Goal: Transaction & Acquisition: Purchase product/service

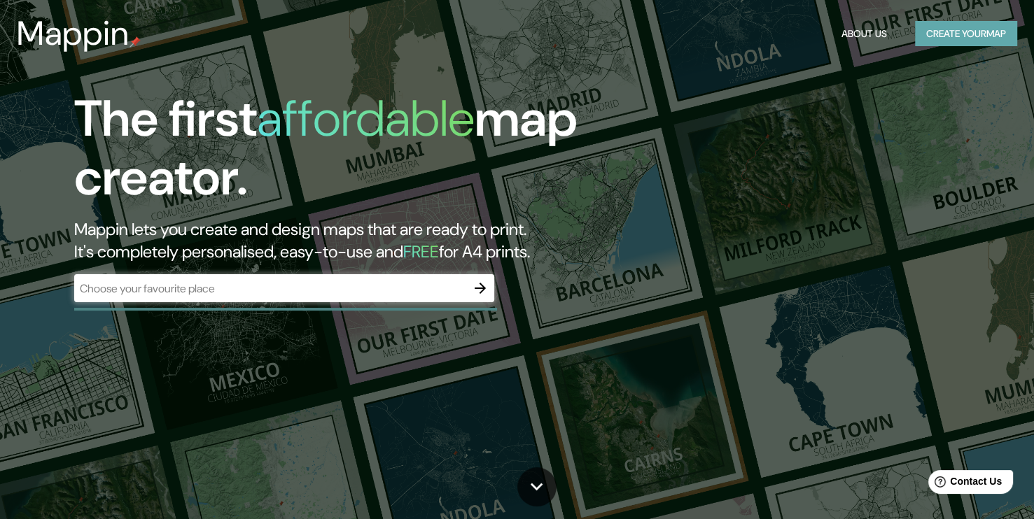
click at [939, 38] on button "Create your map" at bounding box center [966, 34] width 102 height 26
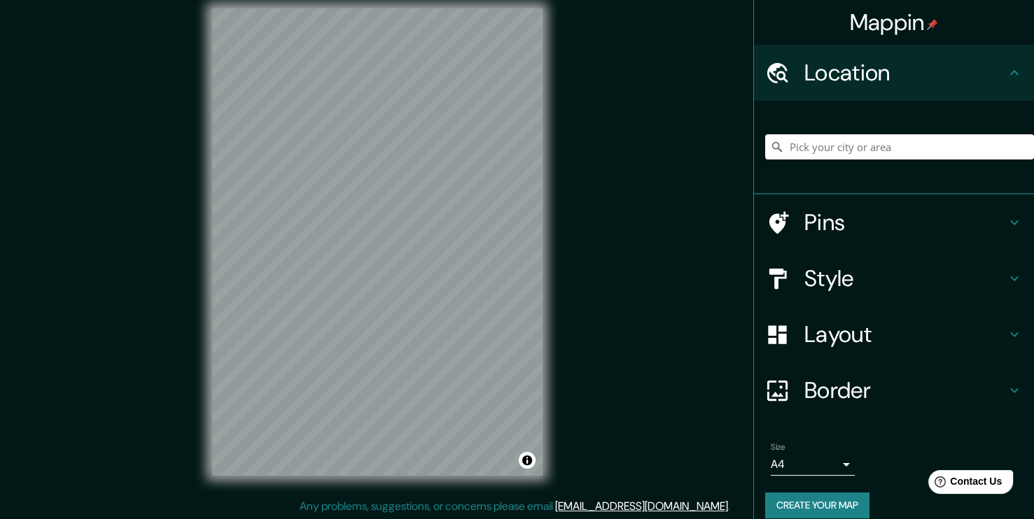
scroll to position [15, 0]
click at [897, 325] on h4 "Layout" at bounding box center [905, 335] width 202 height 28
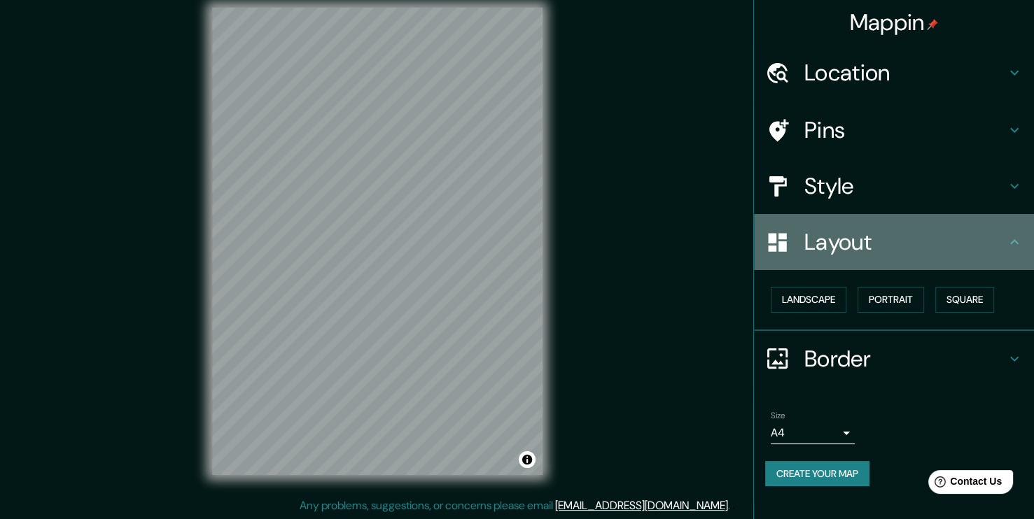
click at [870, 241] on h4 "Layout" at bounding box center [905, 242] width 202 height 28
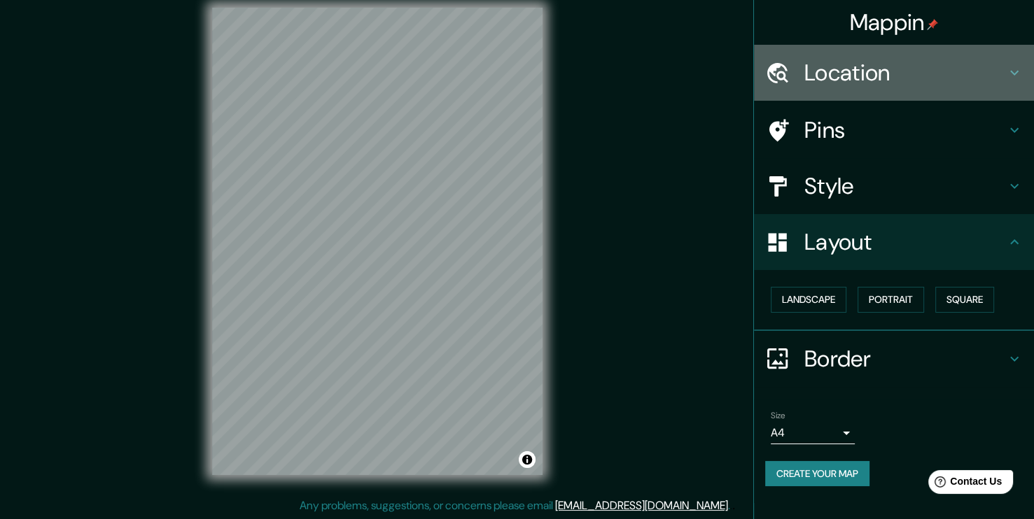
click at [859, 71] on h4 "Location" at bounding box center [905, 73] width 202 height 28
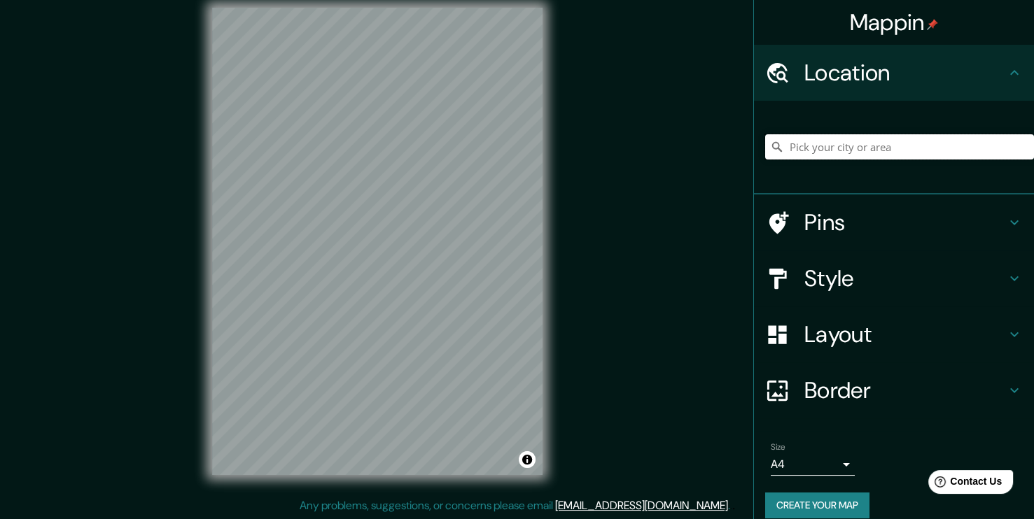
click at [813, 146] on input "Pick your city or area" at bounding box center [899, 146] width 269 height 25
paste input "Autop. de [GEOGRAPHIC_DATA][PERSON_NAME][GEOGRAPHIC_DATA] 11500"
type input "[GEOGRAPHIC_DATA][PERSON_NAME][GEOGRAPHIC_DATA], [GEOGRAPHIC_DATA][PERSON_NAME]…"
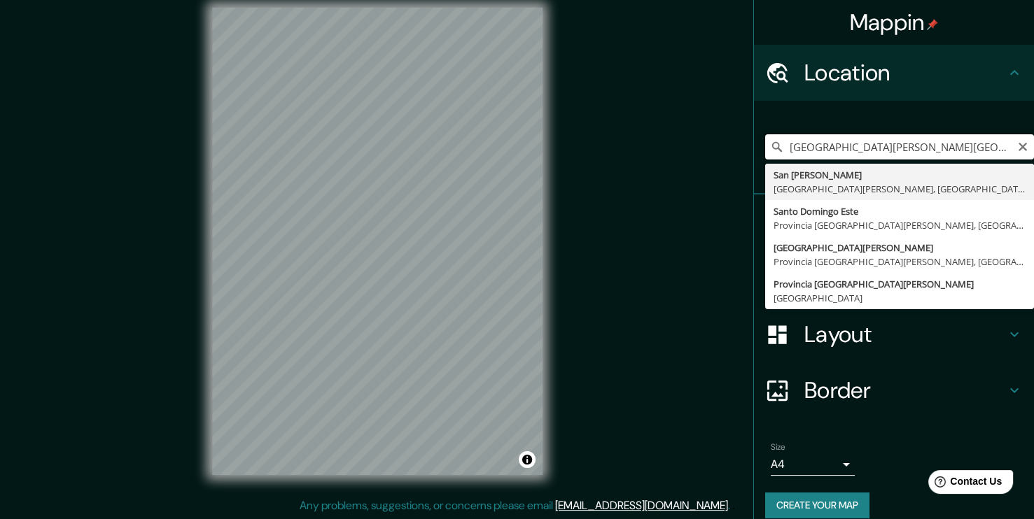
click at [940, 136] on input "[GEOGRAPHIC_DATA][PERSON_NAME][GEOGRAPHIC_DATA], [GEOGRAPHIC_DATA][PERSON_NAME]…" at bounding box center [899, 146] width 269 height 25
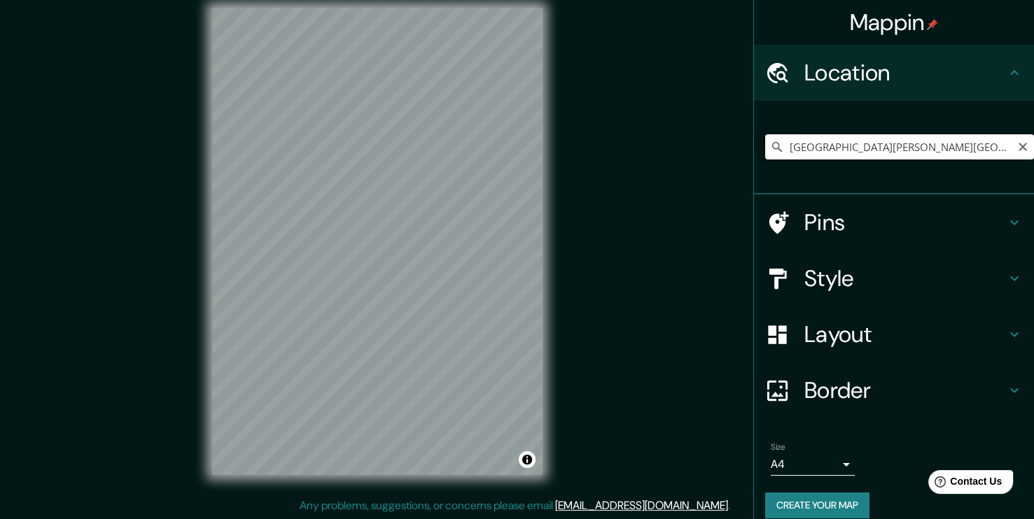
click at [976, 139] on input "[GEOGRAPHIC_DATA][PERSON_NAME][GEOGRAPHIC_DATA], [GEOGRAPHIC_DATA][PERSON_NAME]…" at bounding box center [899, 146] width 269 height 25
click at [839, 223] on h4 "Pins" at bounding box center [905, 223] width 202 height 28
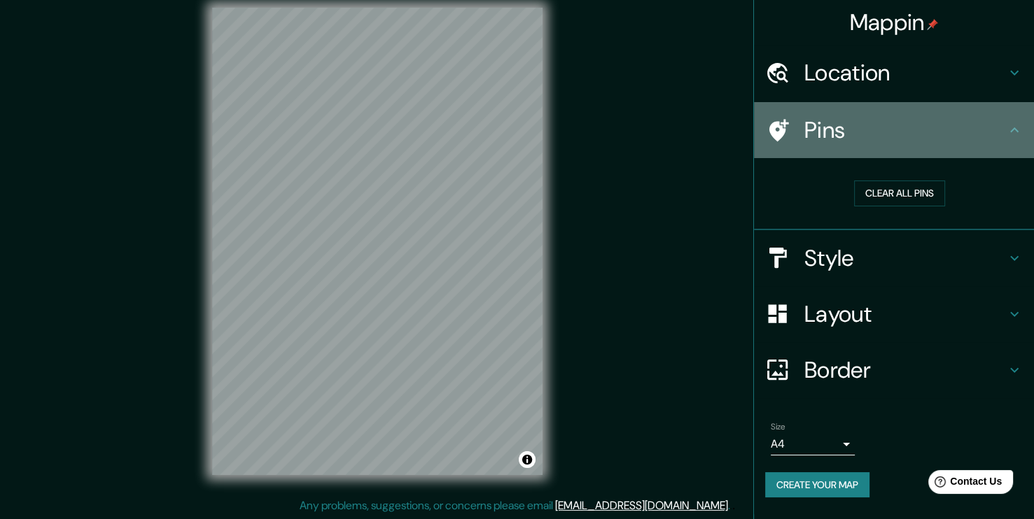
click at [859, 120] on h4 "Pins" at bounding box center [905, 130] width 202 height 28
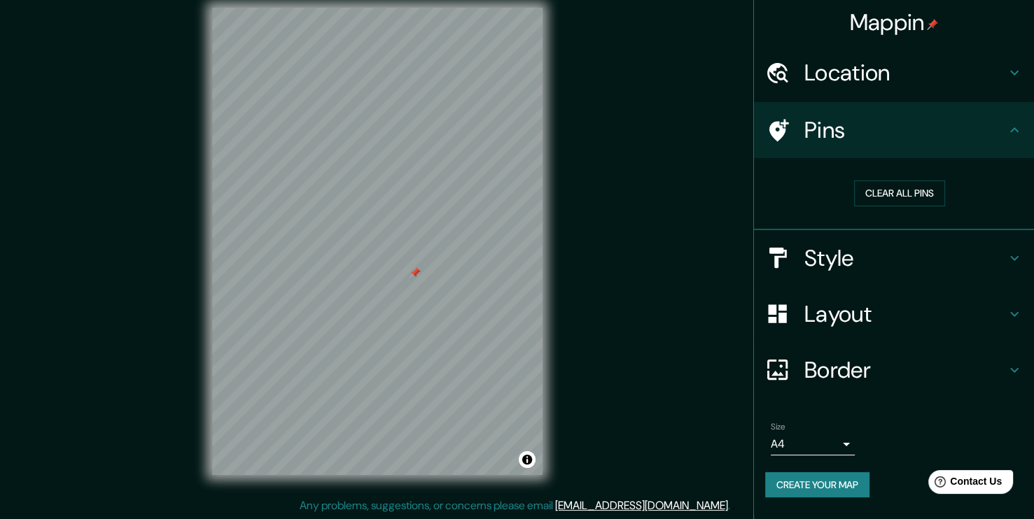
drag, startPoint x: 410, startPoint y: 279, endPoint x: 419, endPoint y: 278, distance: 8.4
click at [419, 278] on div at bounding box center [414, 272] width 11 height 11
drag, startPoint x: 416, startPoint y: 272, endPoint x: 428, endPoint y: 269, distance: 11.7
click at [428, 269] on div at bounding box center [428, 267] width 11 height 11
click at [430, 262] on div at bounding box center [428, 267] width 11 height 11
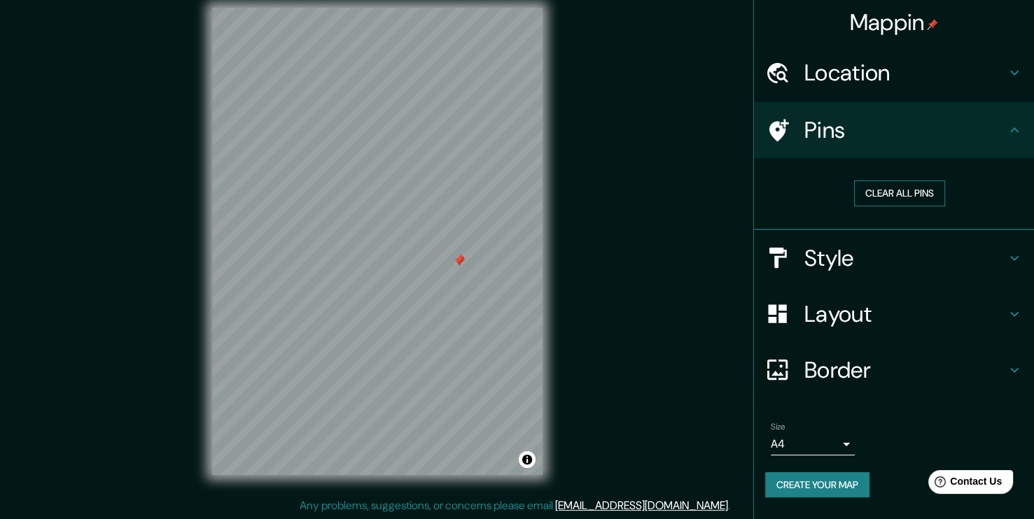
click at [865, 187] on button "Clear all pins" at bounding box center [899, 194] width 91 height 26
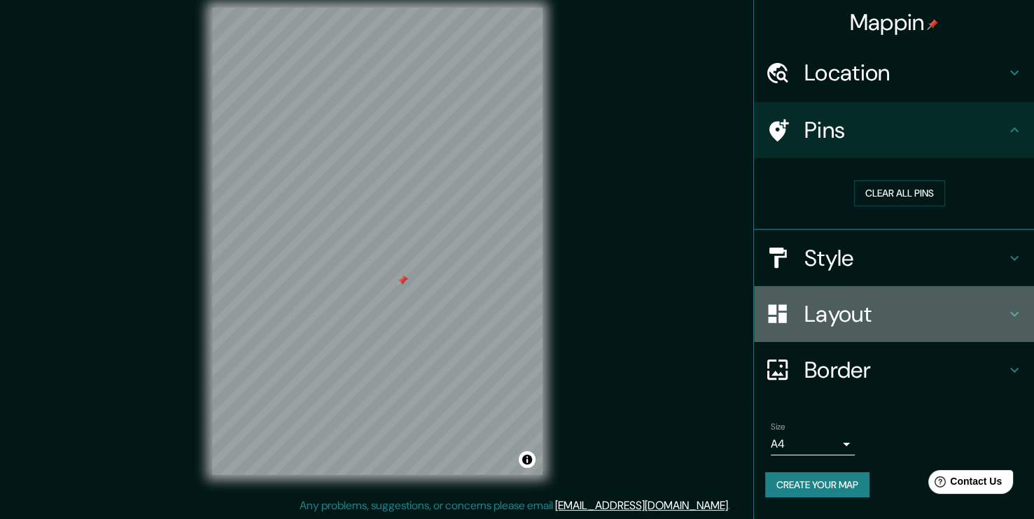
click at [791, 311] on div at bounding box center [784, 314] width 39 height 24
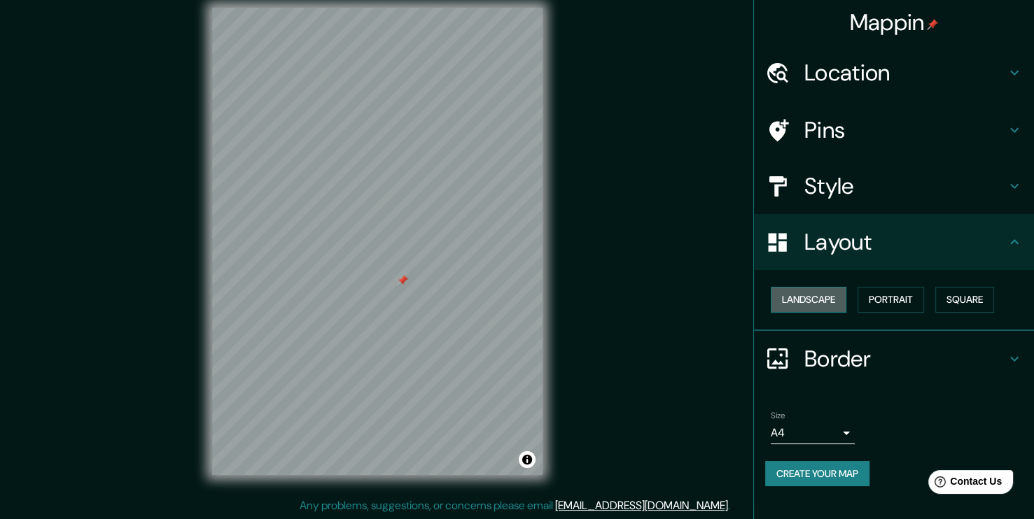
click at [811, 306] on button "Landscape" at bounding box center [809, 300] width 76 height 26
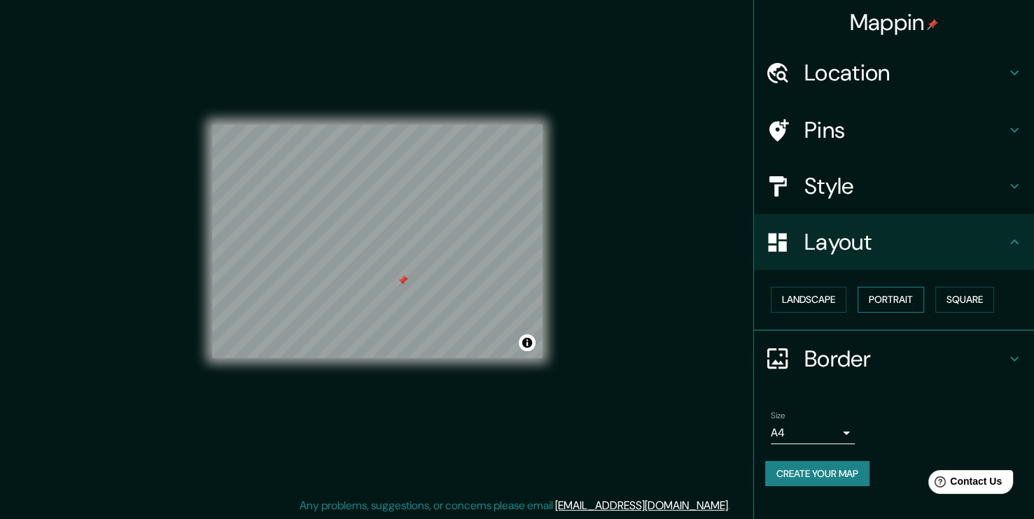
click at [882, 297] on button "Portrait" at bounding box center [890, 300] width 66 height 26
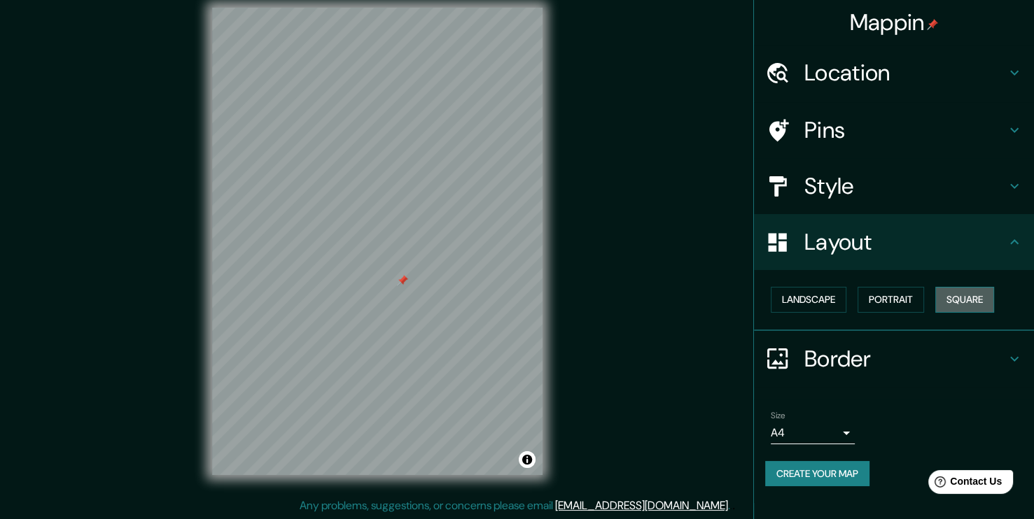
click at [979, 290] on button "Square" at bounding box center [964, 300] width 59 height 26
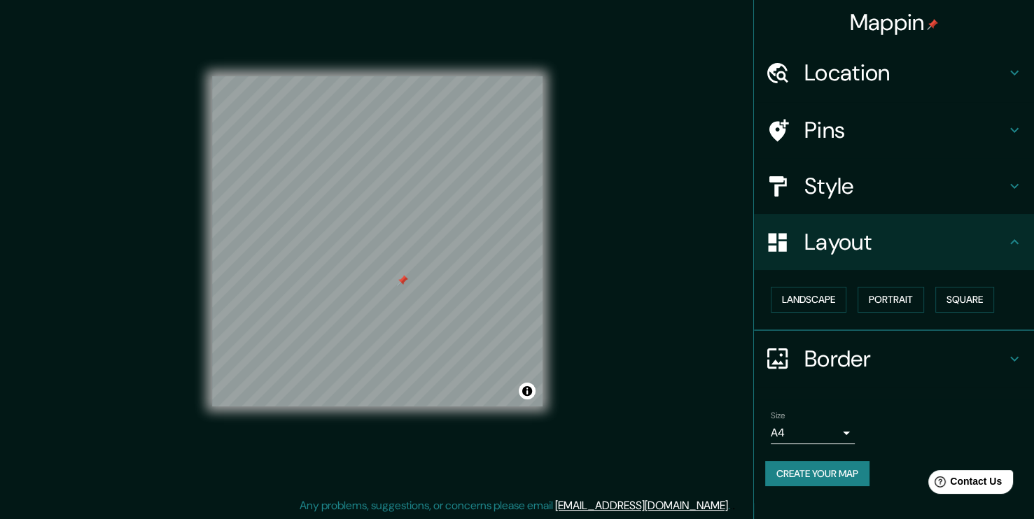
click at [867, 347] on h4 "Border" at bounding box center [905, 359] width 202 height 28
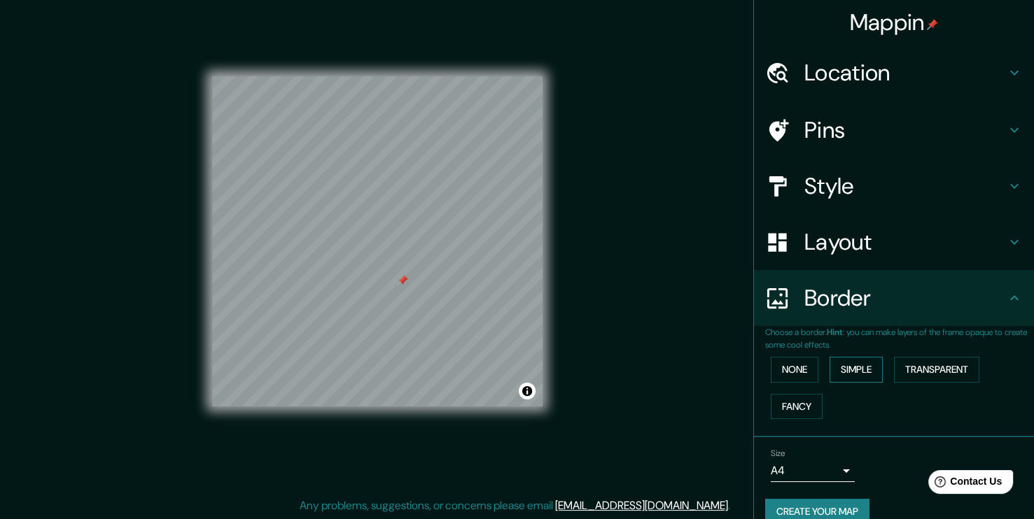
click at [829, 365] on button "Simple" at bounding box center [855, 370] width 53 height 26
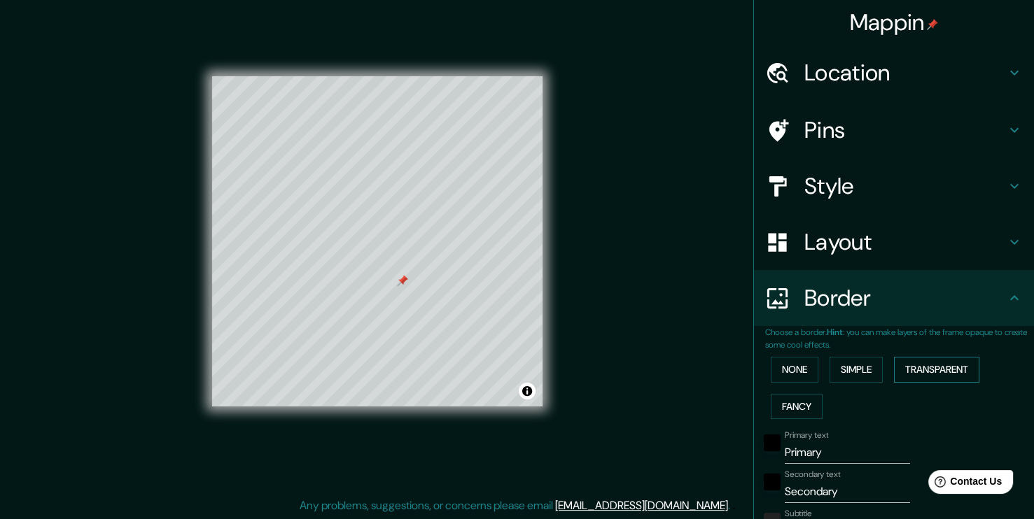
click at [915, 376] on button "Transparent" at bounding box center [936, 370] width 85 height 26
click at [794, 404] on button "Fancy" at bounding box center [797, 407] width 52 height 26
click at [918, 374] on button "Transparent" at bounding box center [936, 370] width 85 height 26
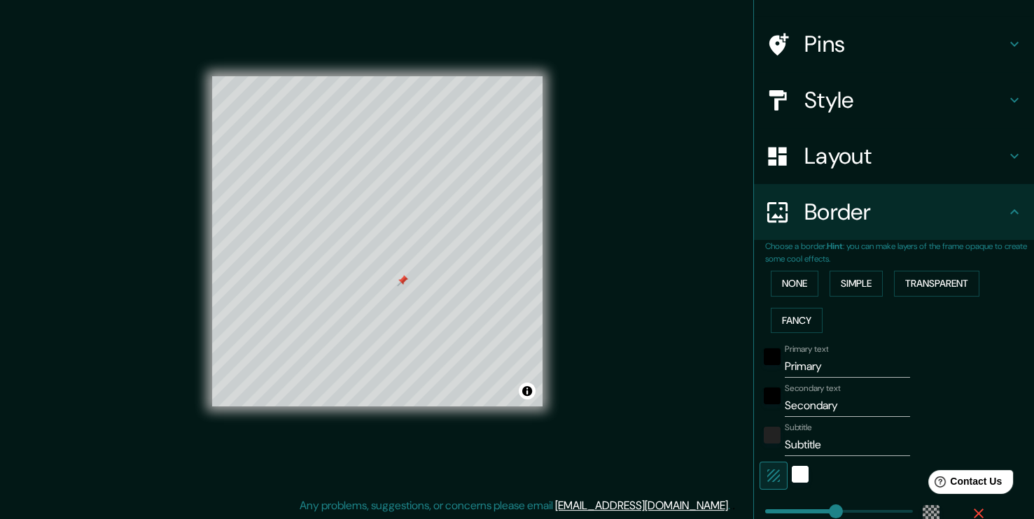
scroll to position [140, 0]
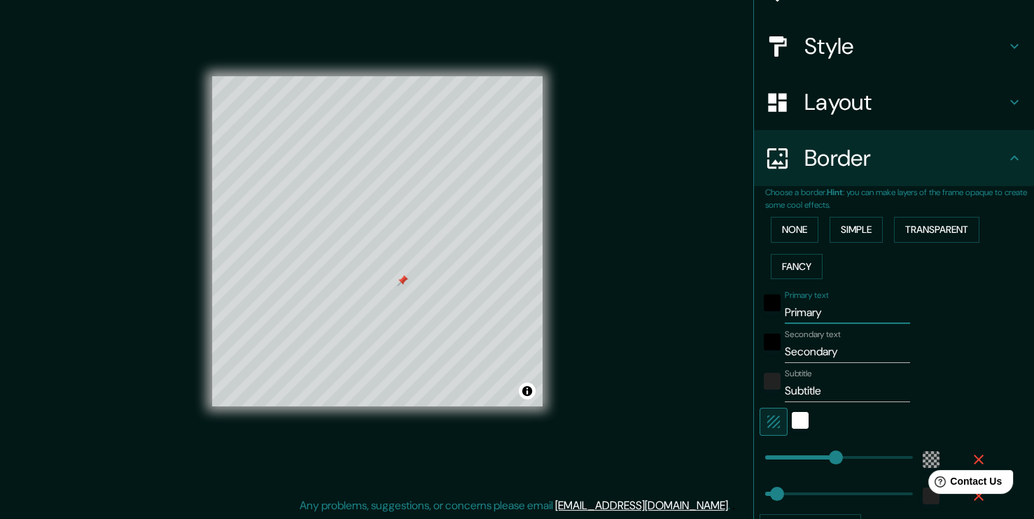
click at [794, 317] on input "Primary" at bounding box center [847, 313] width 125 height 22
type input "S"
type input "227"
type input "38"
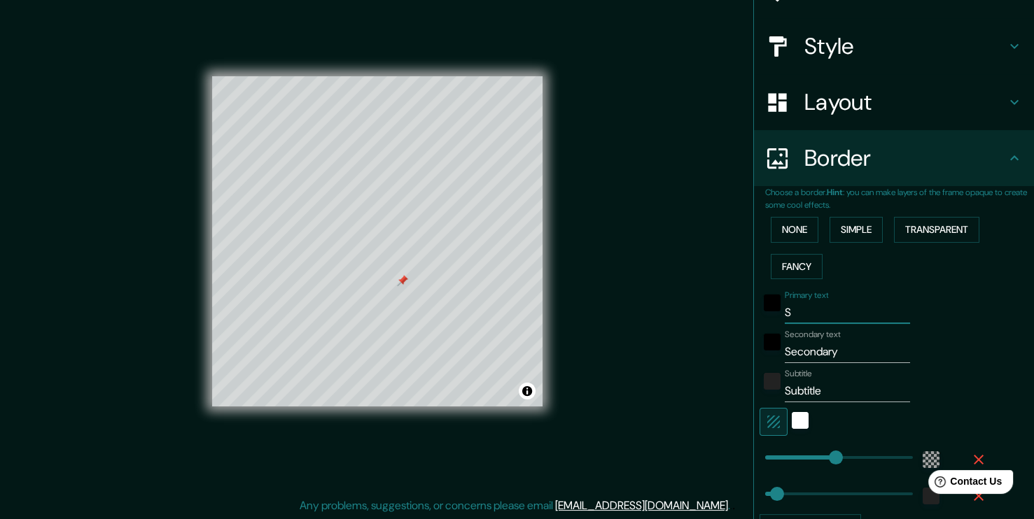
type input "Sa"
type input "227"
type input "38"
type input "San"
type input "227"
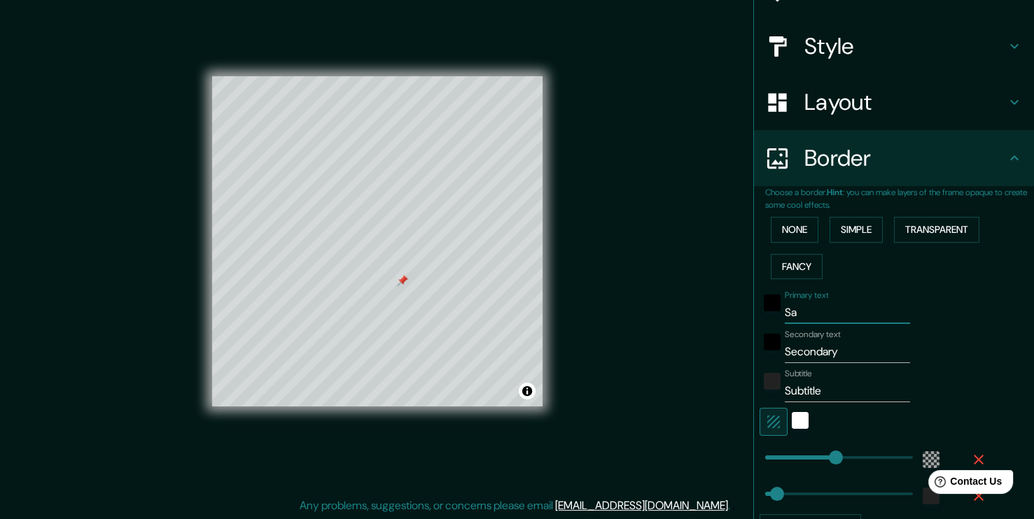
type input "38"
type input "San"
type input "227"
type input "38"
type input "San i"
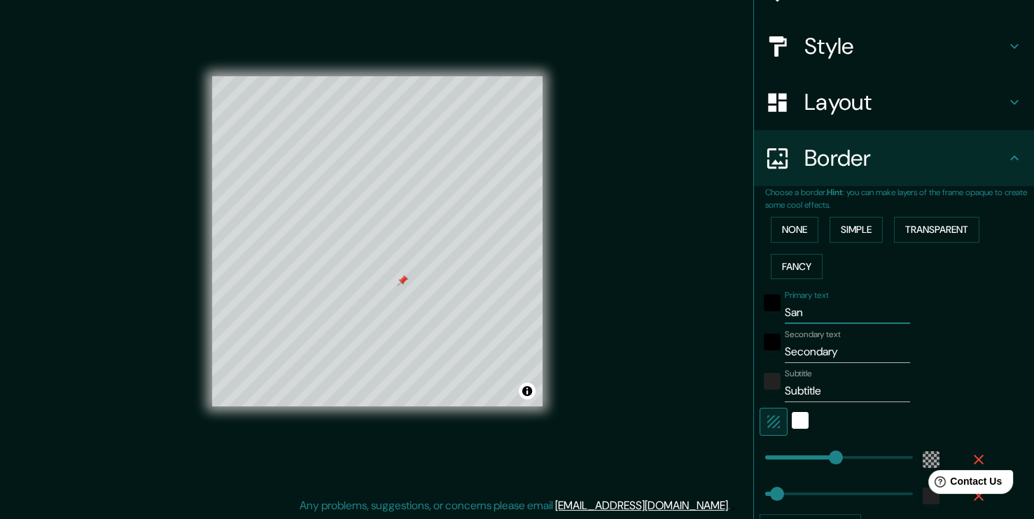
type input "227"
type input "38"
type input "San is"
type input "227"
type input "38"
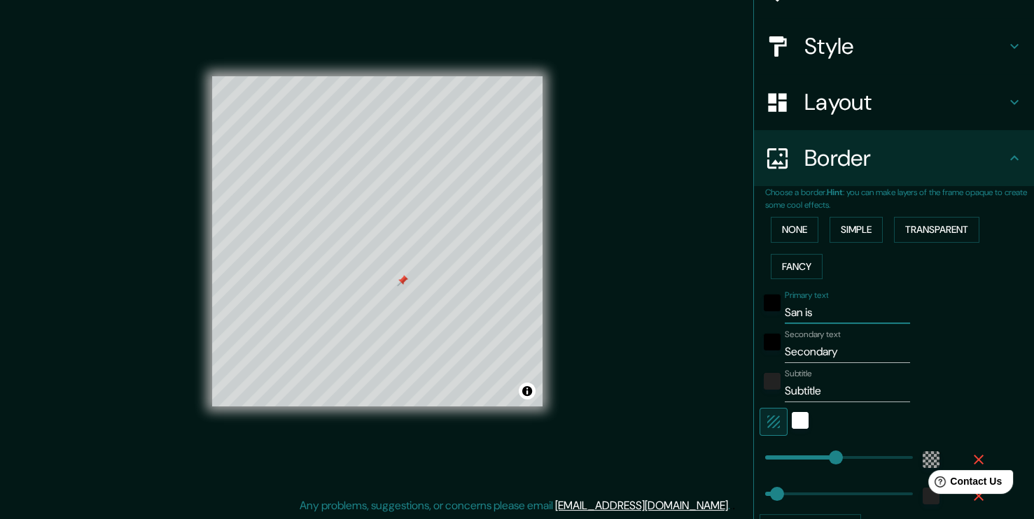
type input "San isi"
type input "227"
type input "38"
type input "San isid"
type input "227"
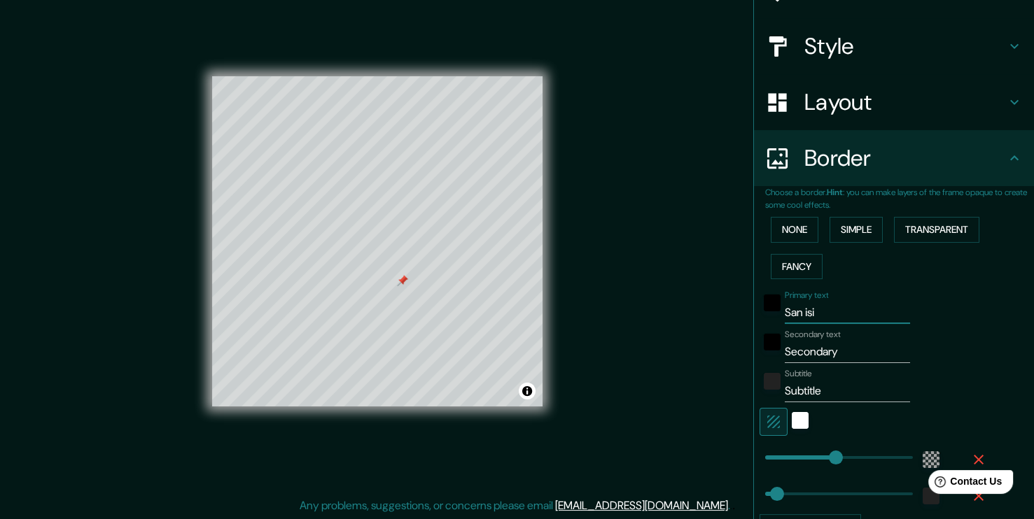
type input "38"
type input "San [PERSON_NAME]"
type input "227"
type input "38"
type input "San [PERSON_NAME]"
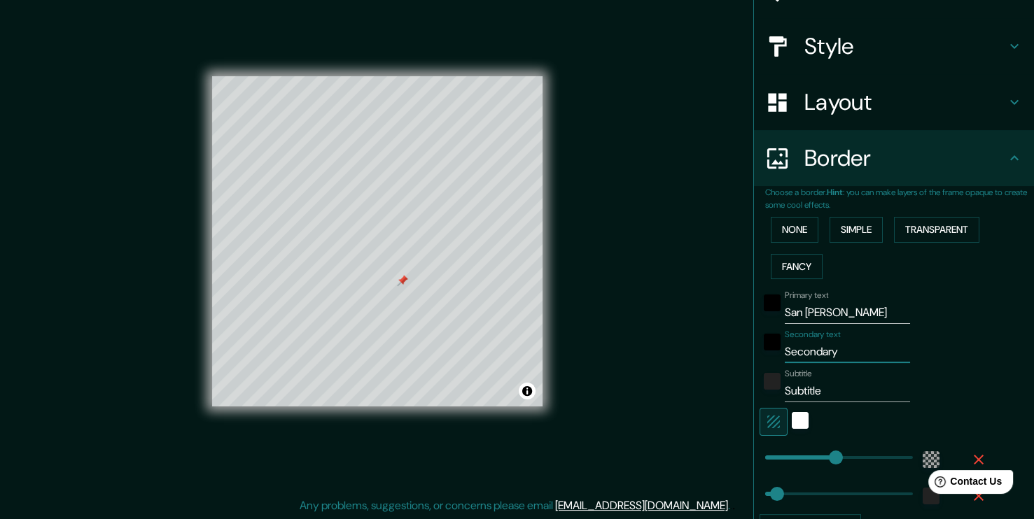
click at [811, 350] on input "Secondary" at bounding box center [847, 352] width 125 height 22
click at [764, 304] on div "black" at bounding box center [772, 303] width 17 height 17
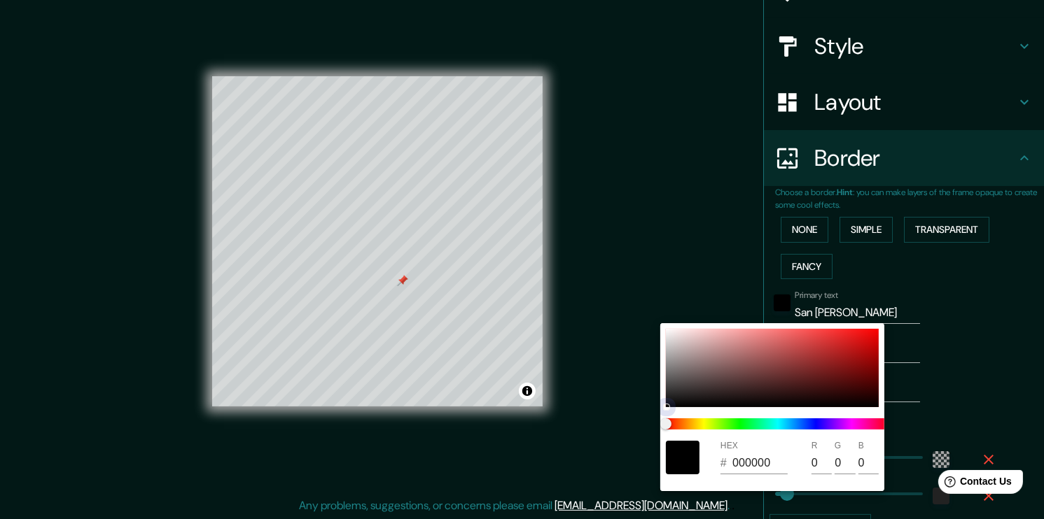
type input "227"
type input "38"
type input "694343"
type input "105"
type input "67"
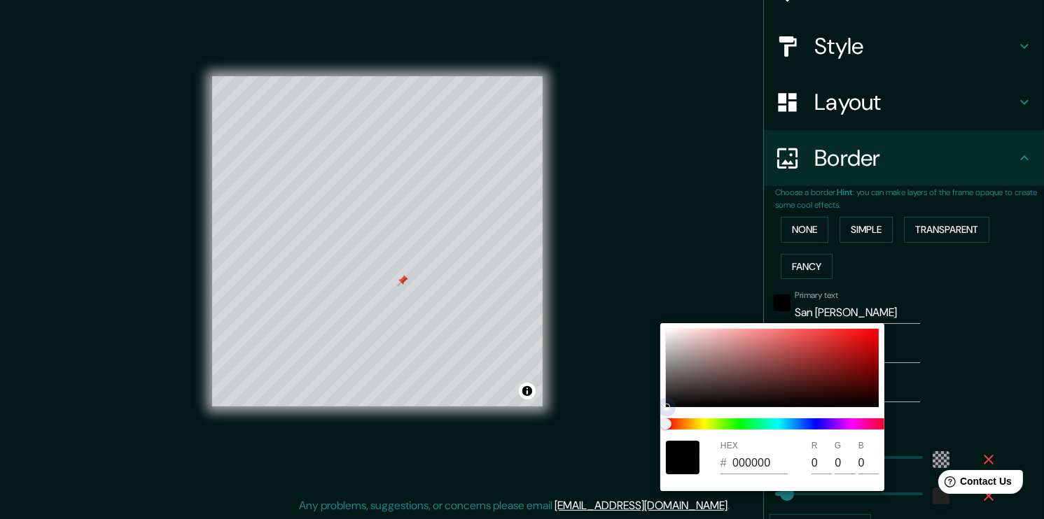
type input "67"
type input "227"
type input "38"
type input "A24D4D"
type input "162"
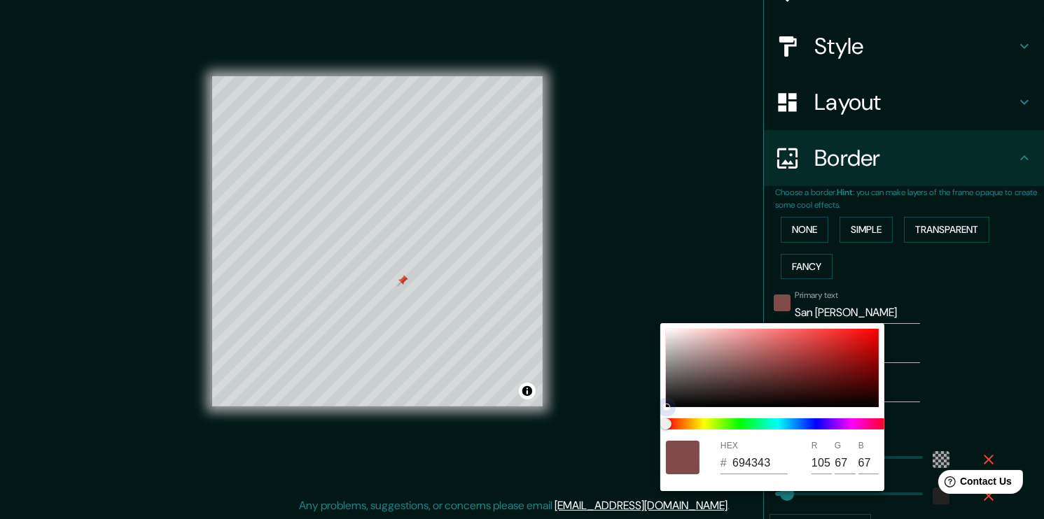
type input "77"
type input "227"
type input "38"
type input "B94646"
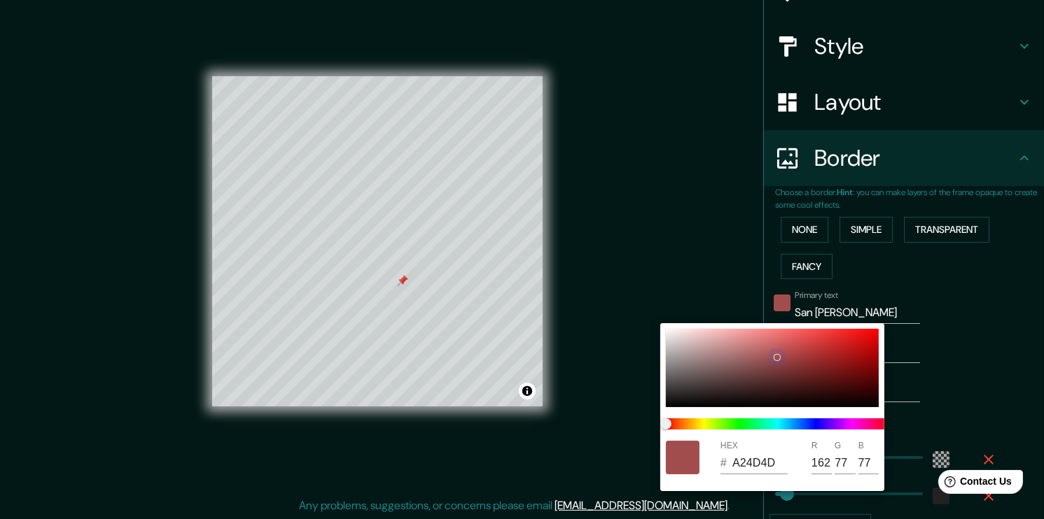
type input "185"
type input "70"
type input "227"
type input "38"
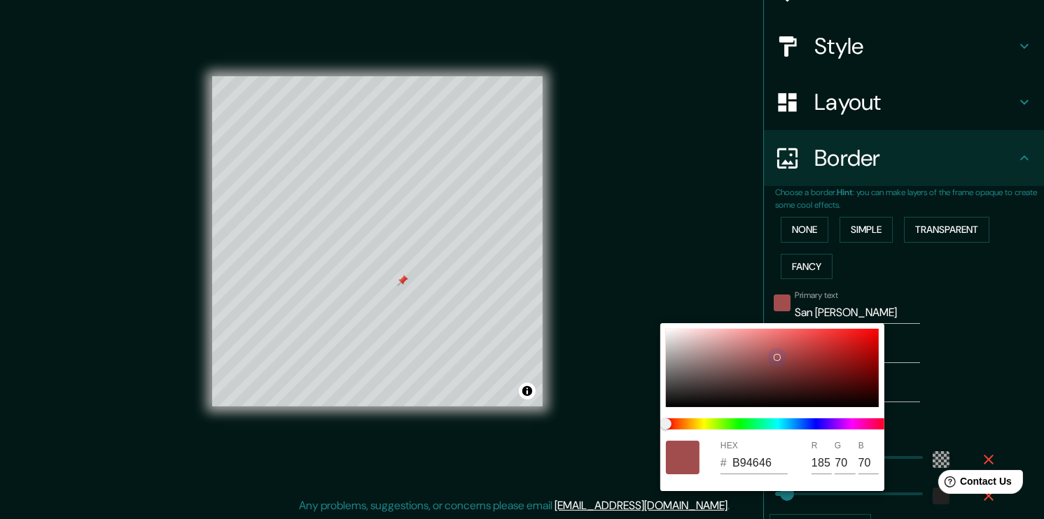
type input "C54141"
type input "197"
type input "65"
type input "227"
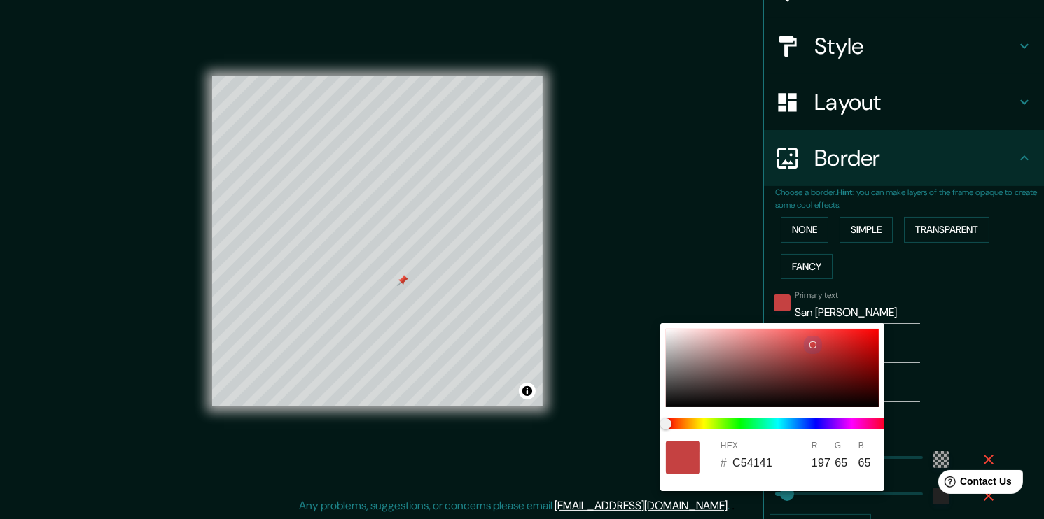
type input "38"
type input "CC4040"
type input "204"
type input "64"
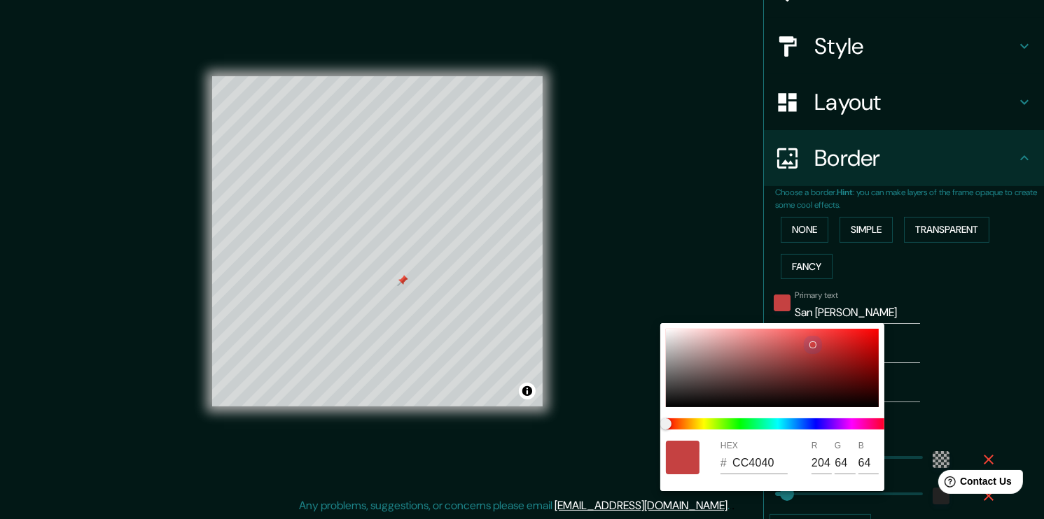
type input "227"
type input "38"
type input "CE3B3B"
type input "206"
type input "59"
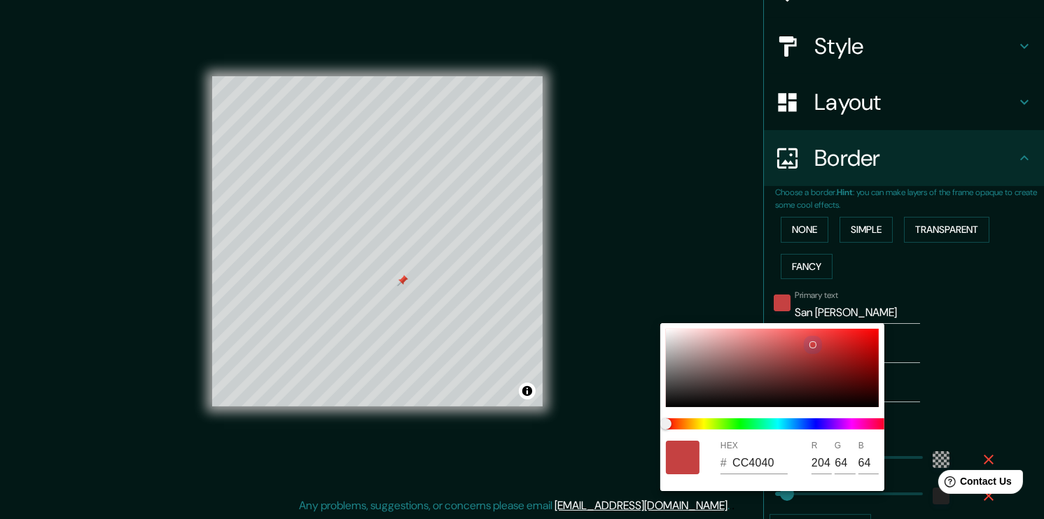
type input "59"
type input "227"
type input "38"
type input "DC3838"
type input "220"
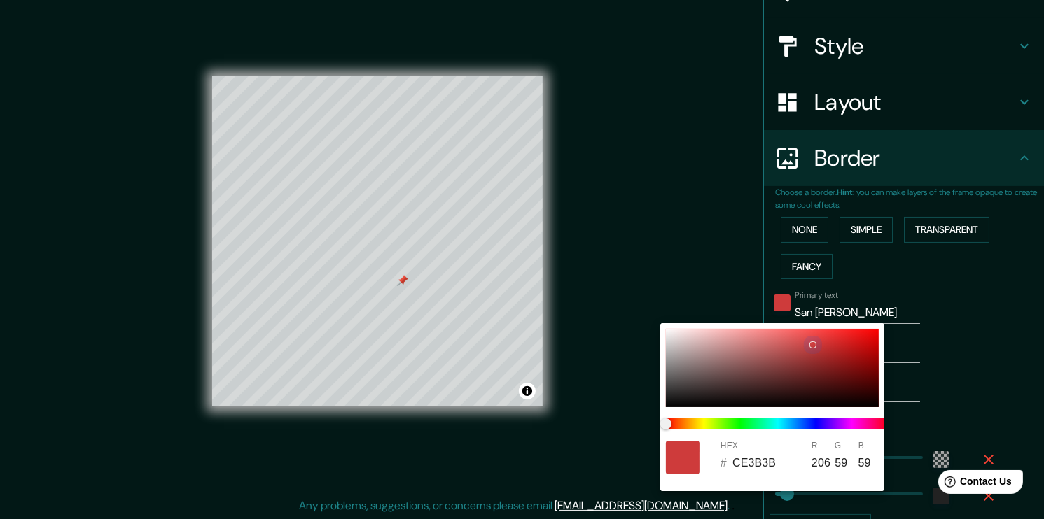
type input "56"
type input "227"
type input "38"
type input "E03535"
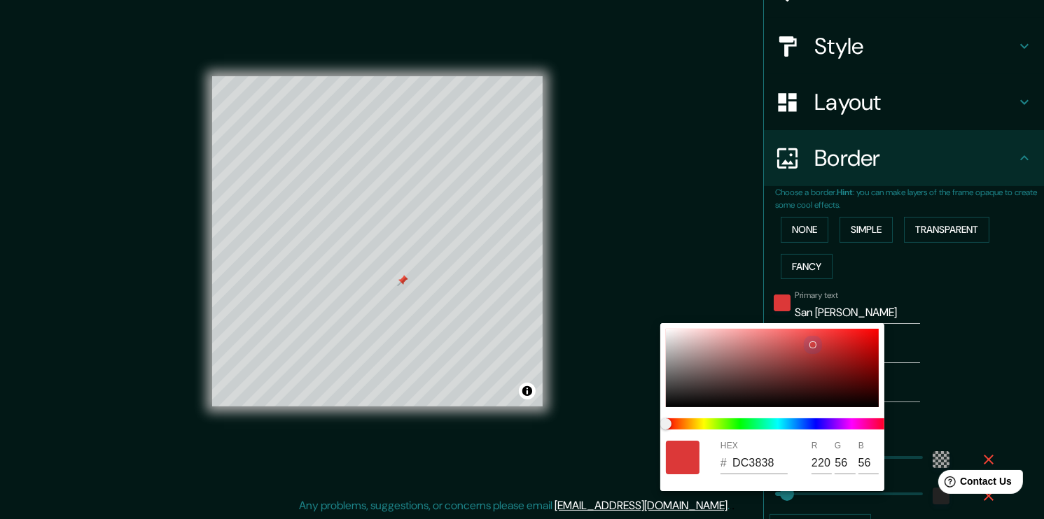
type input "224"
type input "53"
type input "227"
type input "38"
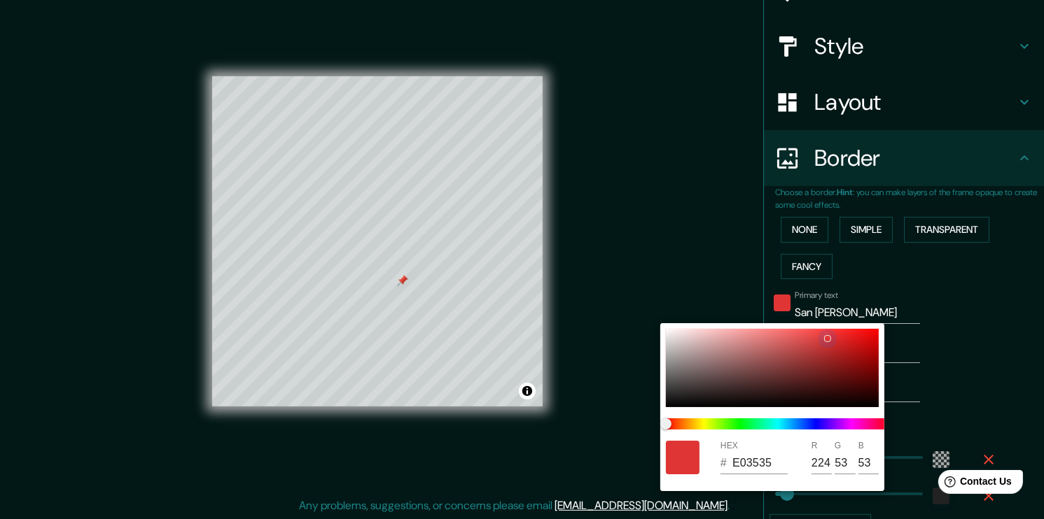
type input "E33535"
type input "227"
type input "38"
type input "E03535"
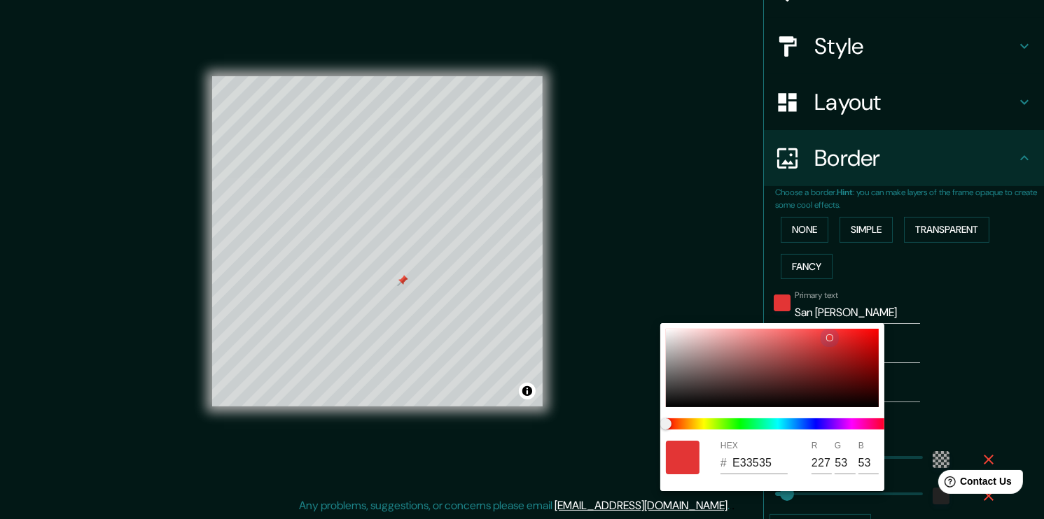
type input "224"
type input "227"
type input "38"
type input "E52222"
type input "229"
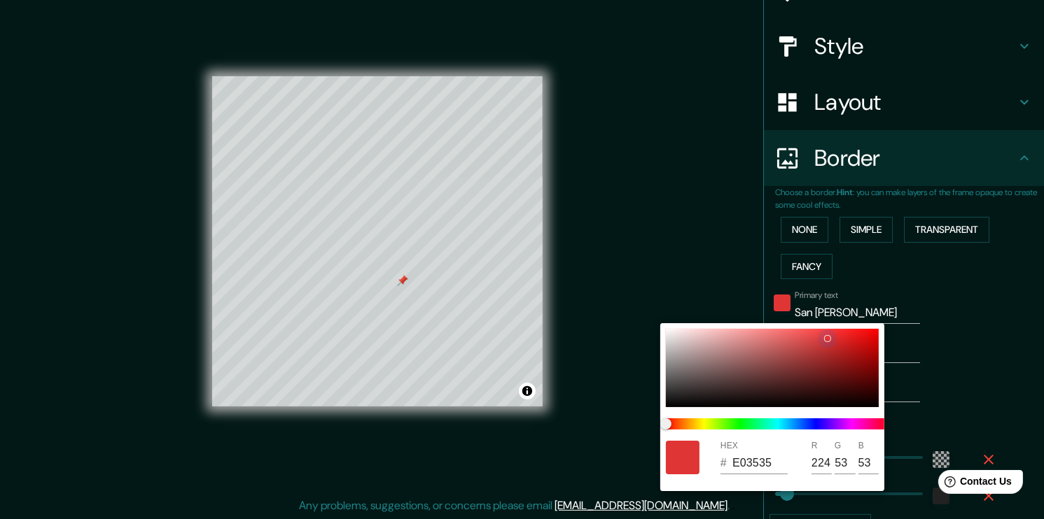
type input "34"
type input "227"
type input "38"
type input "E91E1E"
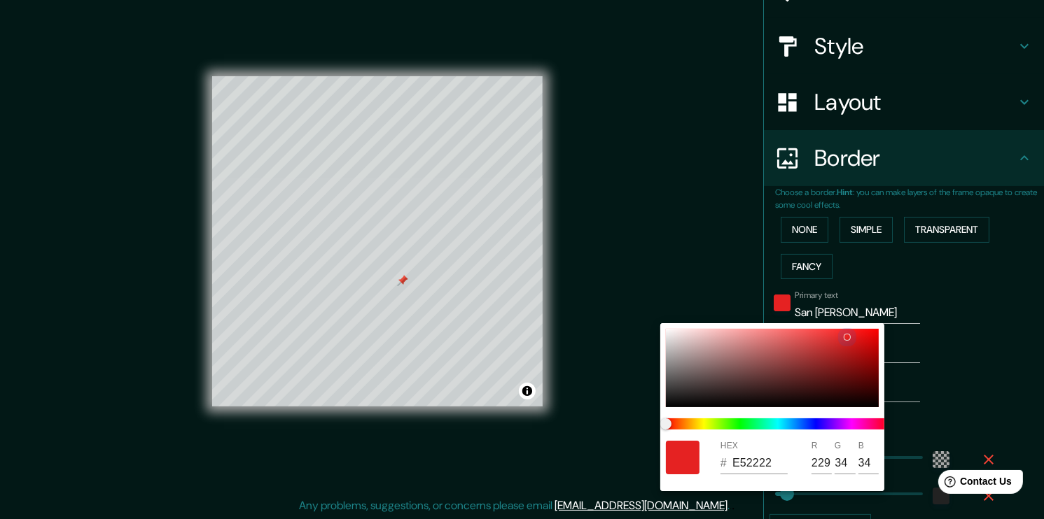
type input "233"
type input "30"
type input "227"
type input "38"
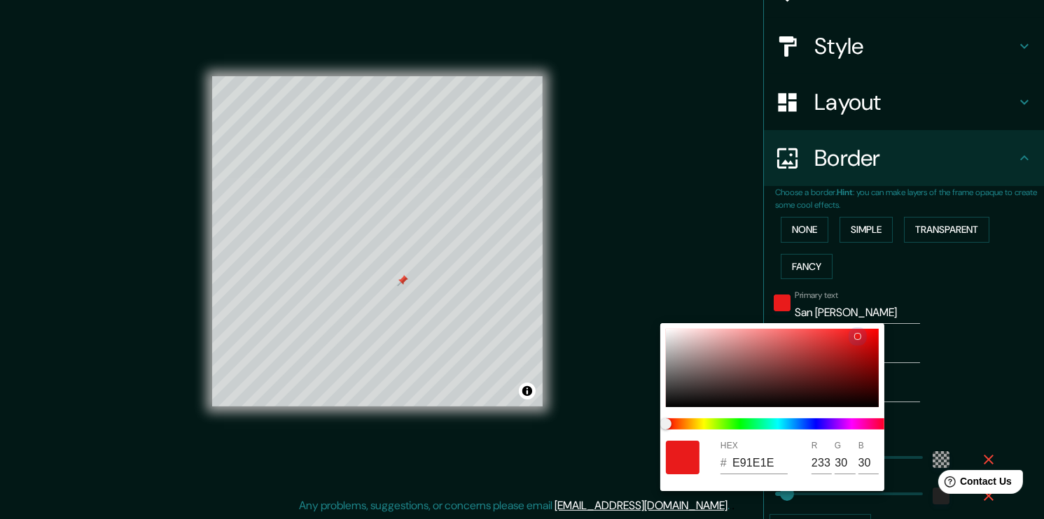
type input "E91818"
type input "24"
type input "227"
type input "38"
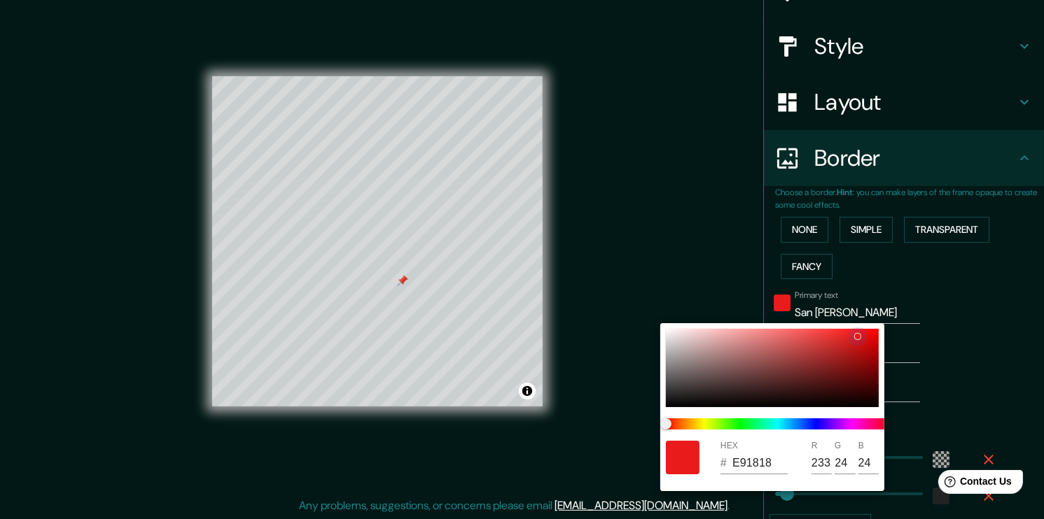
type input "227"
type input "38"
type input "E01515"
type input "224"
type input "21"
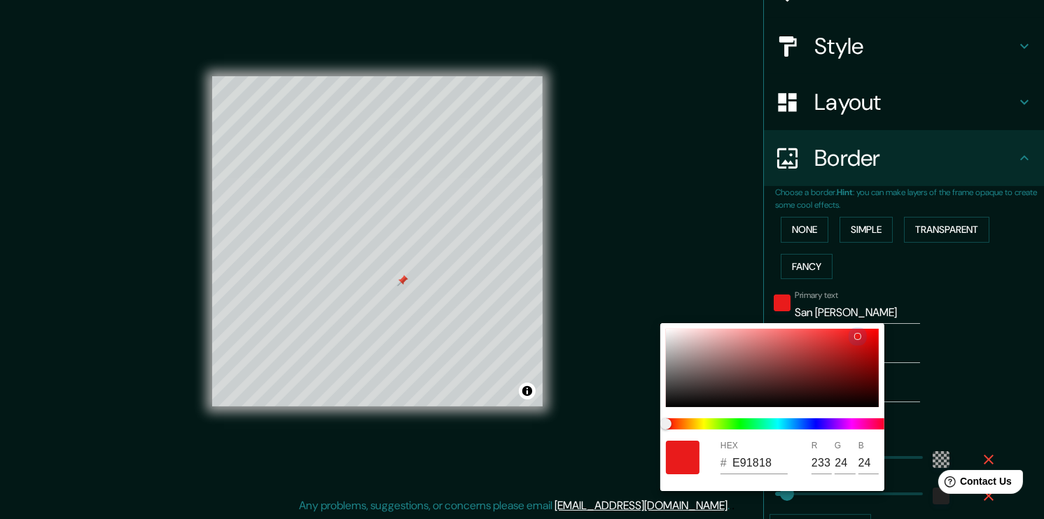
type input "21"
type input "227"
type input "38"
type input "DE1313"
type input "222"
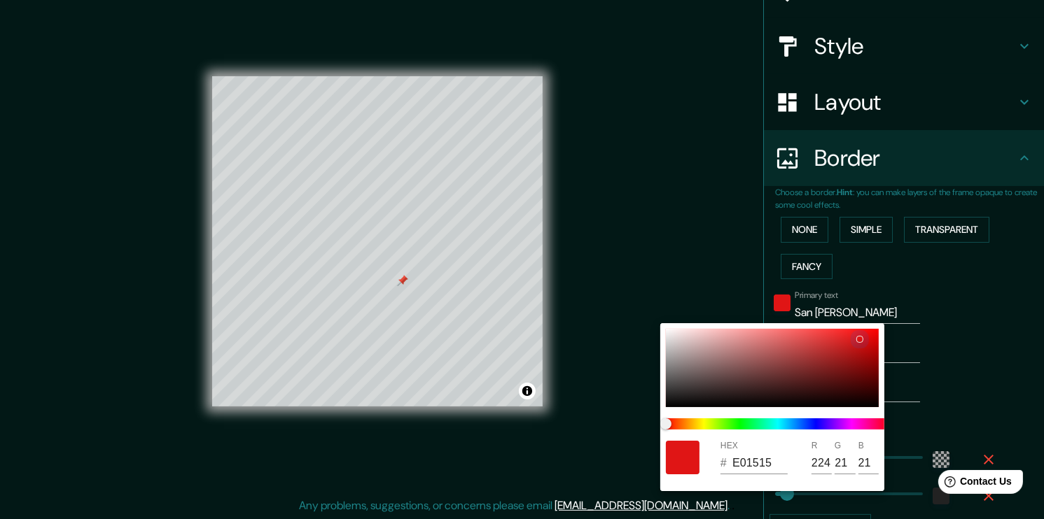
type input "19"
type input "227"
type input "38"
type input "DC1111"
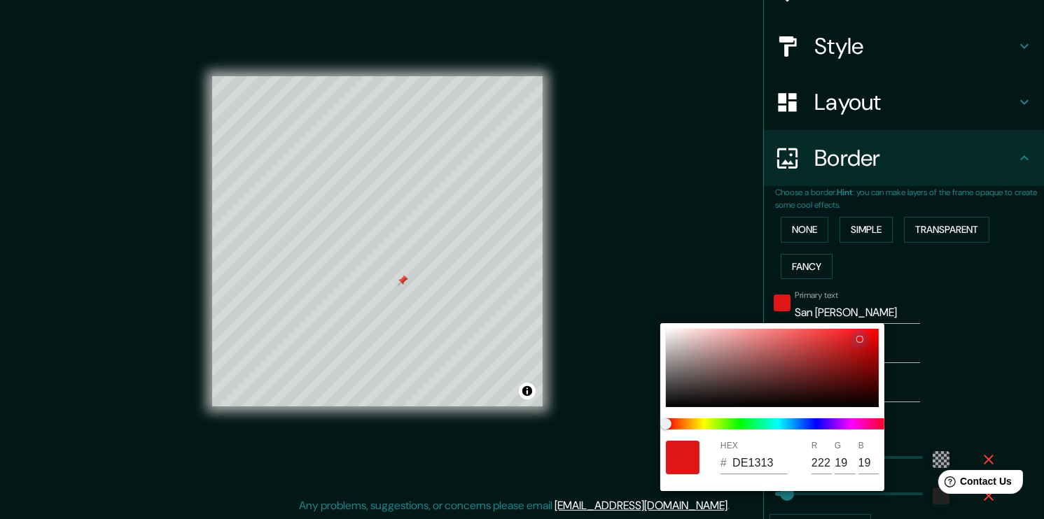
type input "220"
type input "17"
type input "227"
type input "38"
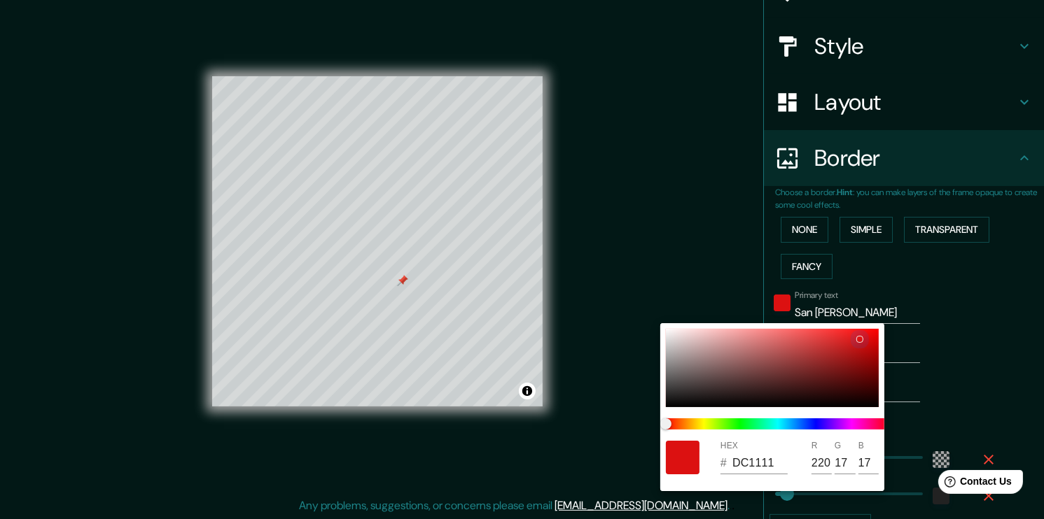
type input "227"
type input "38"
type input "D70B0B"
type input "215"
type input "11"
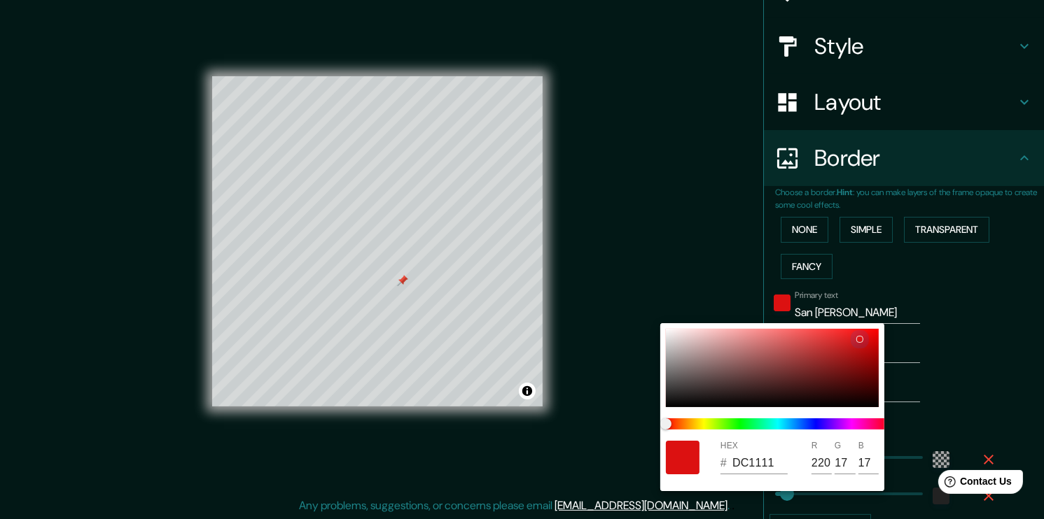
type input "11"
type input "227"
type input "38"
type input "227"
type input "38"
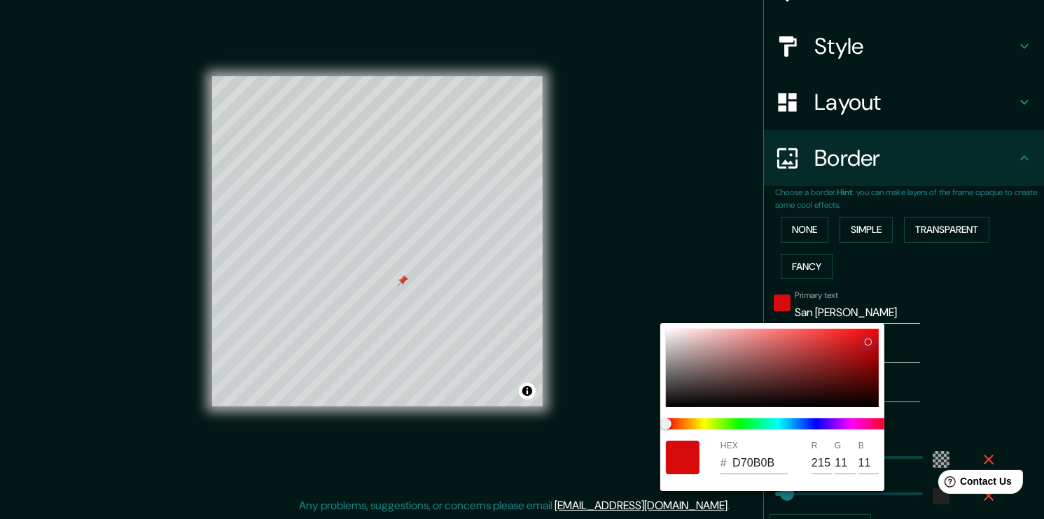
type input "D70D0D"
type input "13"
drag, startPoint x: 722, startPoint y: 388, endPoint x: 865, endPoint y: 342, distance: 150.1
click at [865, 342] on div at bounding box center [772, 368] width 213 height 78
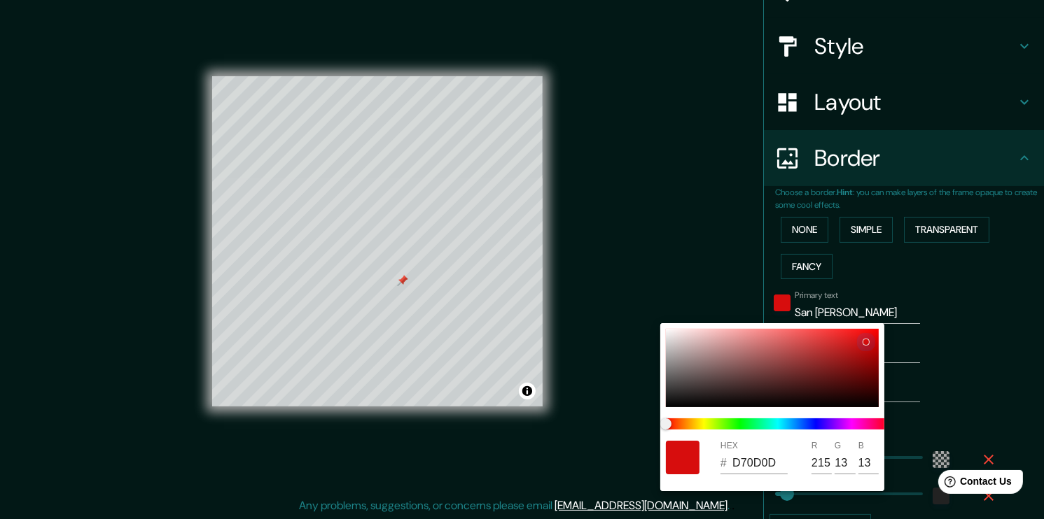
type input "227"
type input "38"
click at [894, 276] on div at bounding box center [522, 259] width 1044 height 519
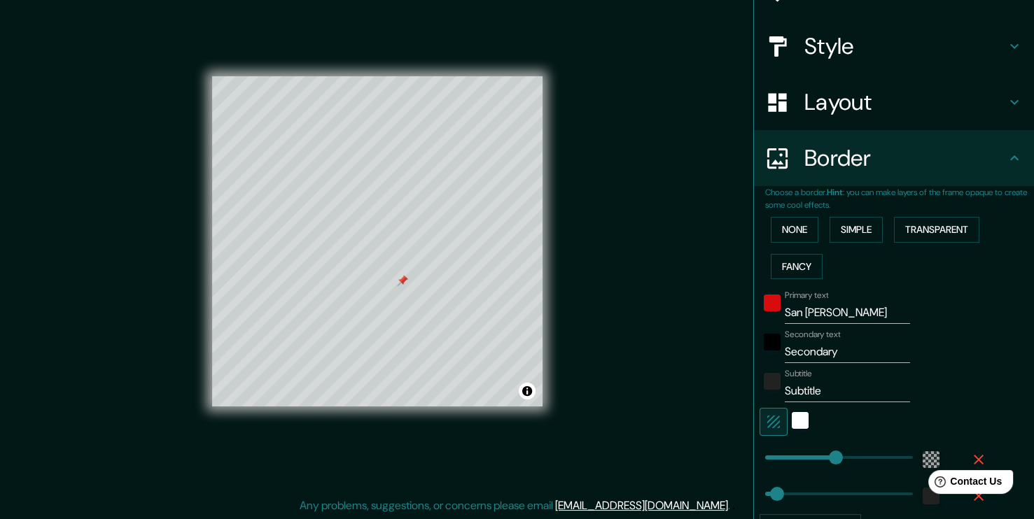
click at [797, 348] on input "Secondary" at bounding box center [847, 352] width 125 height 22
type input "R"
type input "227"
type input "38"
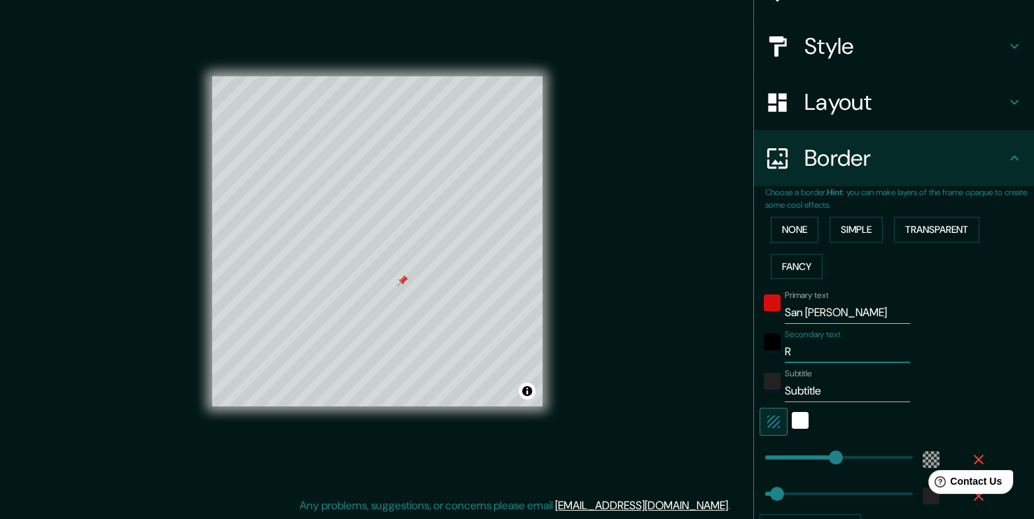
type input "Re"
type input "227"
type input "38"
type input "Res"
type input "227"
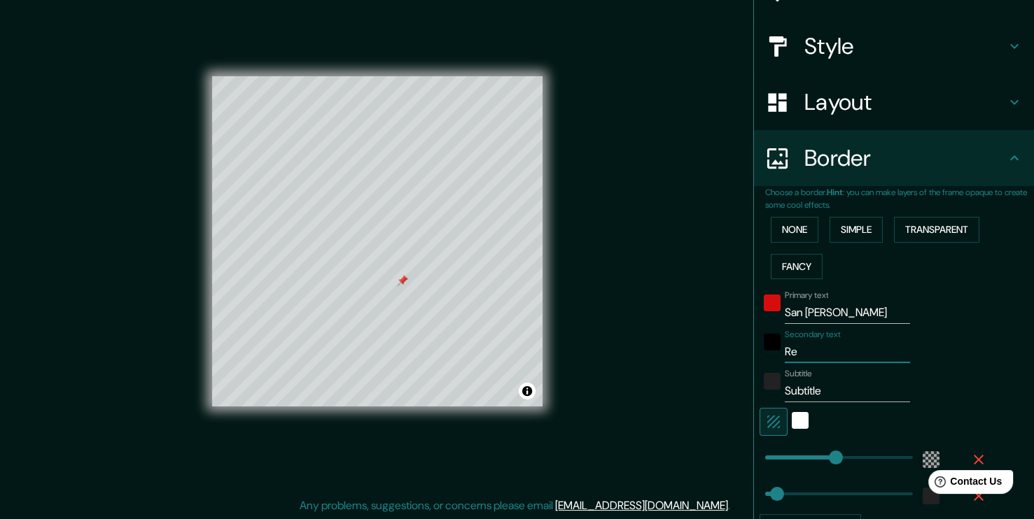
type input "38"
type input "Rest"
type input "227"
type input "38"
type input "Restr"
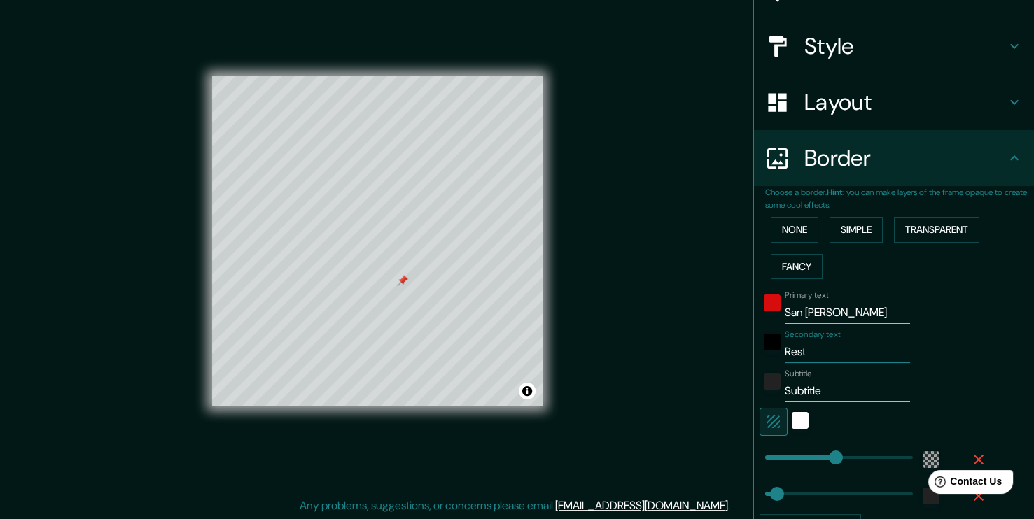
type input "227"
type input "38"
type input "Restra"
type input "227"
type input "38"
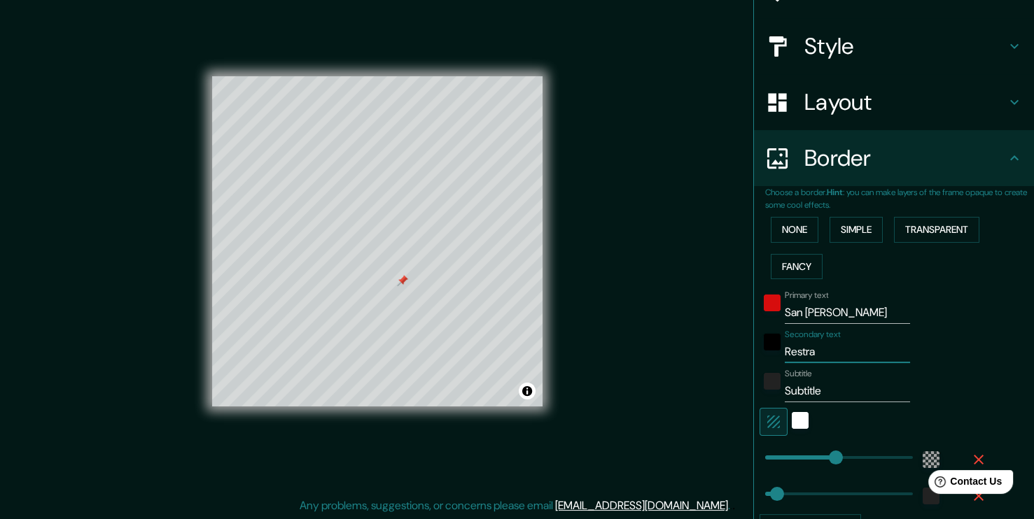
type input "Restr"
type input "227"
type input "38"
type input "Resta"
type input "227"
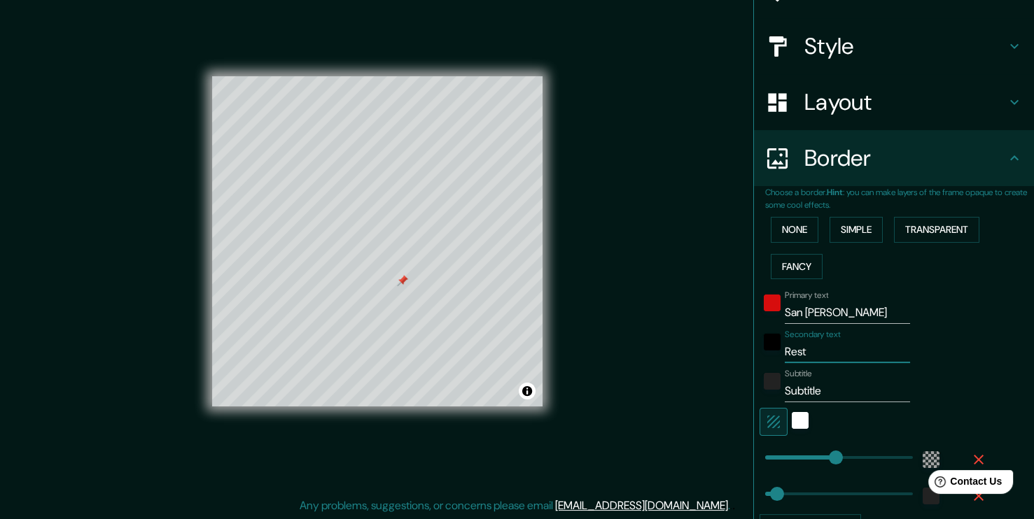
type input "38"
type input "Restar"
type input "227"
type input "38"
type input "Resta"
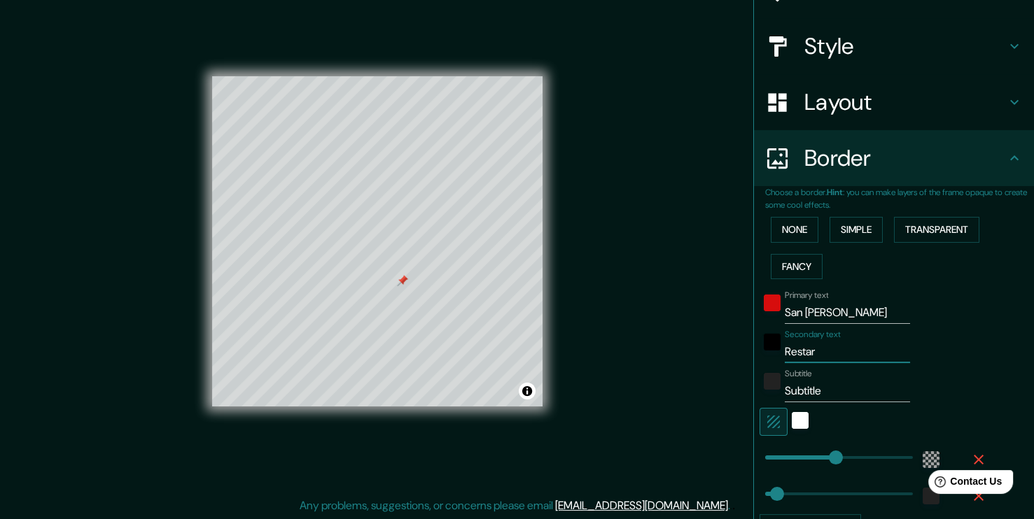
type input "227"
type input "38"
type input "Restau"
type input "227"
type input "38"
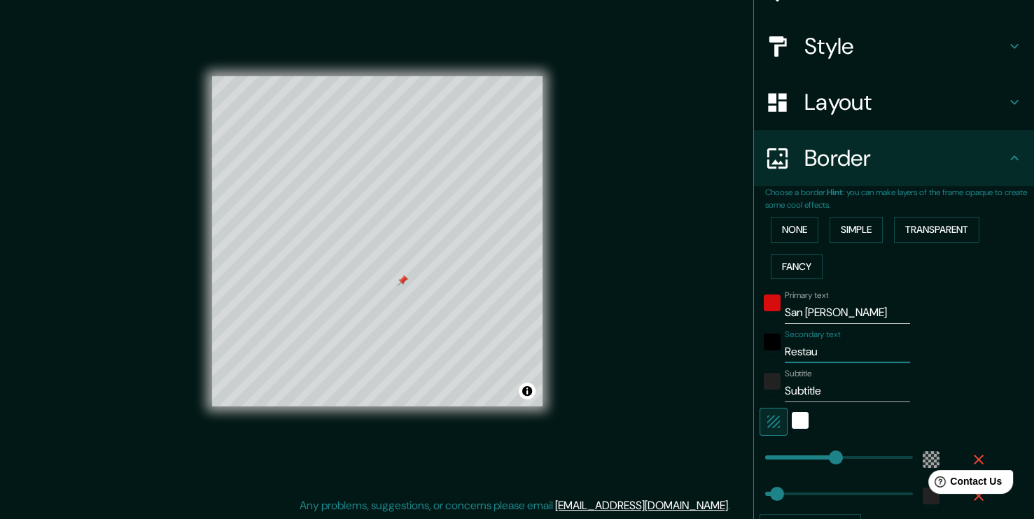
type input "Restaur"
type input "227"
type input "38"
type input "Restaura"
type input "227"
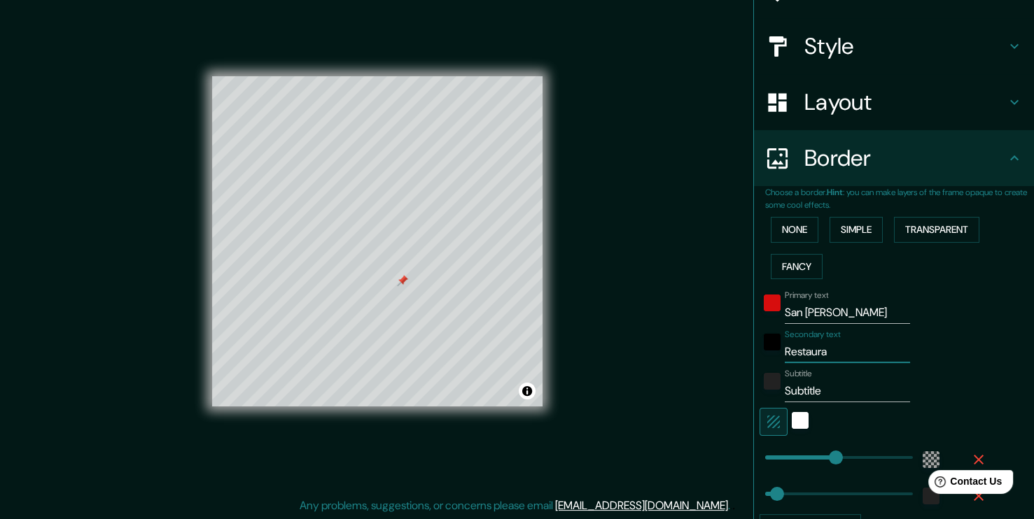
type input "38"
type input "Restauran"
type input "227"
type input "38"
type input "Restaurant"
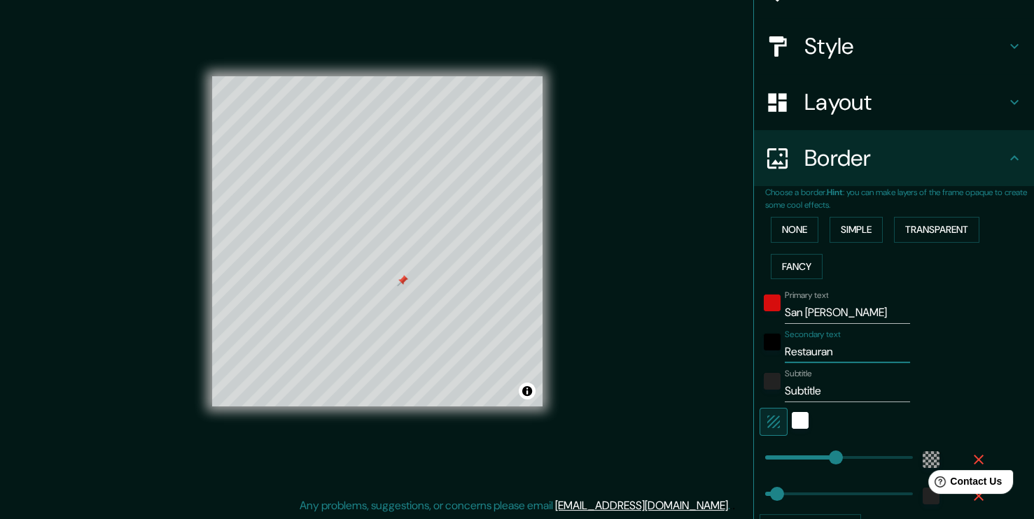
type input "227"
type input "38"
type input "Restauran"
type input "227"
type input "38"
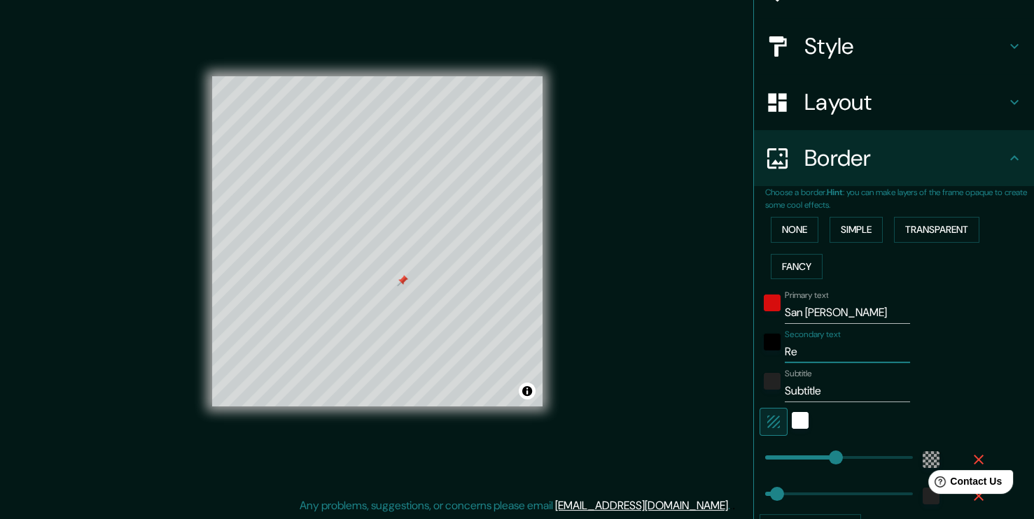
type input "R"
type input "227"
type input "38"
type input "D"
type input "227"
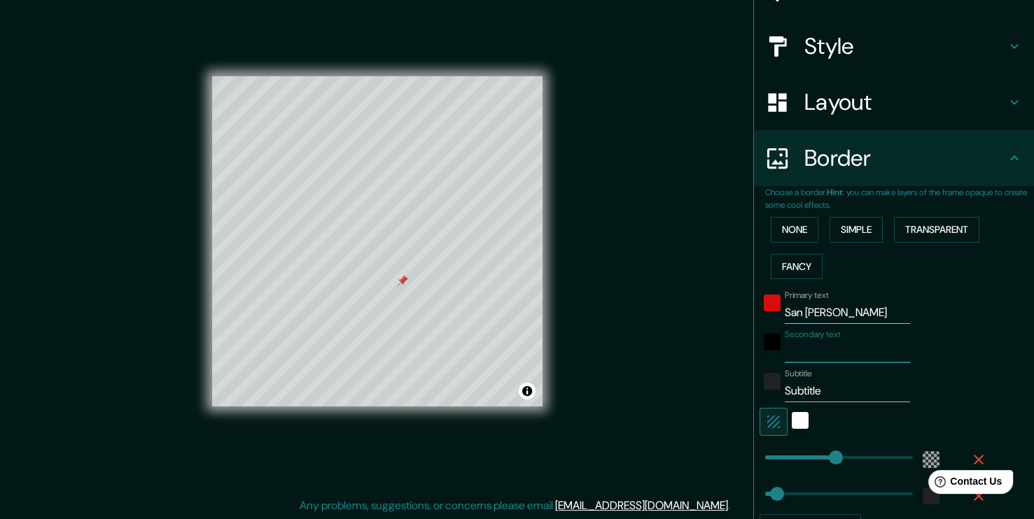
type input "38"
type input "Do"
type input "227"
type input "38"
type input "Dom"
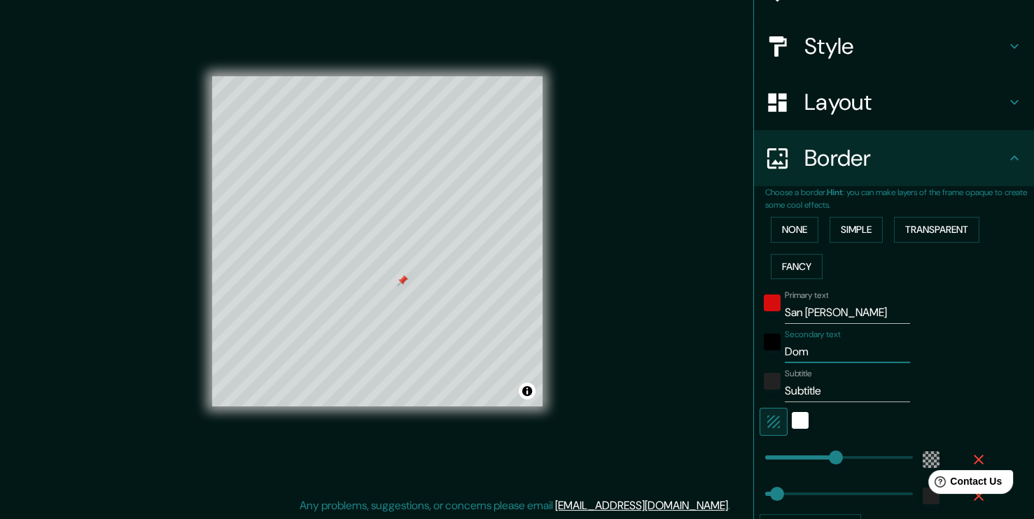
type input "227"
type input "38"
click at [824, 388] on input "Subtitle" at bounding box center [847, 391] width 125 height 22
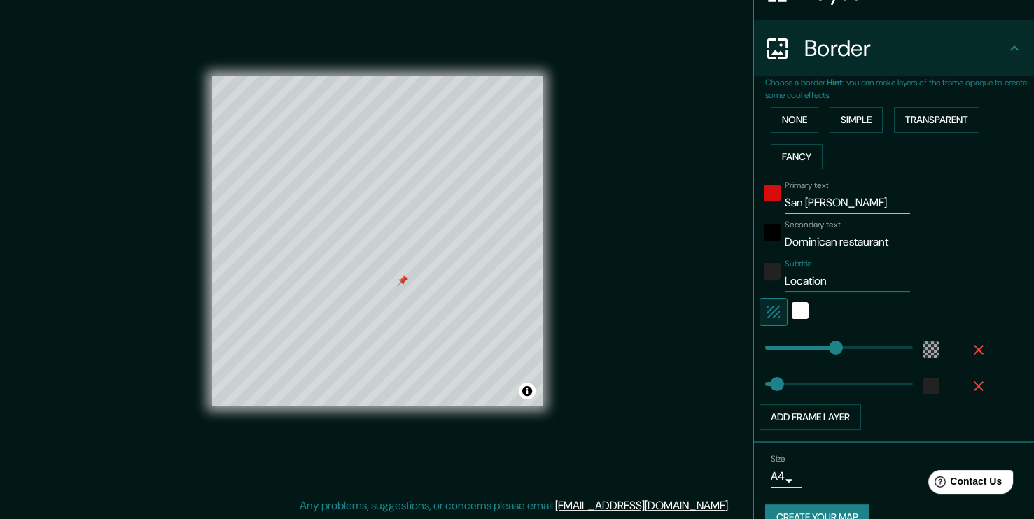
scroll to position [274, 0]
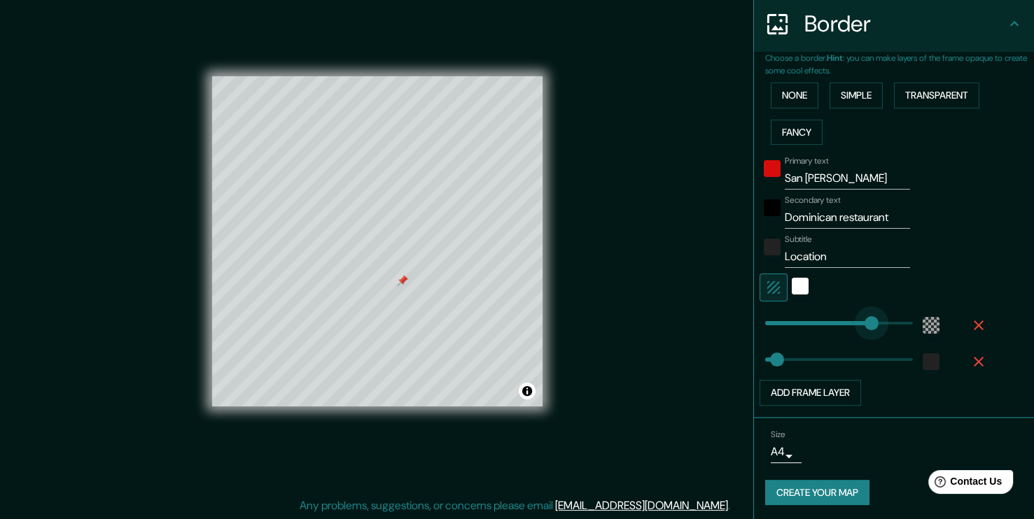
drag, startPoint x: 832, startPoint y: 323, endPoint x: 861, endPoint y: 321, distance: 28.8
drag, startPoint x: 867, startPoint y: 318, endPoint x: 811, endPoint y: 316, distance: 56.0
drag, startPoint x: 814, startPoint y: 318, endPoint x: 831, endPoint y: 321, distance: 17.0
drag, startPoint x: 834, startPoint y: 322, endPoint x: 815, endPoint y: 323, distance: 18.3
drag, startPoint x: 813, startPoint y: 325, endPoint x: 806, endPoint y: 325, distance: 7.0
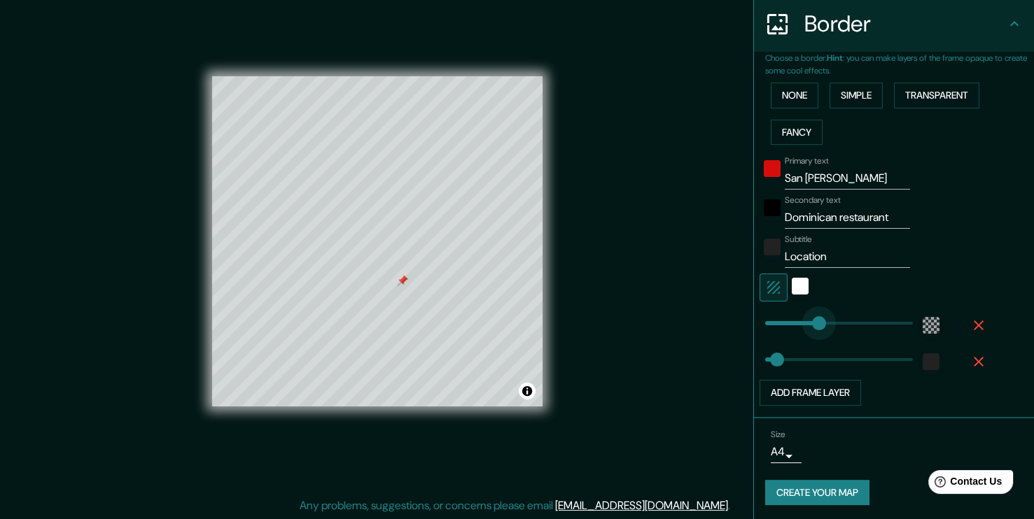
drag, startPoint x: 803, startPoint y: 325, endPoint x: 817, endPoint y: 324, distance: 14.0
click at [918, 320] on div at bounding box center [930, 325] width 25 height 25
click at [923, 320] on div "color-55555544" at bounding box center [931, 325] width 17 height 17
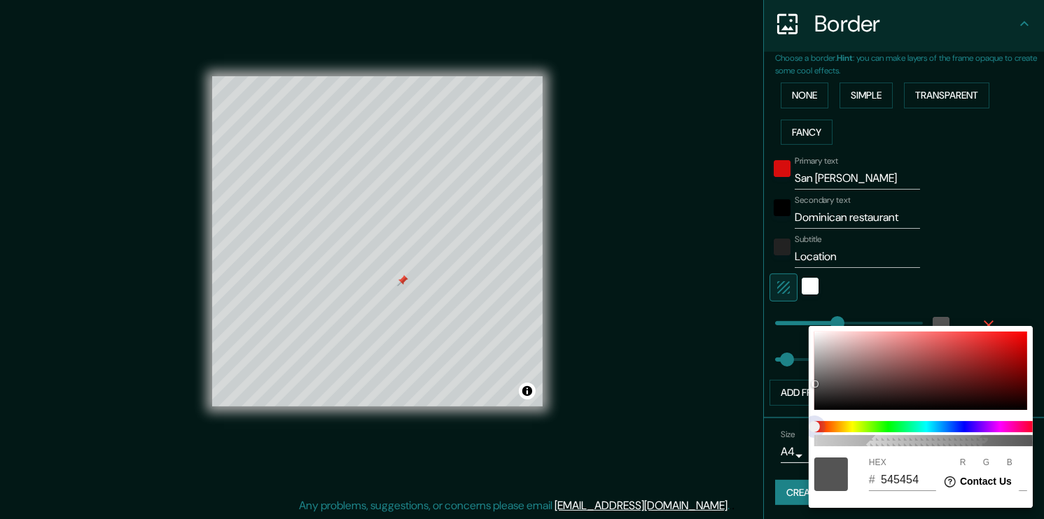
drag, startPoint x: 824, startPoint y: 423, endPoint x: 869, endPoint y: 426, distance: 45.5
click at [869, 426] on span at bounding box center [926, 426] width 224 height 11
drag, startPoint x: 818, startPoint y: 431, endPoint x: 890, endPoint y: 427, distance: 72.2
click at [881, 428] on span at bounding box center [926, 426] width 224 height 11
click at [891, 426] on span at bounding box center [926, 426] width 224 height 11
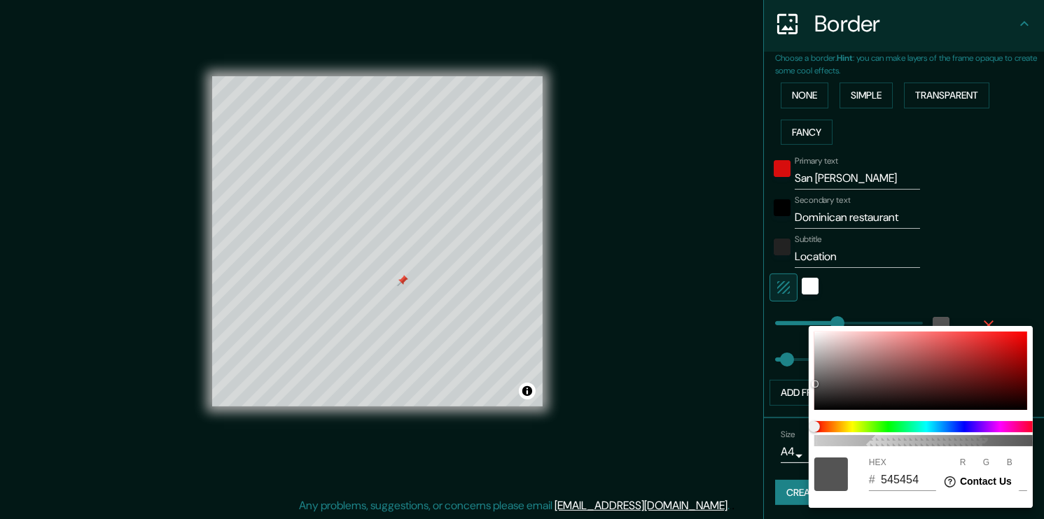
drag, startPoint x: 958, startPoint y: 447, endPoint x: 932, endPoint y: 446, distance: 25.9
click at [934, 446] on div "100" at bounding box center [925, 434] width 235 height 36
drag, startPoint x: 878, startPoint y: 354, endPoint x: 911, endPoint y: 343, distance: 34.8
click at [911, 343] on div at bounding box center [920, 371] width 213 height 78
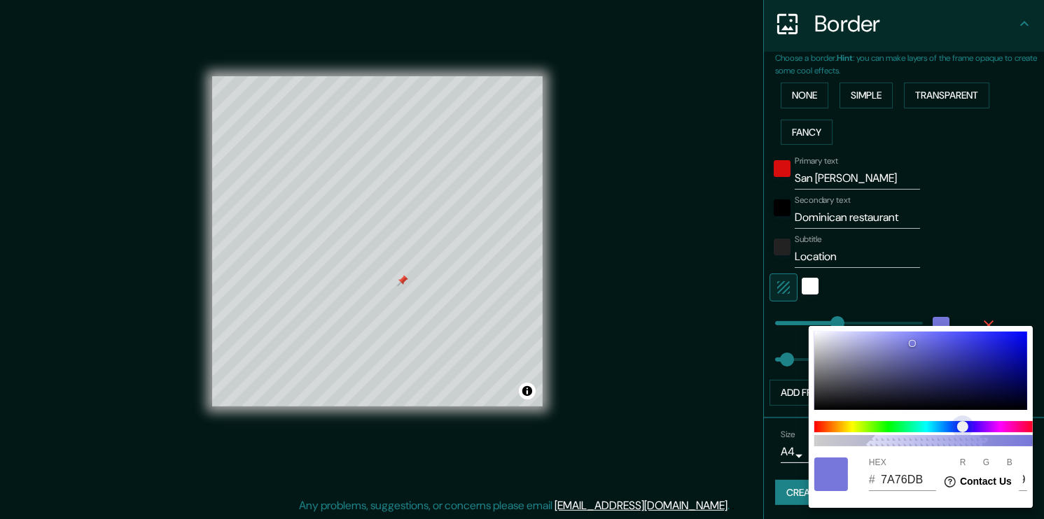
drag, startPoint x: 820, startPoint y: 421, endPoint x: 963, endPoint y: 413, distance: 143.7
click at [965, 421] on span "color slider" at bounding box center [962, 426] width 11 height 11
drag, startPoint x: 914, startPoint y: 339, endPoint x: 977, endPoint y: 386, distance: 78.1
click at [977, 386] on div at bounding box center [920, 371] width 213 height 78
click at [1007, 175] on div at bounding box center [522, 259] width 1044 height 519
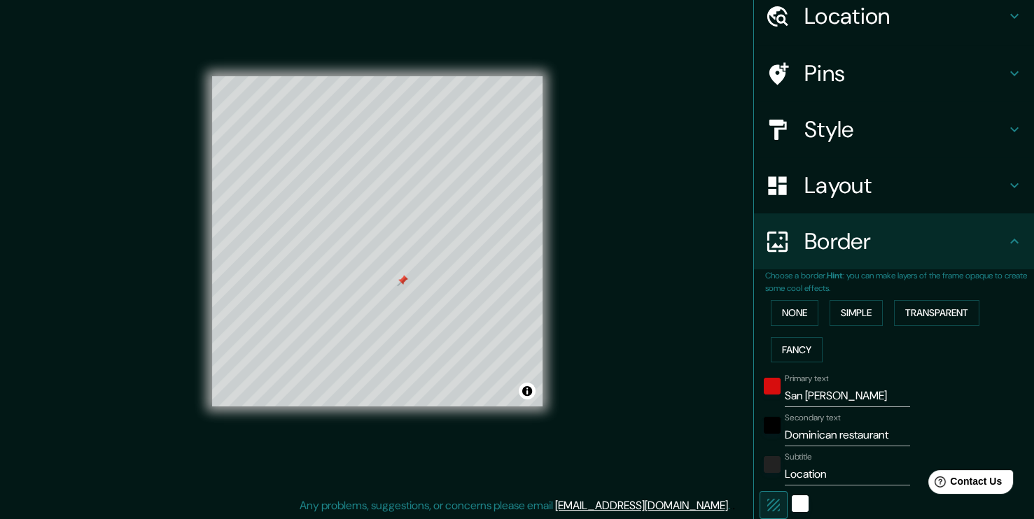
scroll to position [0, 0]
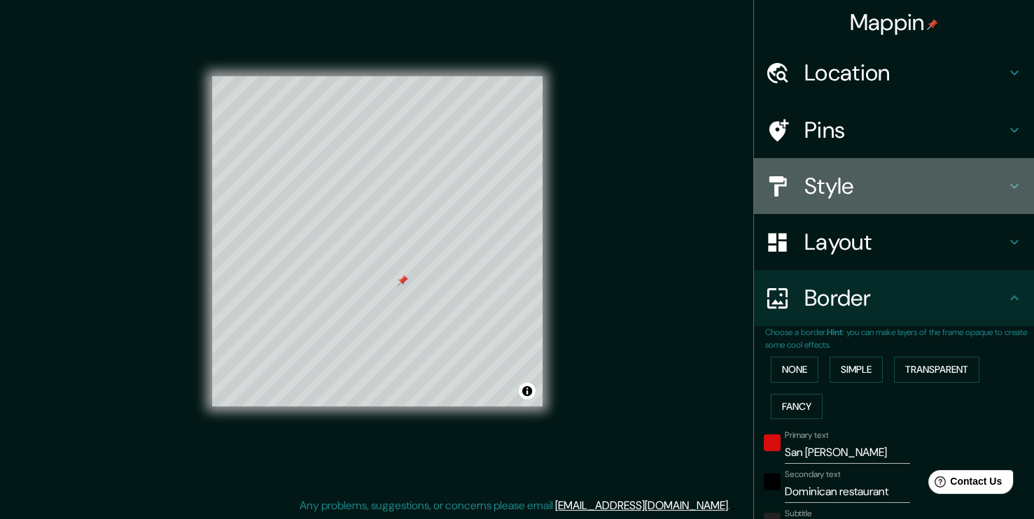
click at [906, 204] on div "Style" at bounding box center [894, 186] width 280 height 56
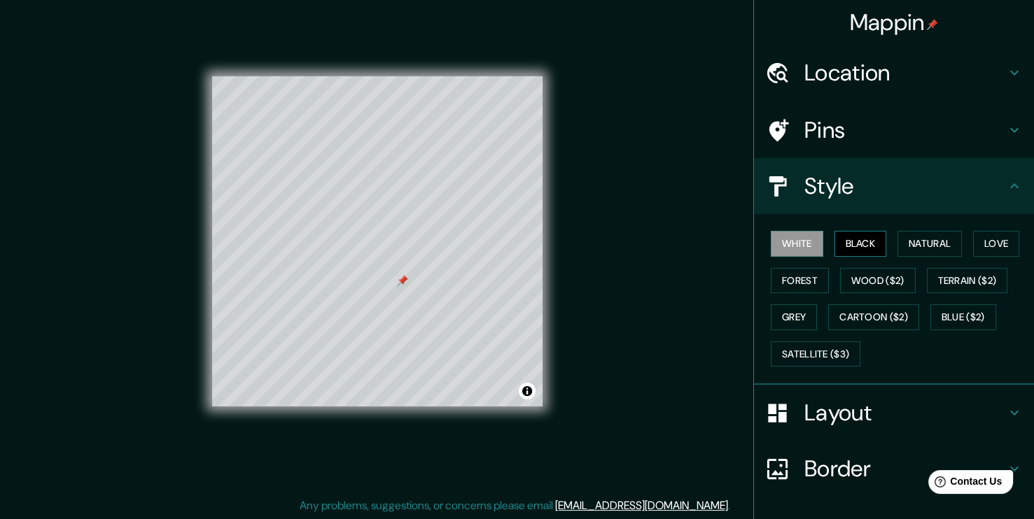
click at [841, 250] on button "Black" at bounding box center [860, 244] width 52 height 26
click at [908, 253] on button "Natural" at bounding box center [929, 244] width 64 height 26
click at [981, 239] on button "Love" at bounding box center [996, 244] width 46 height 26
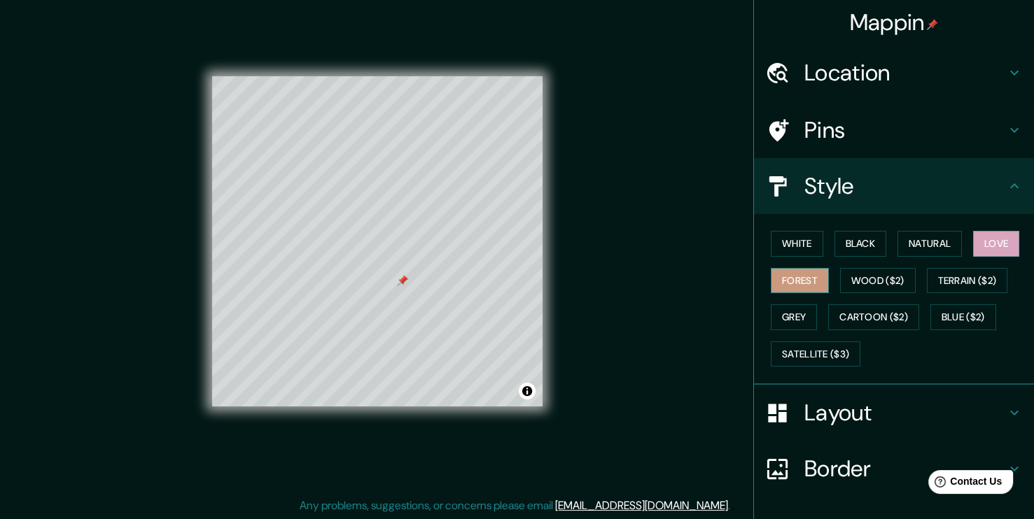
click at [773, 279] on button "Forest" at bounding box center [800, 281] width 58 height 26
click at [855, 279] on button "Wood ($2)" at bounding box center [878, 281] width 76 height 26
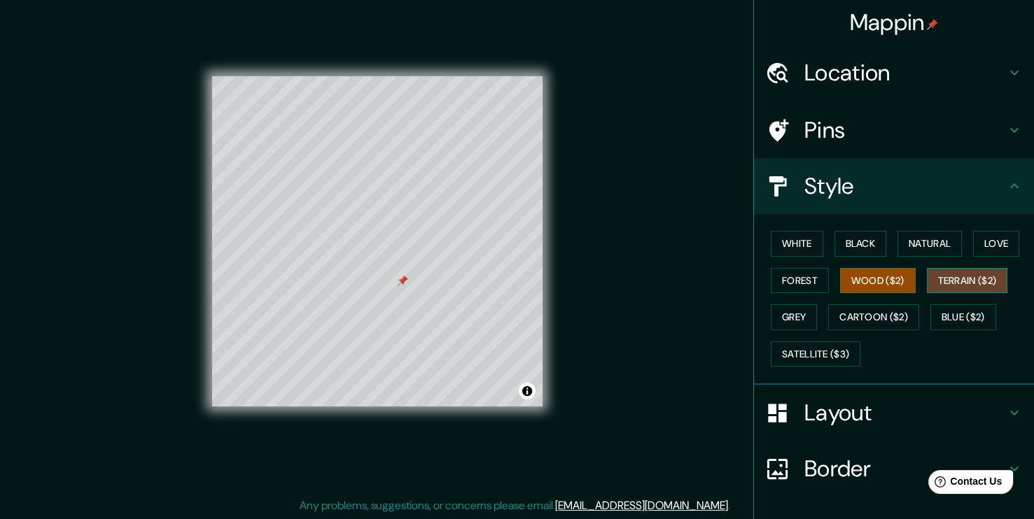
click at [953, 274] on button "Terrain ($2)" at bounding box center [967, 281] width 81 height 26
click at [941, 318] on button "Blue ($2)" at bounding box center [963, 317] width 66 height 26
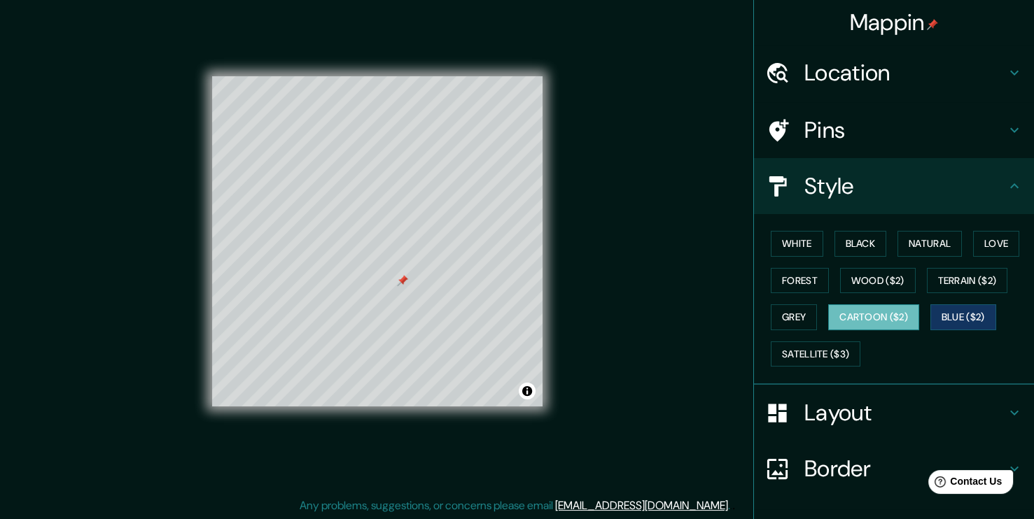
click at [878, 321] on button "Cartoon ($2)" at bounding box center [873, 317] width 91 height 26
click at [788, 315] on button "Grey" at bounding box center [794, 317] width 46 height 26
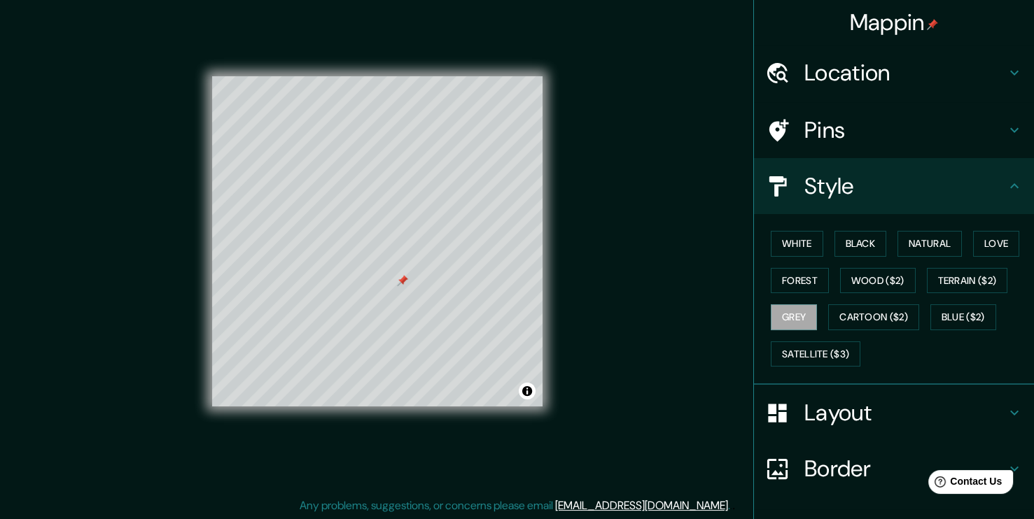
click at [793, 332] on div "White Black Natural Love Forest Wood ($2) Terrain ($2) Grey Cartoon ($2) Blue (…" at bounding box center [899, 298] width 269 height 147
click at [793, 346] on button "Satellite ($3)" at bounding box center [816, 355] width 90 height 26
click at [405, 285] on div at bounding box center [402, 280] width 11 height 11
click at [413, 286] on div at bounding box center [412, 281] width 11 height 11
click at [391, 287] on div at bounding box center [391, 284] width 11 height 11
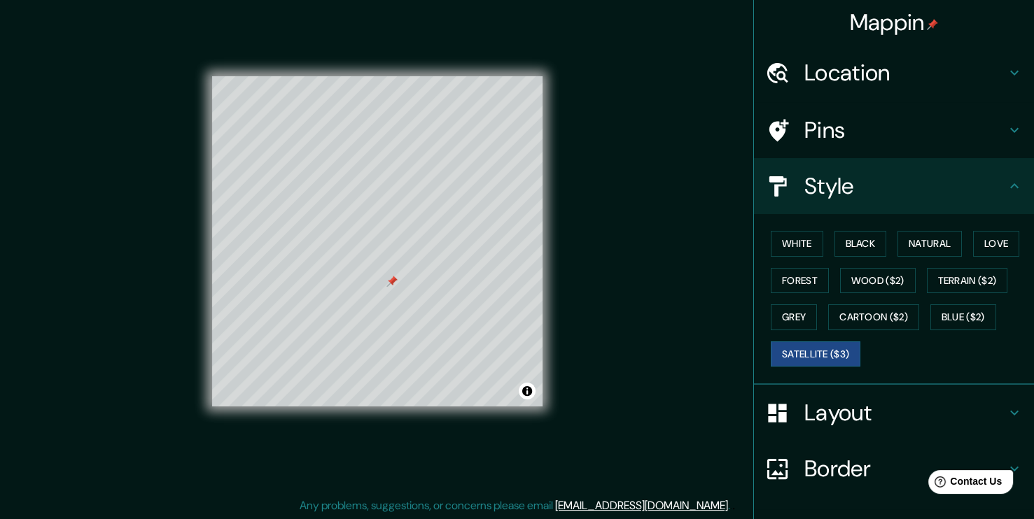
click at [391, 281] on div at bounding box center [391, 281] width 11 height 11
click at [800, 273] on button "Forest" at bounding box center [800, 281] width 58 height 26
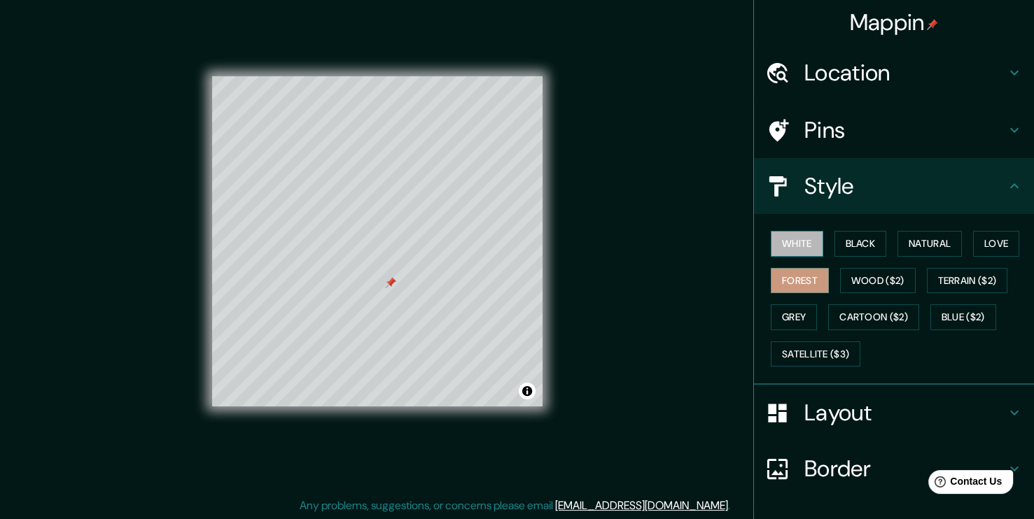
click at [801, 246] on button "White" at bounding box center [797, 244] width 52 height 26
click at [846, 246] on button "Black" at bounding box center [860, 244] width 52 height 26
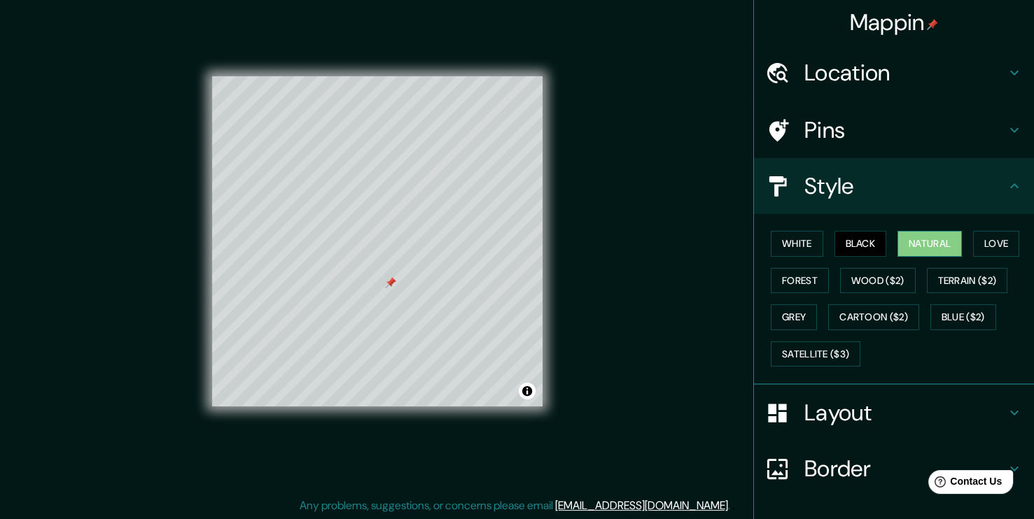
click at [920, 246] on button "Natural" at bounding box center [929, 244] width 64 height 26
click at [996, 244] on button "Love" at bounding box center [996, 244] width 46 height 26
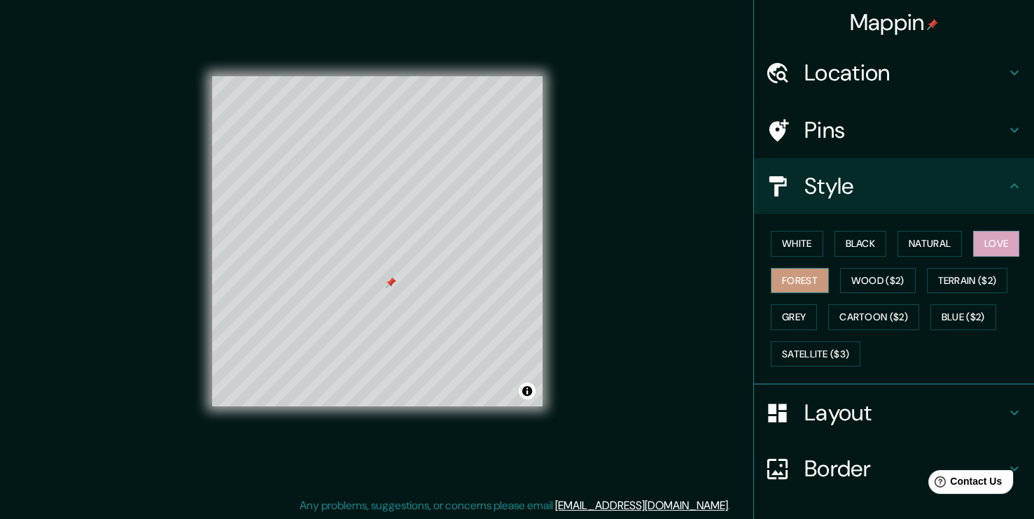
click at [785, 281] on button "Forest" at bounding box center [800, 281] width 58 height 26
click at [786, 304] on button "Grey" at bounding box center [794, 317] width 46 height 26
drag, startPoint x: 783, startPoint y: 234, endPoint x: 815, endPoint y: 234, distance: 31.5
click at [785, 234] on button "White" at bounding box center [797, 244] width 52 height 26
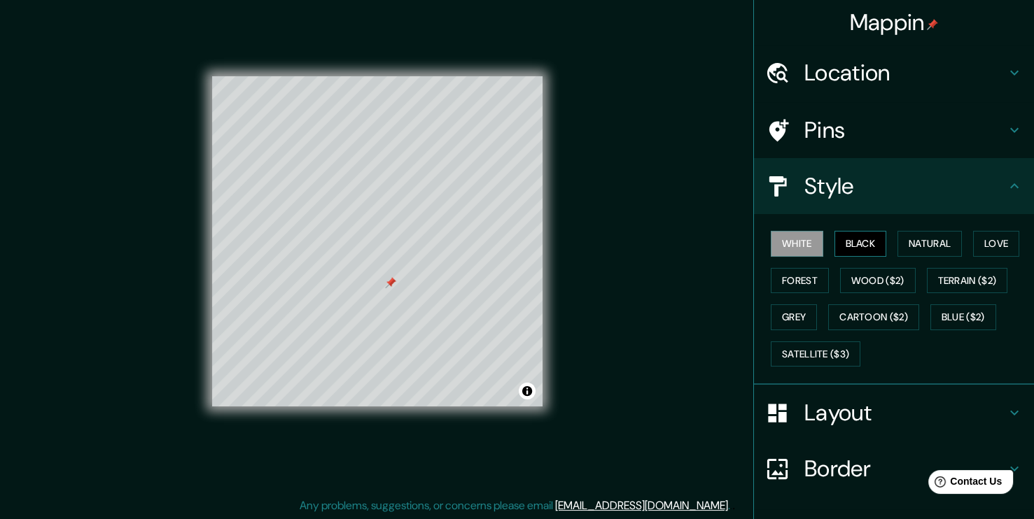
click at [847, 246] on button "Black" at bounding box center [860, 244] width 52 height 26
click at [937, 243] on button "Natural" at bounding box center [929, 244] width 64 height 26
click at [990, 241] on button "Love" at bounding box center [996, 244] width 46 height 26
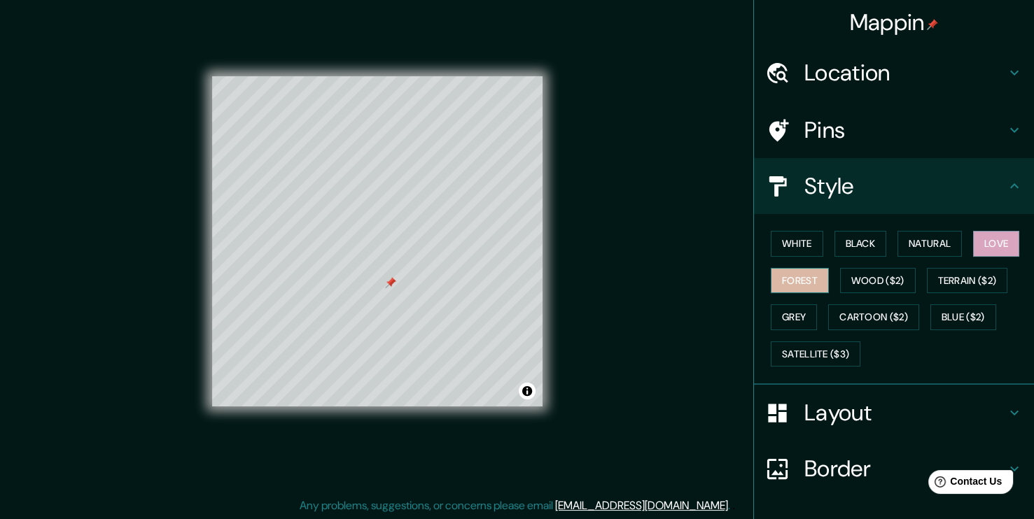
click at [774, 287] on button "Forest" at bounding box center [800, 281] width 58 height 26
click at [771, 316] on button "Grey" at bounding box center [794, 317] width 46 height 26
click at [976, 249] on button "Love" at bounding box center [996, 244] width 46 height 26
click at [915, 241] on button "Natural" at bounding box center [929, 244] width 64 height 26
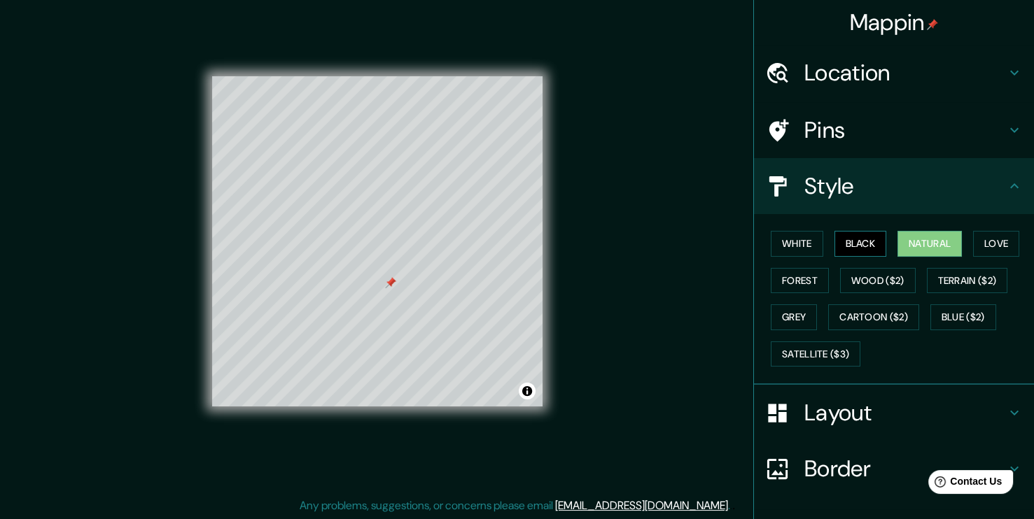
click at [859, 243] on button "Black" at bounding box center [860, 244] width 52 height 26
click at [800, 270] on button "Forest" at bounding box center [800, 281] width 58 height 26
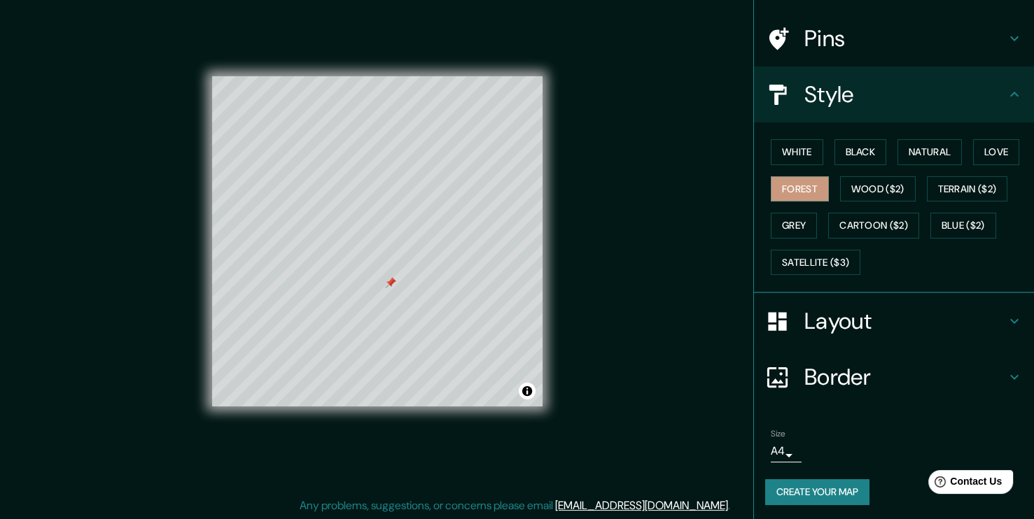
click at [849, 336] on div "Layout" at bounding box center [894, 321] width 280 height 56
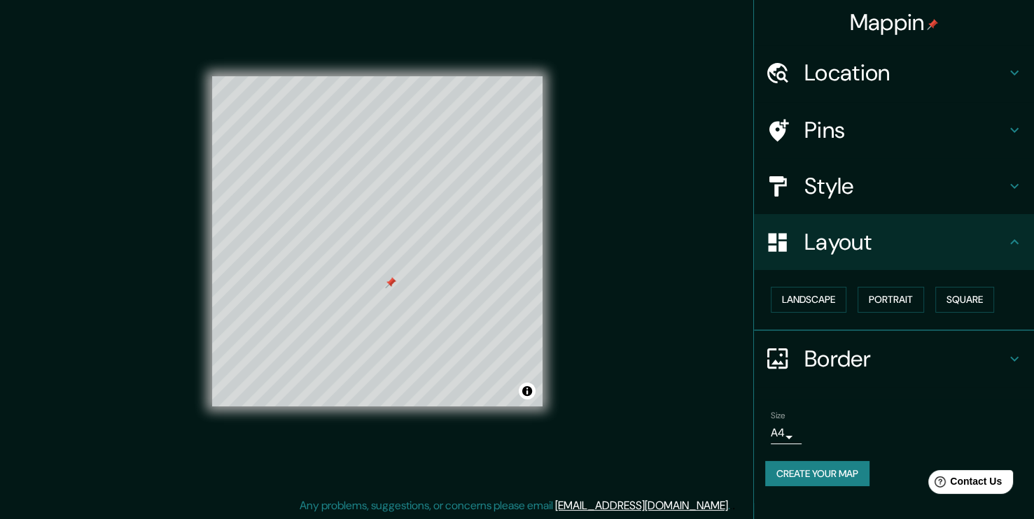
click at [853, 178] on h4 "Style" at bounding box center [905, 186] width 202 height 28
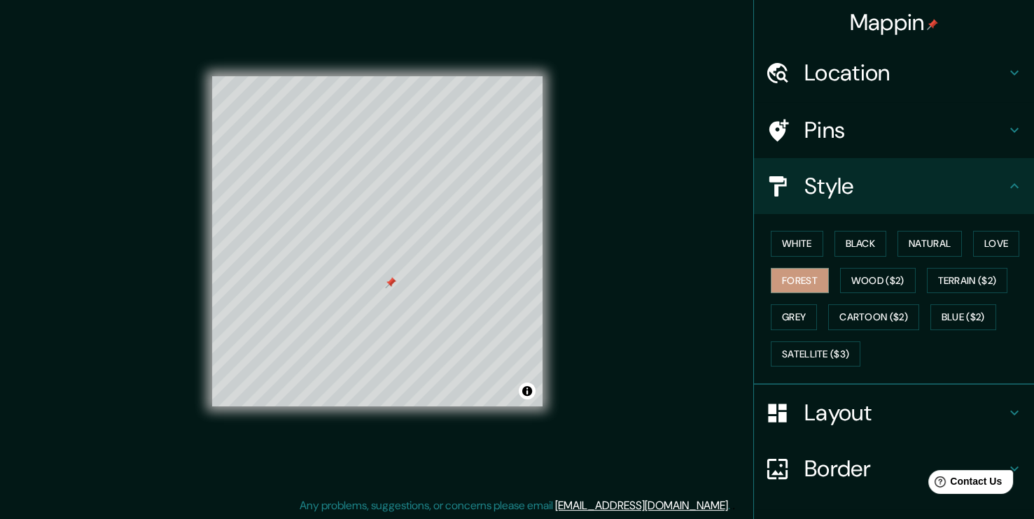
click at [859, 181] on h4 "Style" at bounding box center [905, 186] width 202 height 28
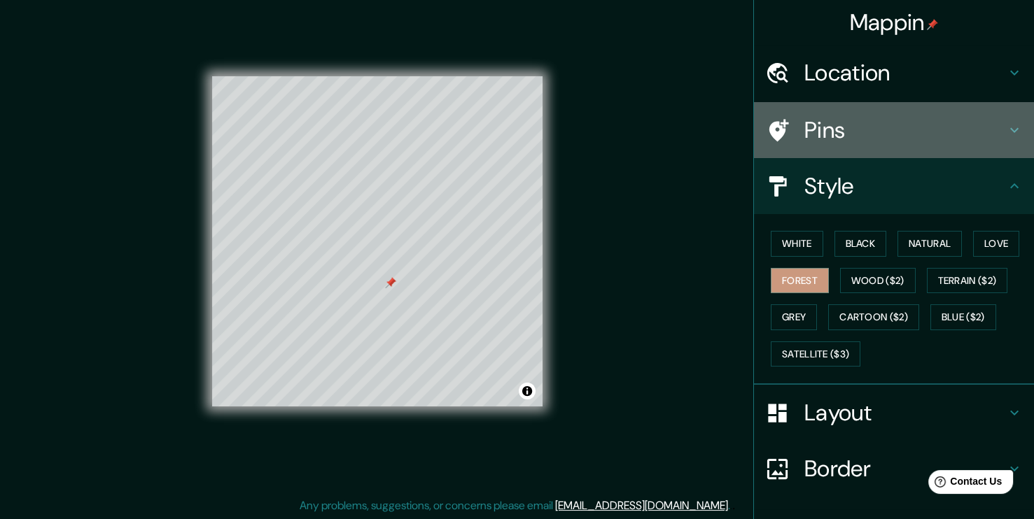
click at [864, 134] on h4 "Pins" at bounding box center [905, 130] width 202 height 28
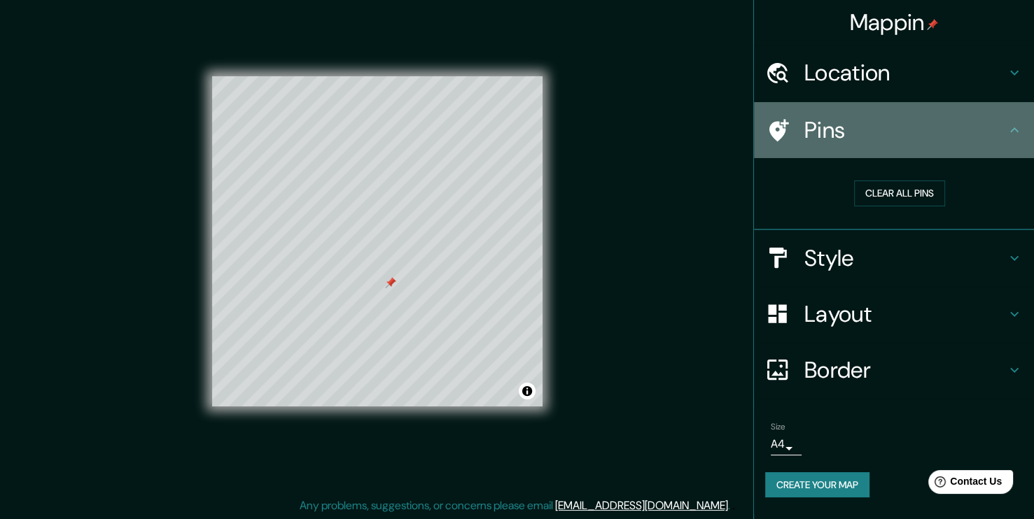
click at [872, 144] on div "Pins" at bounding box center [894, 130] width 280 height 56
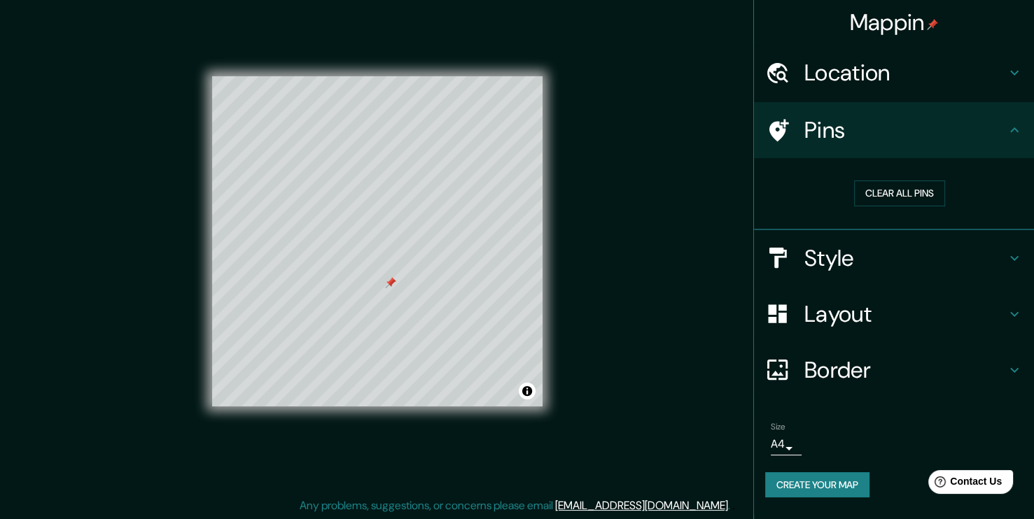
click at [858, 248] on h4 "Style" at bounding box center [905, 258] width 202 height 28
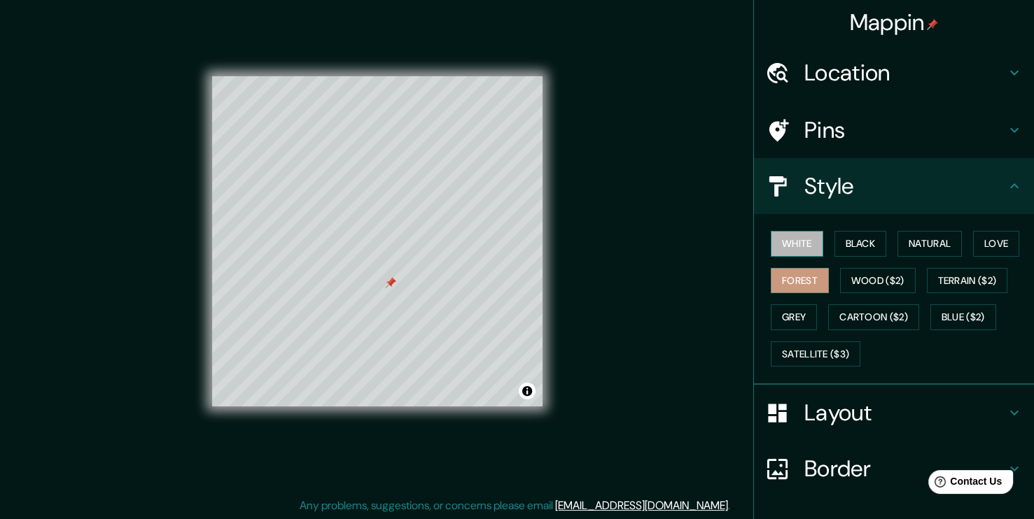
click at [799, 245] on button "White" at bounding box center [797, 244] width 52 height 26
click at [804, 274] on button "Forest" at bounding box center [800, 281] width 58 height 26
click at [860, 245] on button "Black" at bounding box center [860, 244] width 52 height 26
click at [797, 279] on button "Forest" at bounding box center [800, 281] width 58 height 26
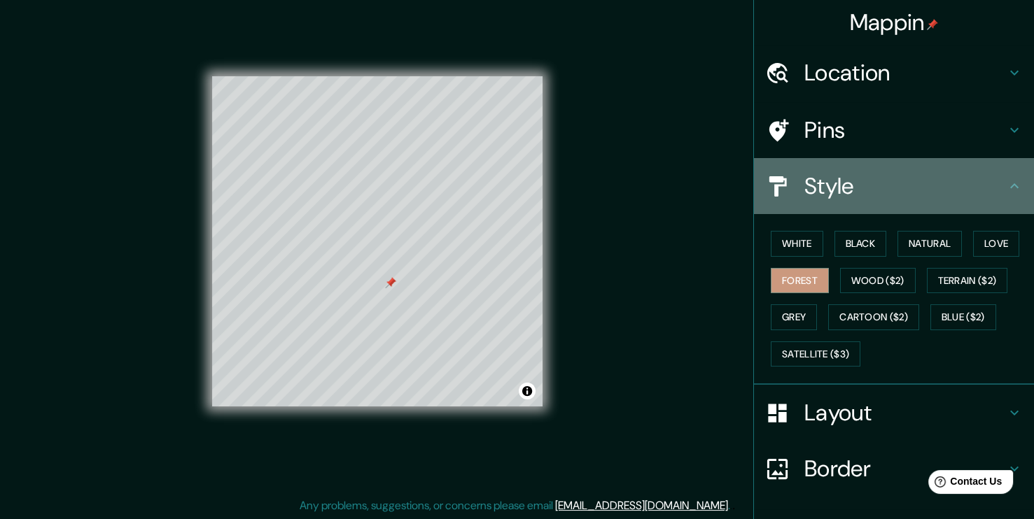
click at [870, 183] on h4 "Style" at bounding box center [905, 186] width 202 height 28
click at [852, 178] on h4 "Style" at bounding box center [905, 186] width 202 height 28
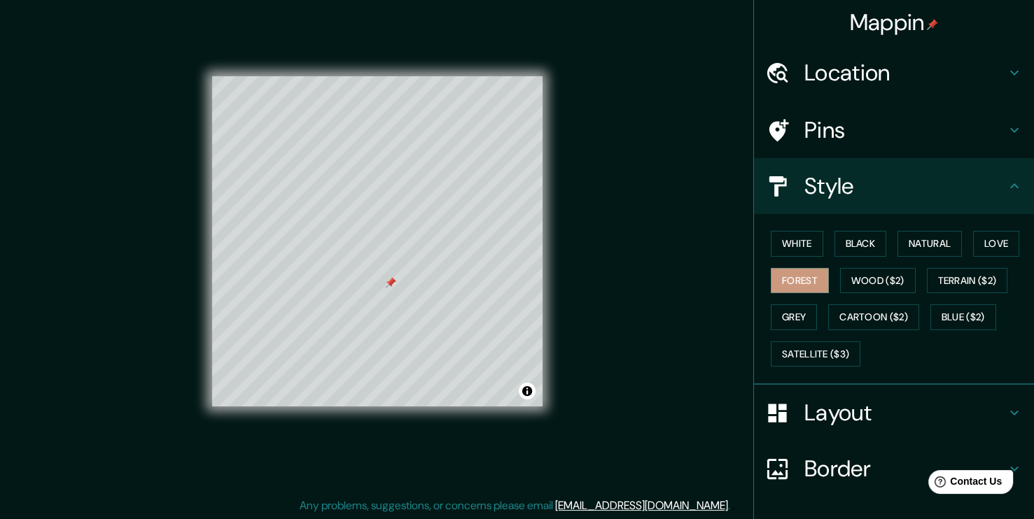
click at [870, 136] on h4 "Pins" at bounding box center [905, 130] width 202 height 28
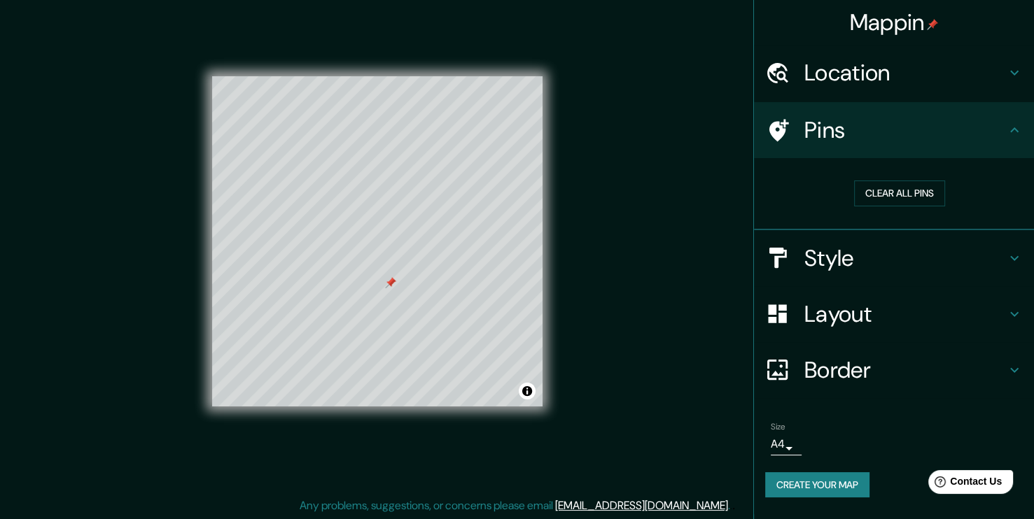
click at [864, 136] on h4 "Pins" at bounding box center [905, 130] width 202 height 28
click at [890, 374] on h4 "Border" at bounding box center [905, 370] width 202 height 28
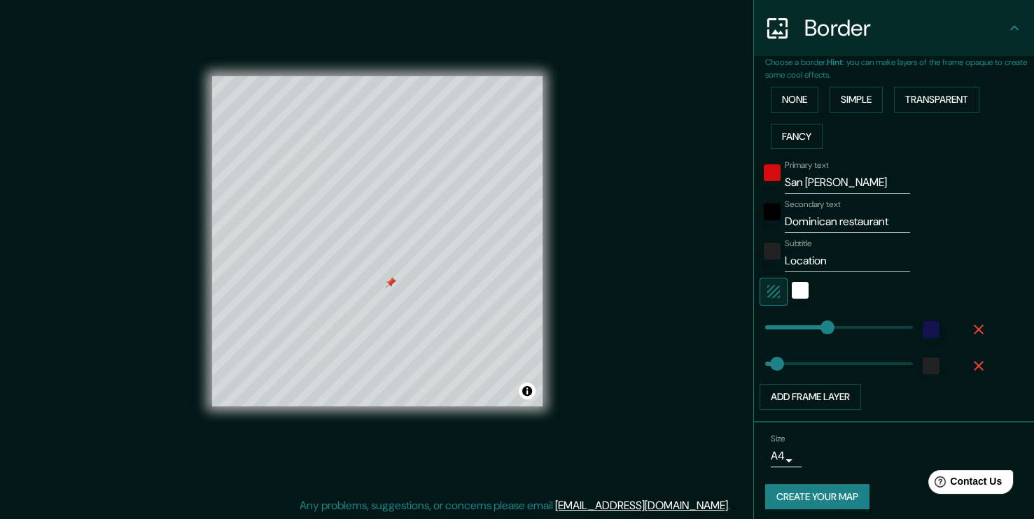
scroll to position [274, 0]
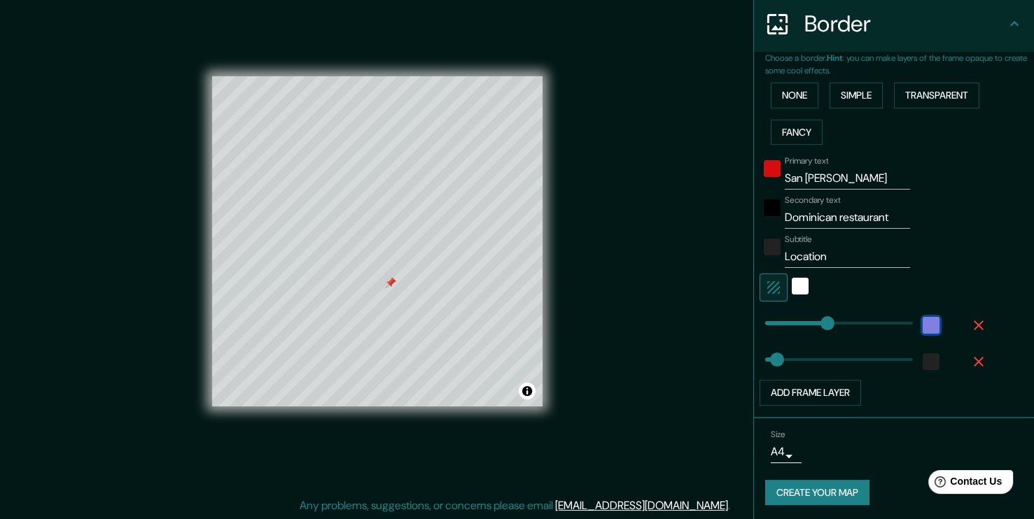
click at [927, 326] on div "color-13124D" at bounding box center [931, 325] width 17 height 17
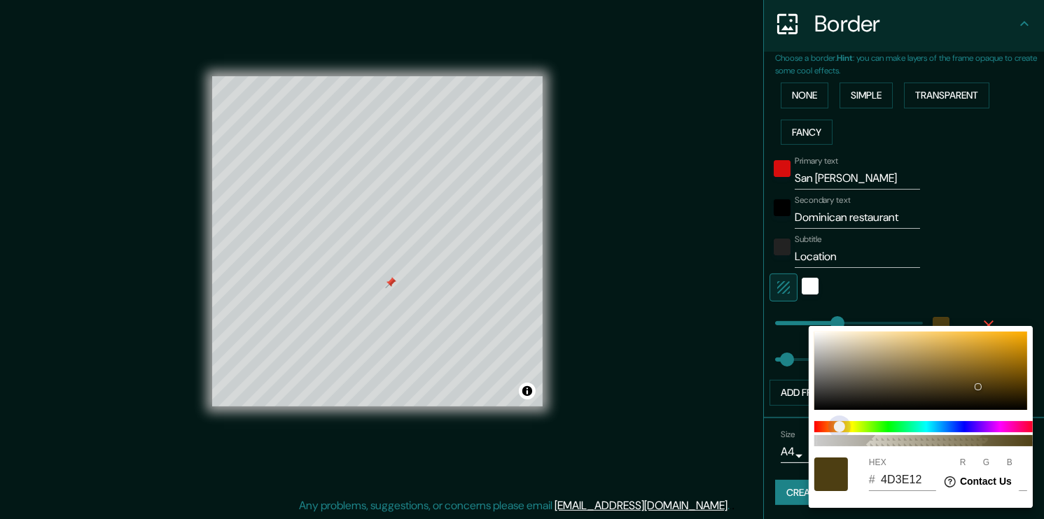
drag, startPoint x: 932, startPoint y: 427, endPoint x: 842, endPoint y: 430, distance: 90.3
click at [842, 430] on span at bounding box center [926, 426] width 224 height 11
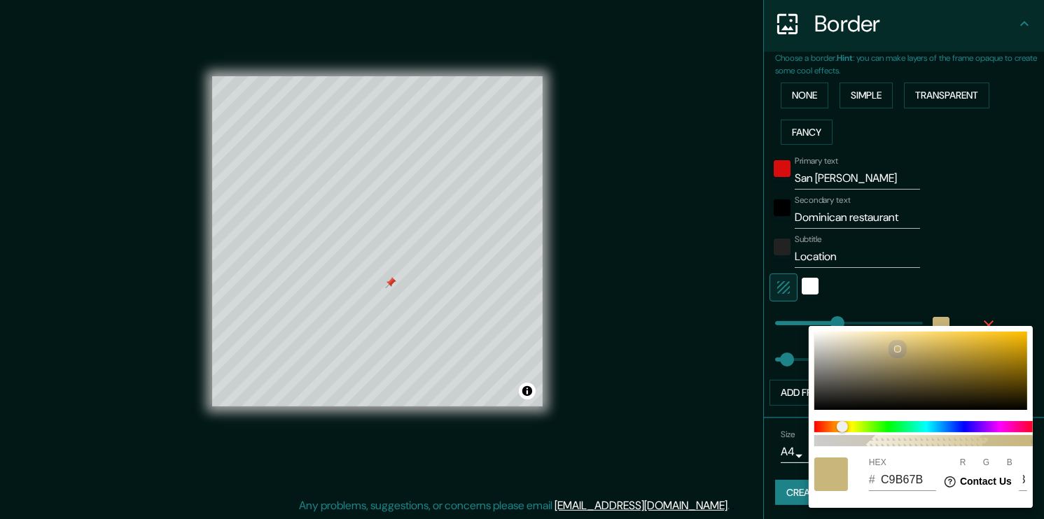
drag, startPoint x: 971, startPoint y: 381, endPoint x: 860, endPoint y: 377, distance: 111.4
click at [897, 348] on div at bounding box center [920, 371] width 213 height 78
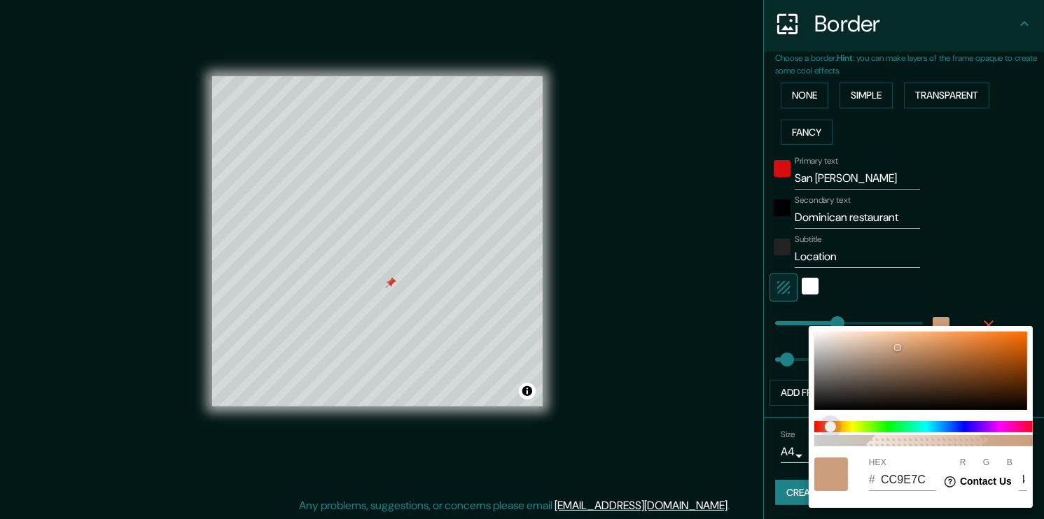
drag, startPoint x: 846, startPoint y: 433, endPoint x: 831, endPoint y: 432, distance: 14.7
click at [830, 432] on span "color slider" at bounding box center [830, 426] width 11 height 11
click at [1011, 150] on div at bounding box center [522, 259] width 1044 height 519
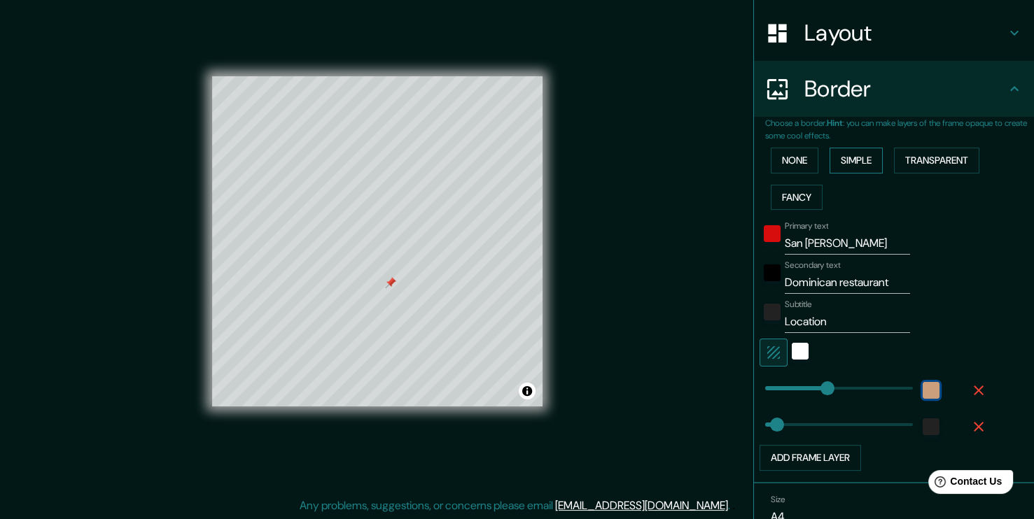
scroll to position [204, 0]
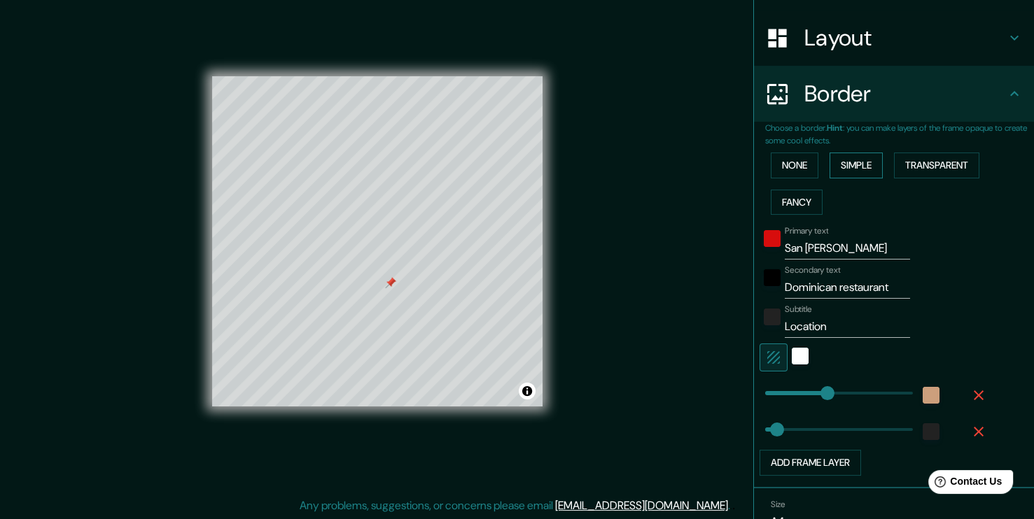
click at [852, 169] on button "Simple" at bounding box center [855, 166] width 53 height 26
click at [899, 162] on button "Transparent" at bounding box center [936, 166] width 85 height 26
click at [785, 195] on button "Fancy" at bounding box center [797, 203] width 52 height 26
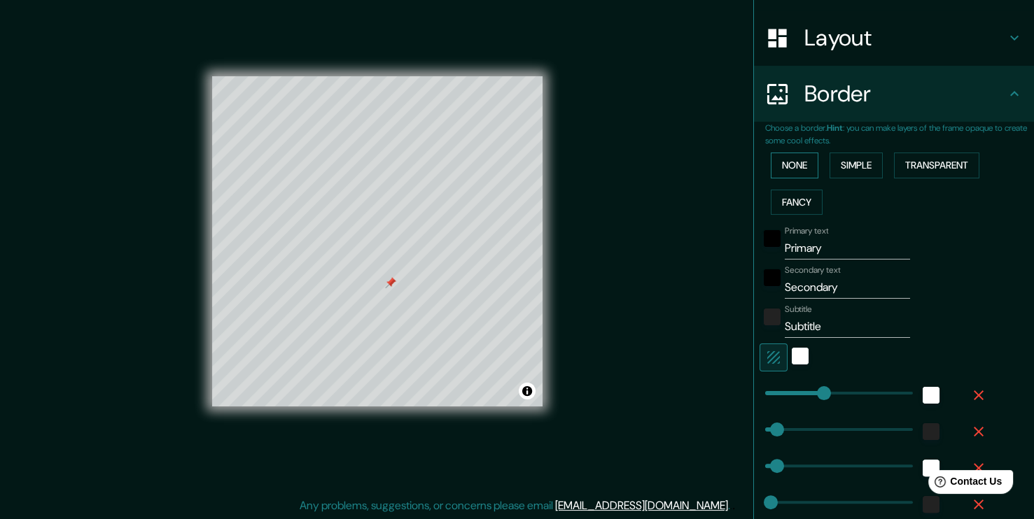
click at [787, 155] on button "None" at bounding box center [795, 166] width 48 height 26
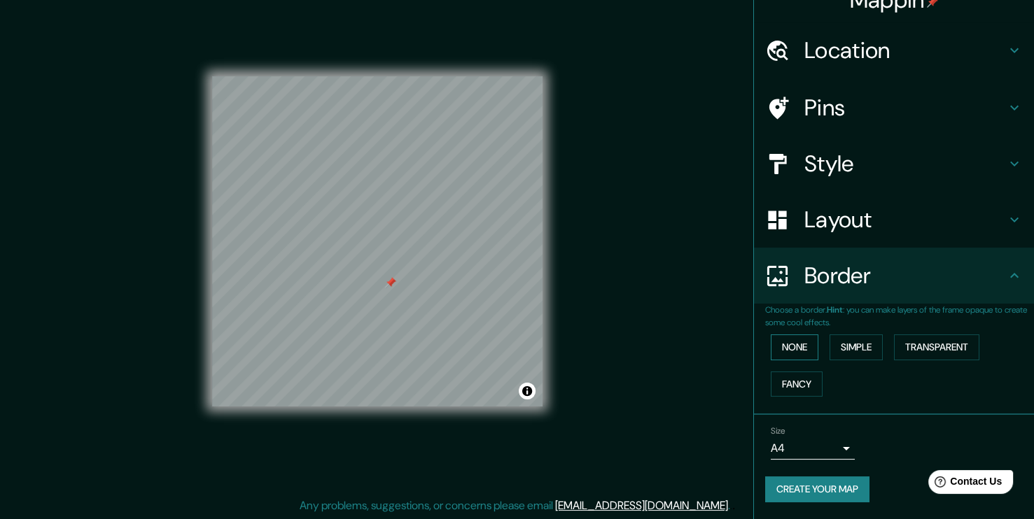
scroll to position [20, 0]
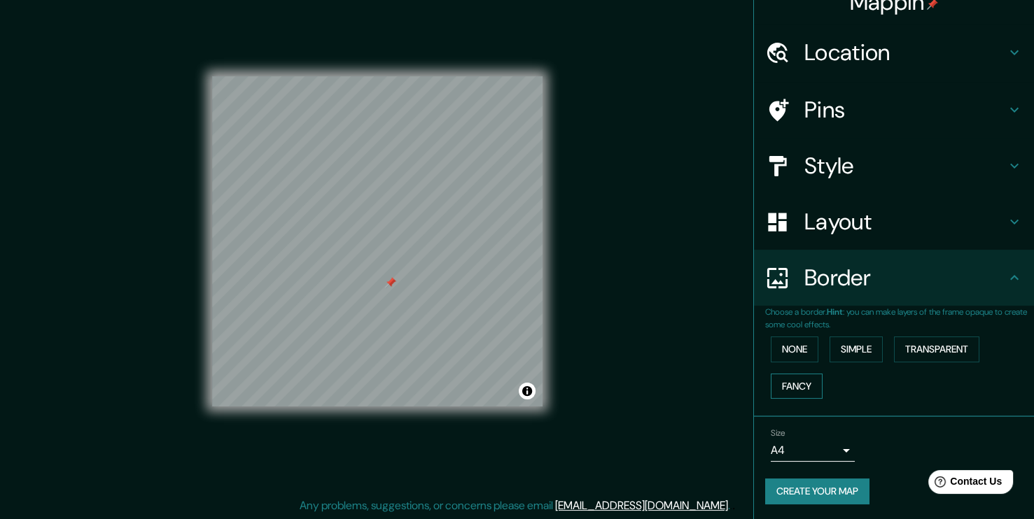
click at [786, 386] on button "Fancy" at bounding box center [797, 387] width 52 height 26
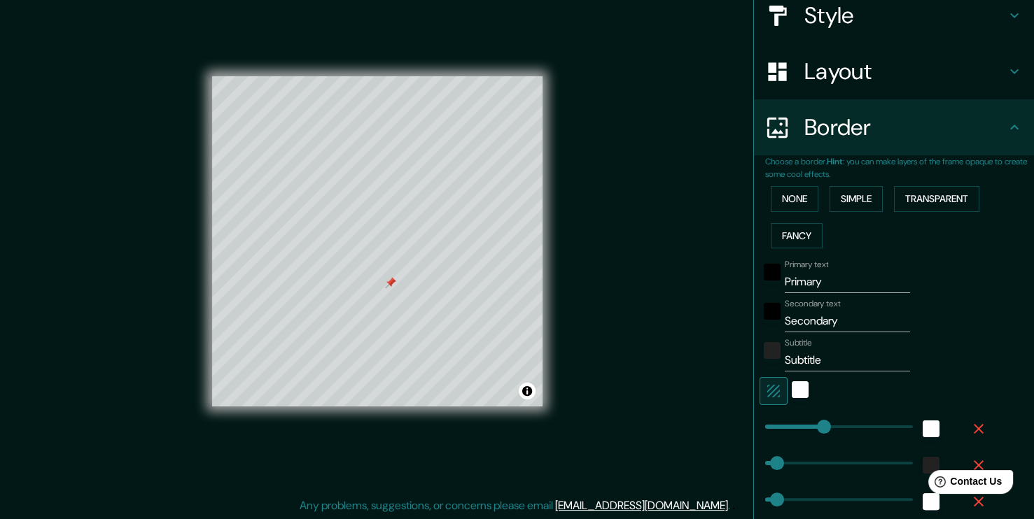
scroll to position [230, 0]
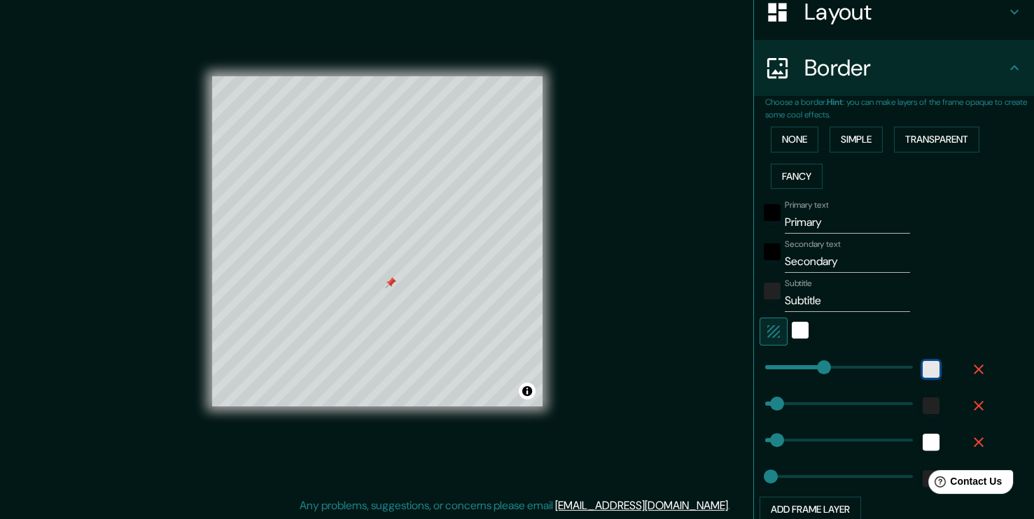
click at [927, 372] on div "white" at bounding box center [931, 369] width 17 height 17
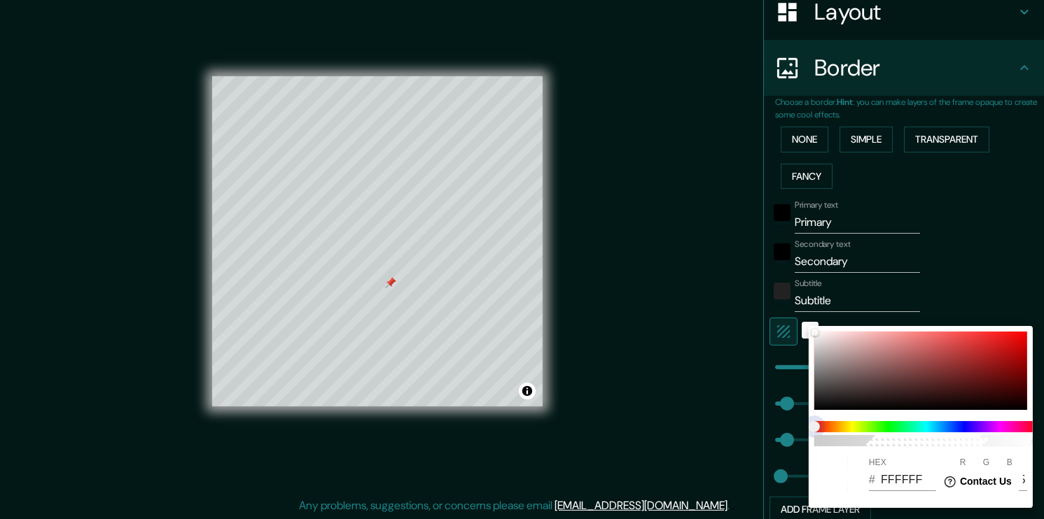
click at [842, 426] on span at bounding box center [926, 426] width 224 height 11
drag, startPoint x: 820, startPoint y: 426, endPoint x: 845, endPoint y: 402, distance: 35.1
click at [846, 421] on span at bounding box center [926, 426] width 224 height 11
drag, startPoint x: 827, startPoint y: 353, endPoint x: 861, endPoint y: 388, distance: 48.5
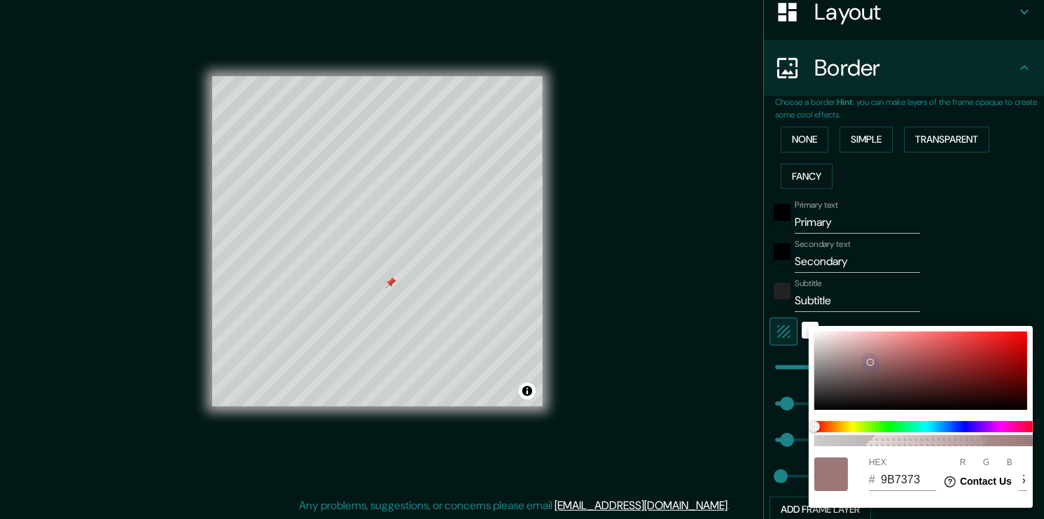
click at [871, 363] on div at bounding box center [920, 371] width 213 height 78
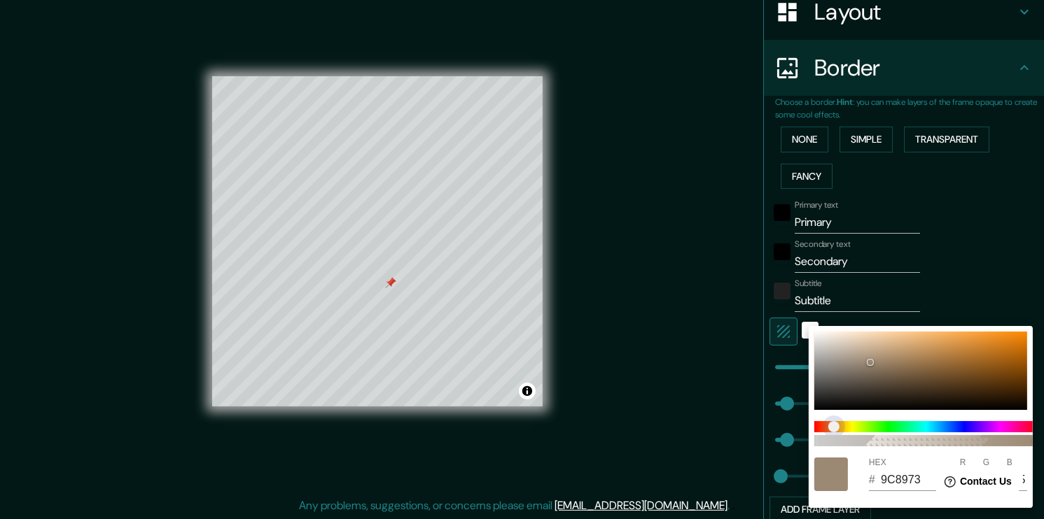
click at [834, 427] on span "color slider" at bounding box center [833, 426] width 11 height 11
drag, startPoint x: 878, startPoint y: 363, endPoint x: 892, endPoint y: 332, distance: 33.8
click at [892, 332] on div at bounding box center [920, 371] width 213 height 78
click at [1012, 255] on div at bounding box center [522, 259] width 1044 height 519
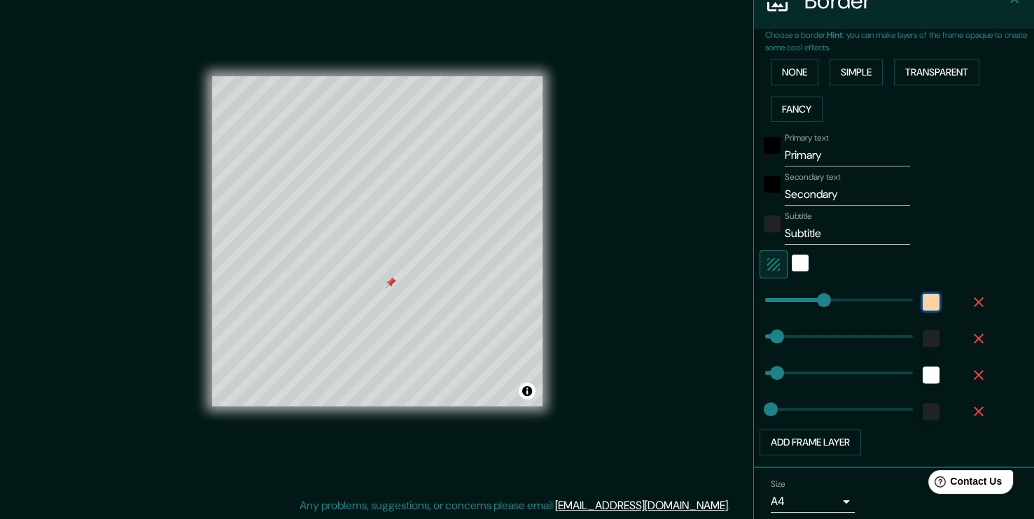
scroll to position [300, 0]
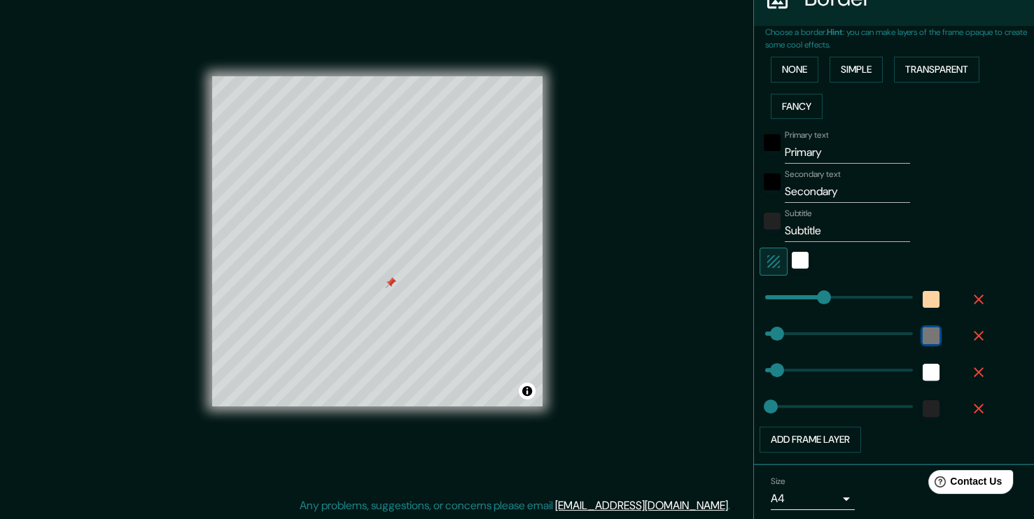
click at [923, 335] on div "color-222222" at bounding box center [931, 336] width 17 height 17
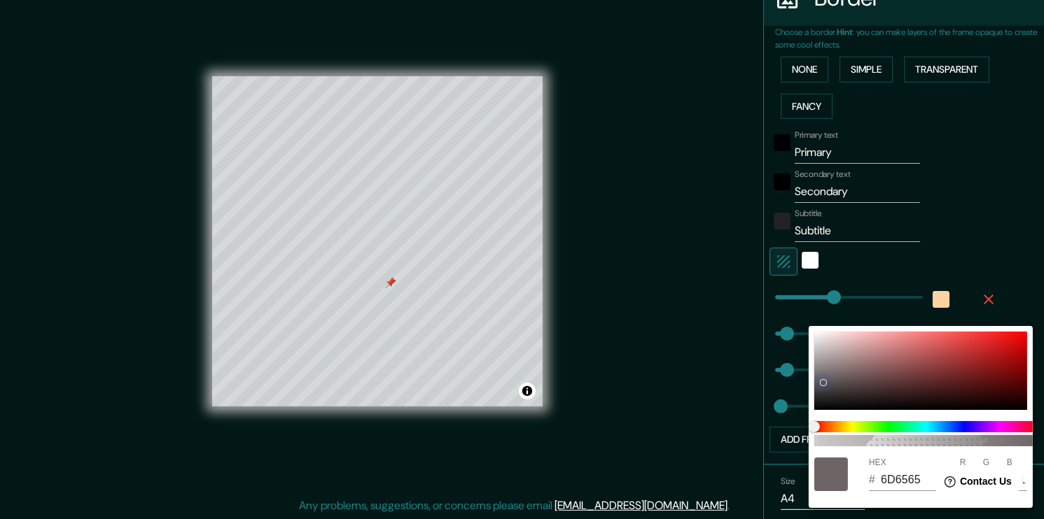
drag, startPoint x: 869, startPoint y: 366, endPoint x: 818, endPoint y: 404, distance: 63.6
click at [830, 377] on div at bounding box center [920, 371] width 213 height 78
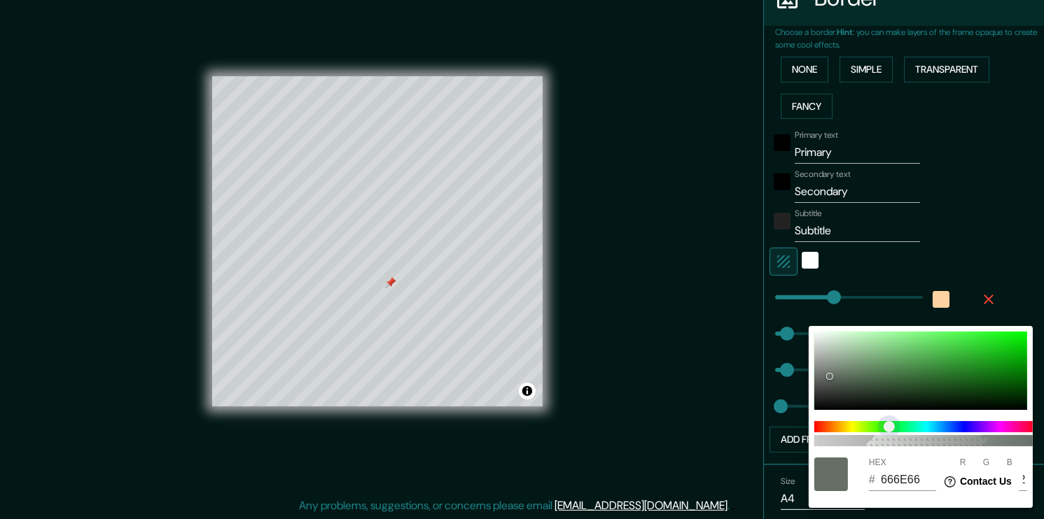
drag, startPoint x: 876, startPoint y: 426, endPoint x: 888, endPoint y: 425, distance: 12.6
click at [888, 425] on span at bounding box center [926, 426] width 224 height 11
drag, startPoint x: 921, startPoint y: 375, endPoint x: 956, endPoint y: 391, distance: 38.5
click at [956, 391] on div at bounding box center [920, 371] width 213 height 78
click at [990, 224] on div at bounding box center [522, 259] width 1044 height 519
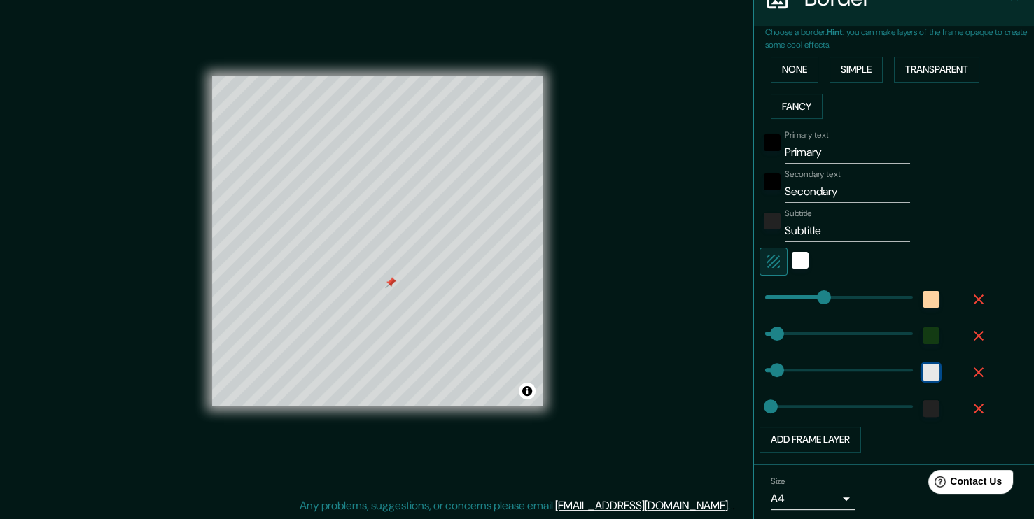
click at [923, 369] on div "white" at bounding box center [931, 372] width 17 height 17
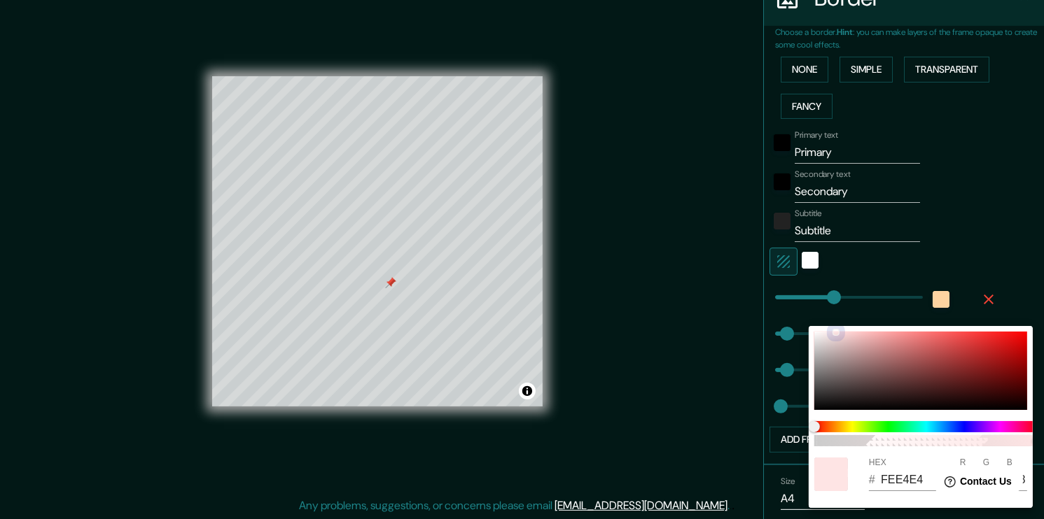
drag, startPoint x: 848, startPoint y: 350, endPoint x: 792, endPoint y: 305, distance: 71.7
click at [792, 305] on div "100 HEX # FEE4E4 R 254 G 228 B 228" at bounding box center [522, 259] width 1044 height 519
drag, startPoint x: 822, startPoint y: 335, endPoint x: 792, endPoint y: 331, distance: 30.4
click at [792, 332] on div "100 HEX # E7E7E7 R 231 G 231 B 231" at bounding box center [522, 259] width 1044 height 519
click at [986, 184] on div at bounding box center [522, 259] width 1044 height 519
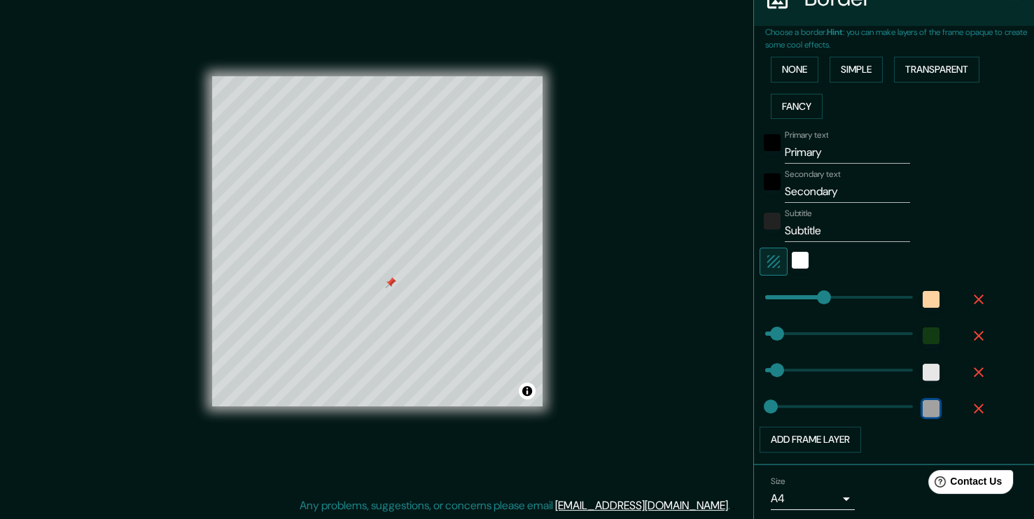
click at [924, 410] on div "color-222222" at bounding box center [931, 408] width 17 height 17
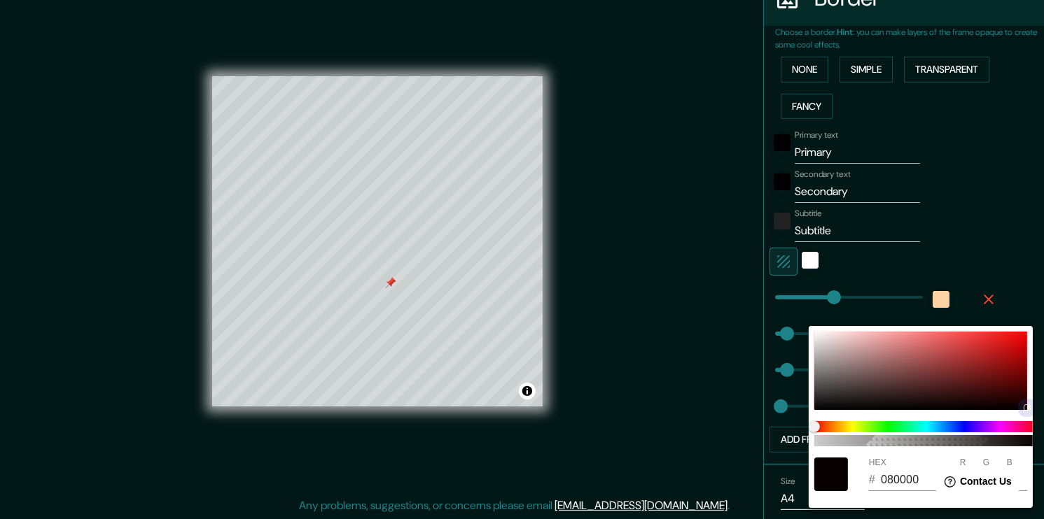
drag, startPoint x: 832, startPoint y: 368, endPoint x: 1028, endPoint y: 407, distance: 199.9
click at [1027, 407] on div at bounding box center [920, 371] width 213 height 78
drag, startPoint x: 997, startPoint y: 379, endPoint x: 877, endPoint y: 337, distance: 126.6
click at [877, 337] on div at bounding box center [920, 371] width 213 height 78
click at [988, 189] on div at bounding box center [522, 259] width 1044 height 519
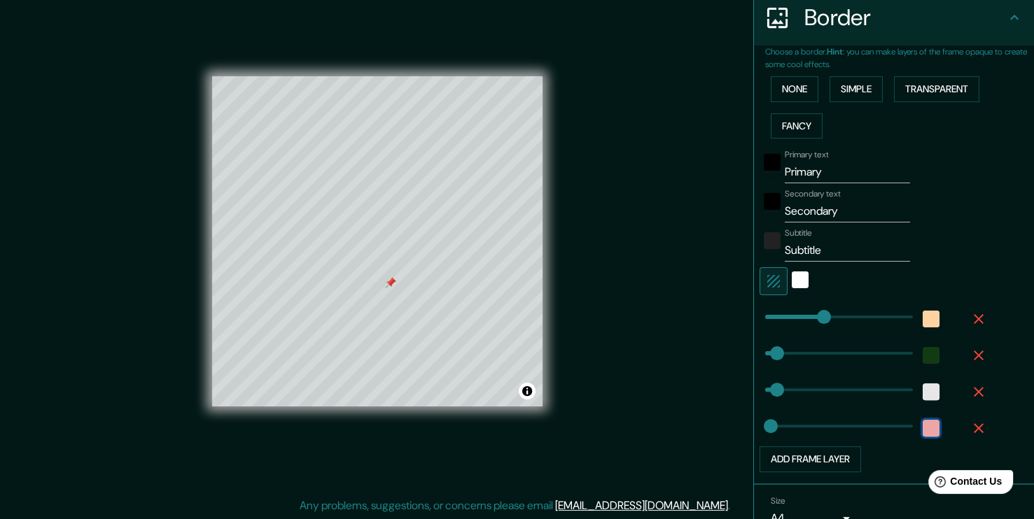
scroll to position [277, 0]
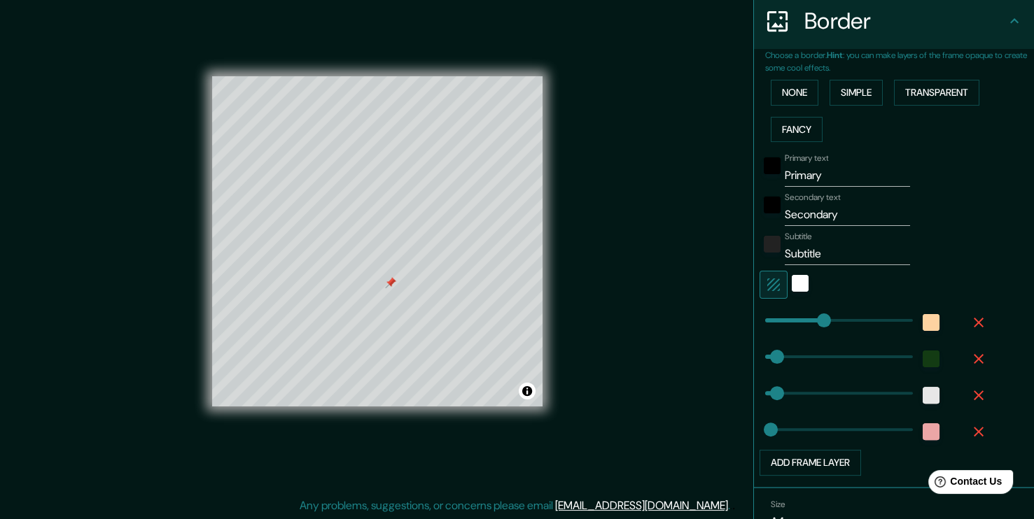
click at [808, 178] on input "Primary" at bounding box center [847, 175] width 125 height 22
click at [879, 217] on input "Secondary" at bounding box center [847, 215] width 125 height 22
click at [856, 253] on input "Subtitle" at bounding box center [847, 254] width 125 height 22
drag, startPoint x: 813, startPoint y: 248, endPoint x: 752, endPoint y: 246, distance: 60.9
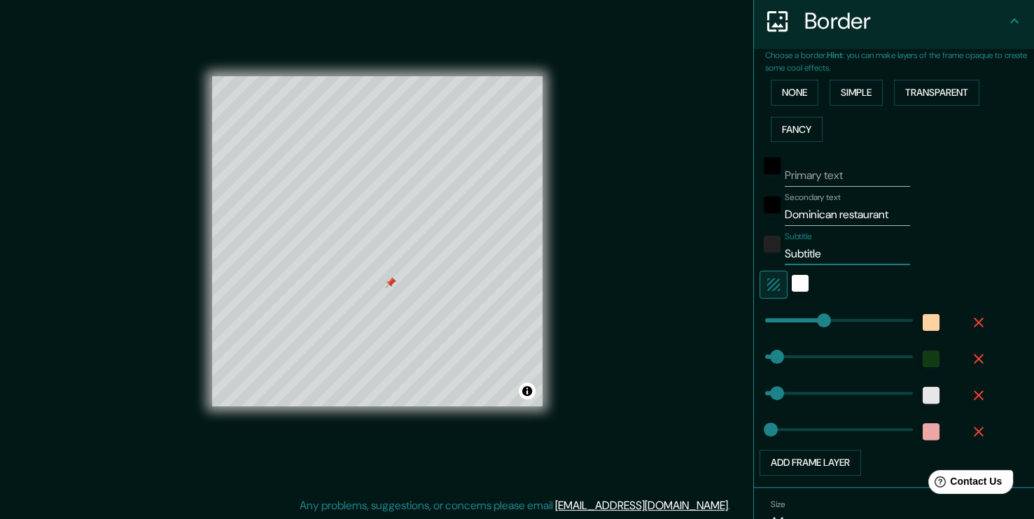
click at [759, 246] on div "Subtitle Subtitle" at bounding box center [874, 249] width 230 height 34
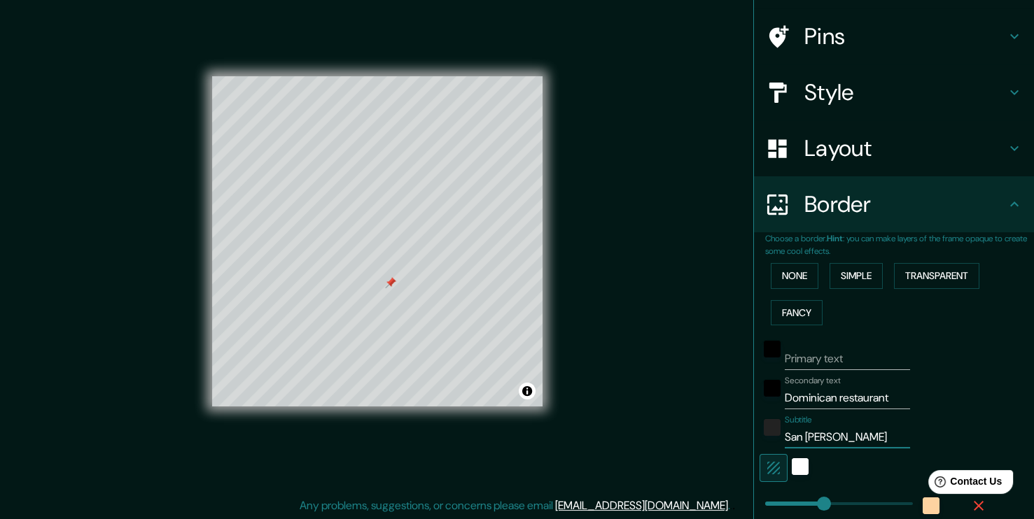
scroll to position [0, 0]
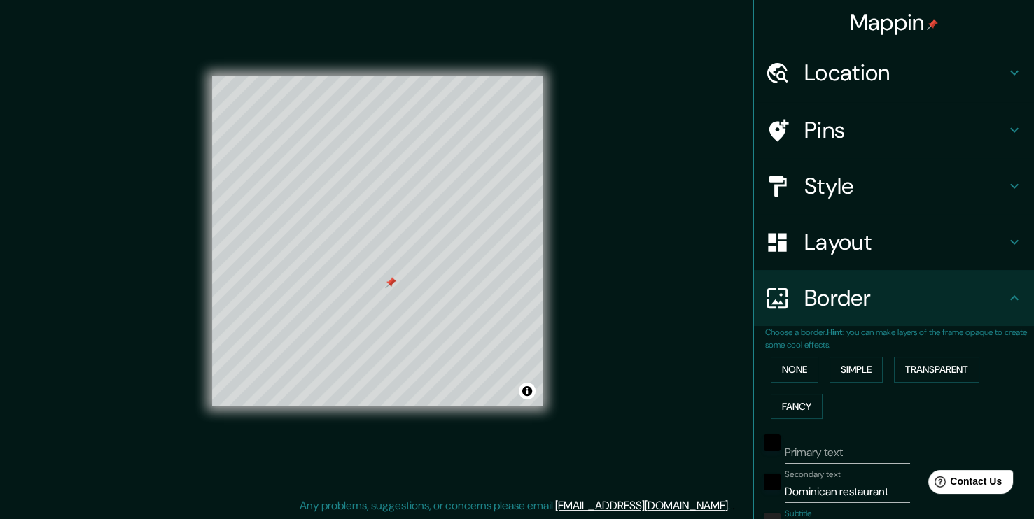
click at [848, 293] on h4 "Border" at bounding box center [905, 298] width 202 height 28
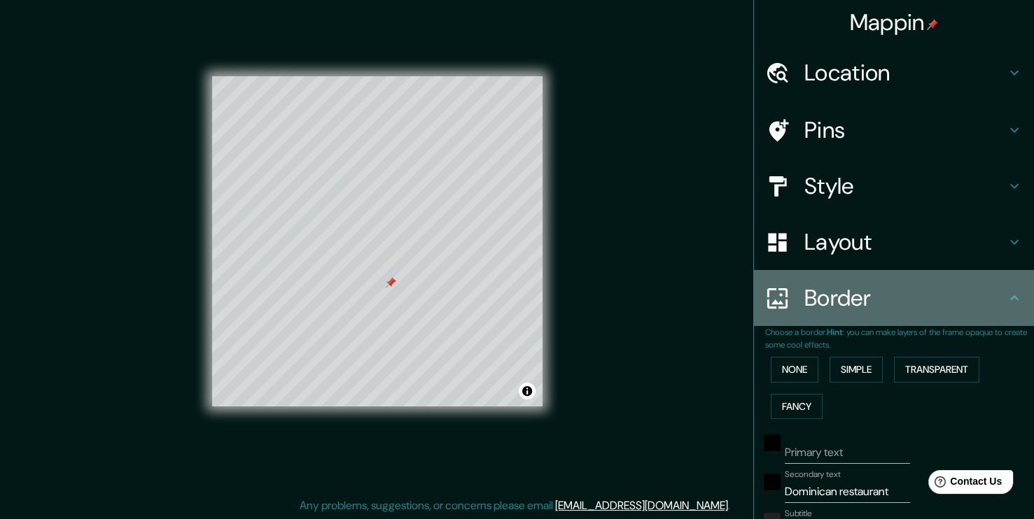
click at [993, 292] on h4 "Border" at bounding box center [905, 298] width 202 height 28
click at [968, 295] on h4 "Border" at bounding box center [905, 298] width 202 height 28
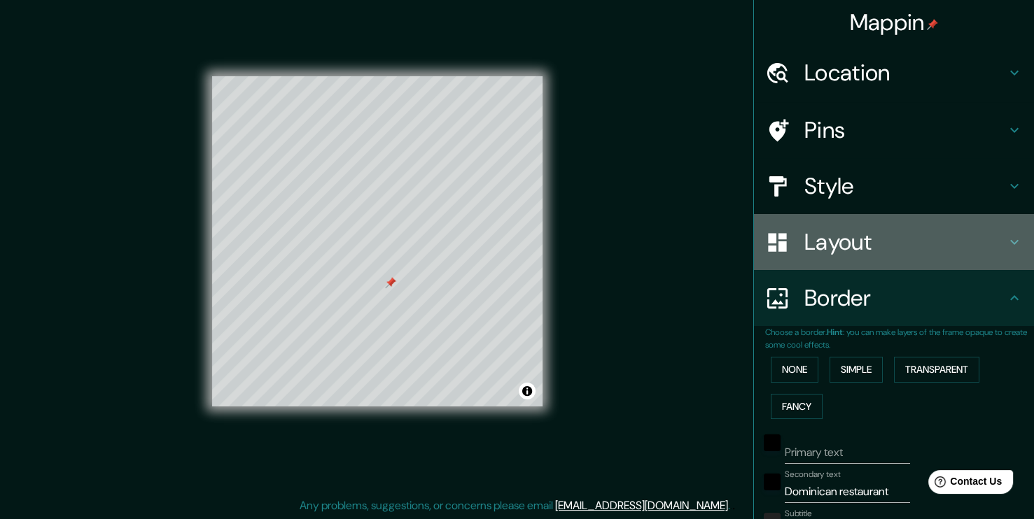
click at [897, 241] on h4 "Layout" at bounding box center [905, 242] width 202 height 28
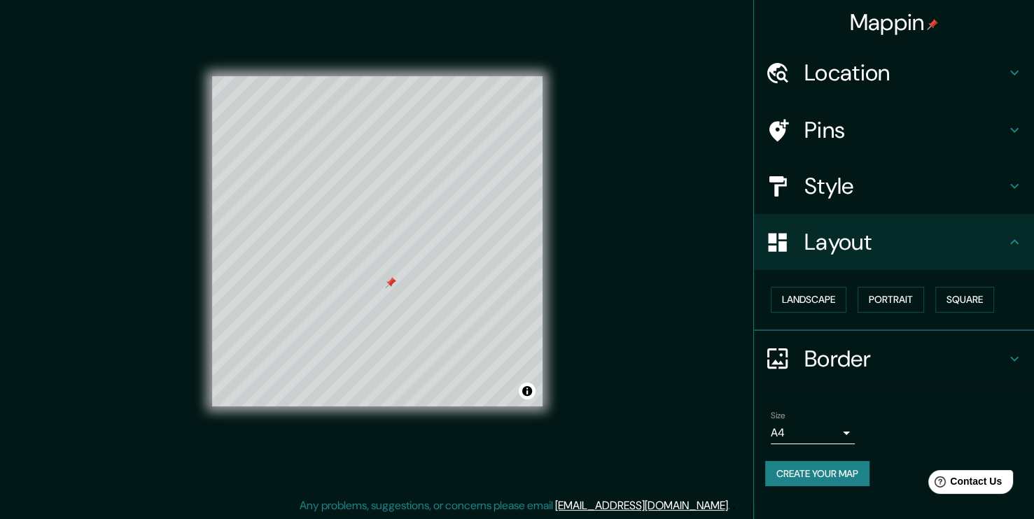
click at [840, 435] on body "Mappin Location [GEOGRAPHIC_DATA][PERSON_NAME][GEOGRAPHIC_DATA], [GEOGRAPHIC_DA…" at bounding box center [517, 244] width 1034 height 519
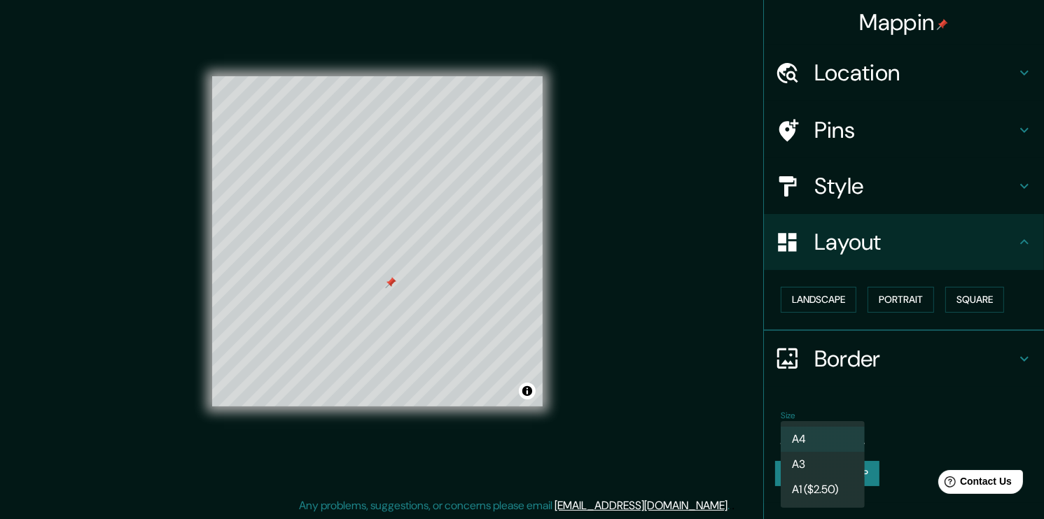
click at [904, 420] on div at bounding box center [522, 259] width 1044 height 519
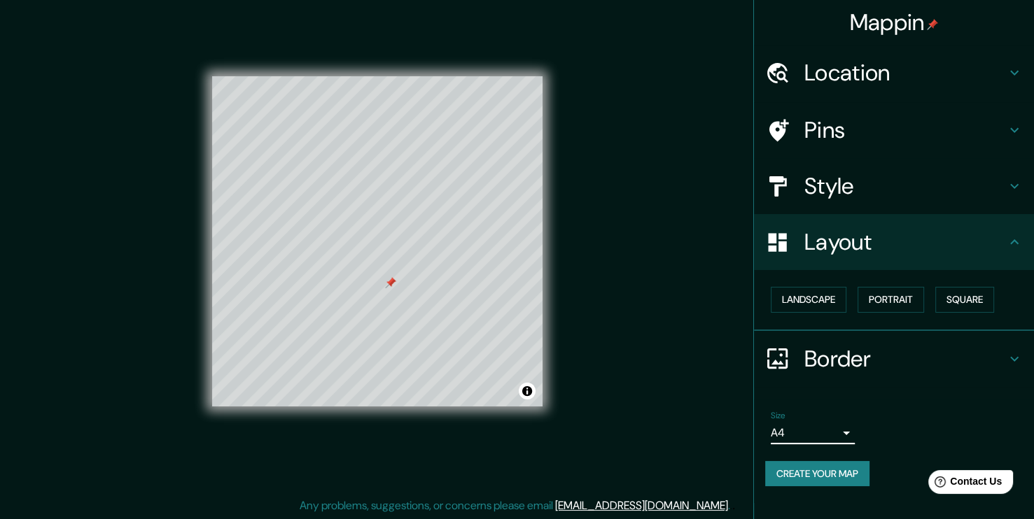
click at [862, 87] on h4 "Location" at bounding box center [905, 73] width 202 height 28
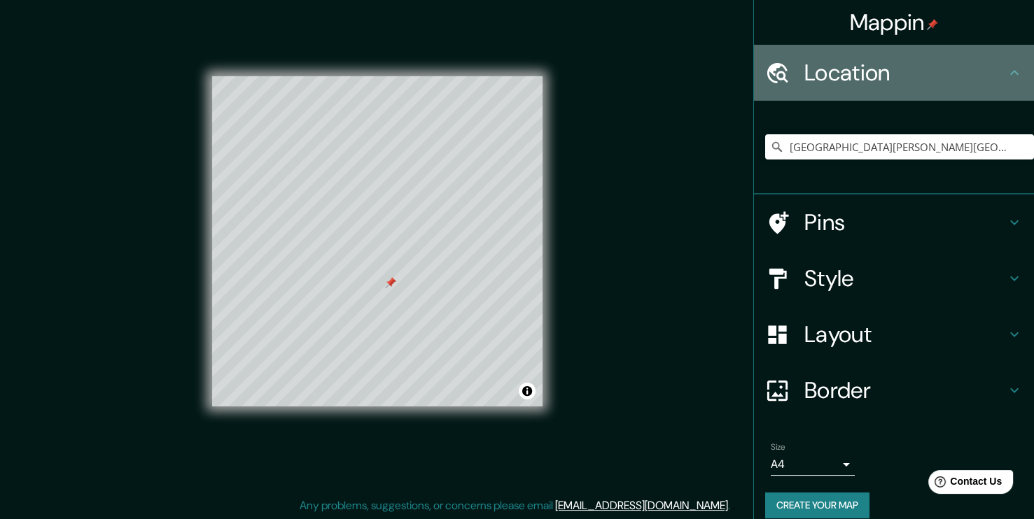
click at [863, 83] on h4 "Location" at bounding box center [905, 73] width 202 height 28
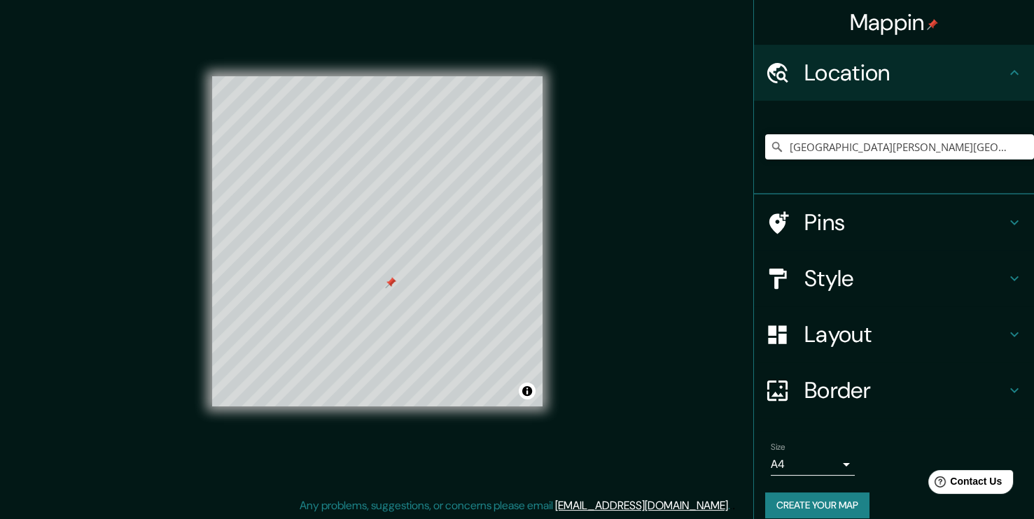
click at [809, 215] on h4 "Pins" at bounding box center [905, 223] width 202 height 28
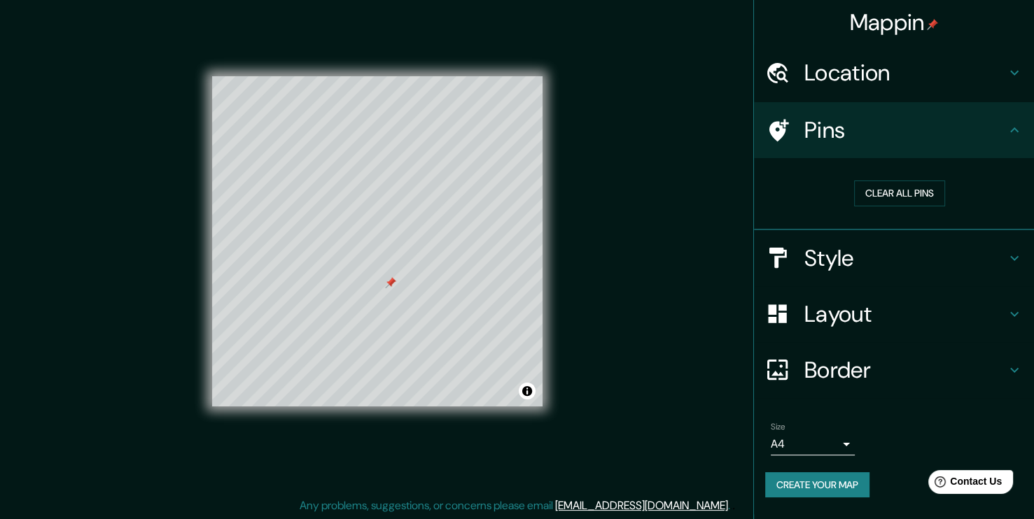
click at [822, 251] on h4 "Style" at bounding box center [905, 258] width 202 height 28
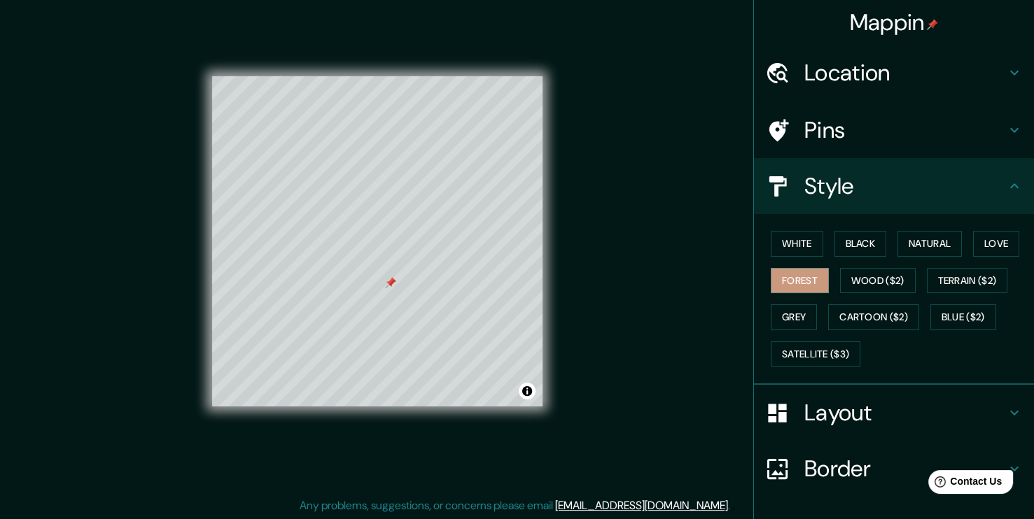
click at [844, 400] on h4 "Layout" at bounding box center [905, 413] width 202 height 28
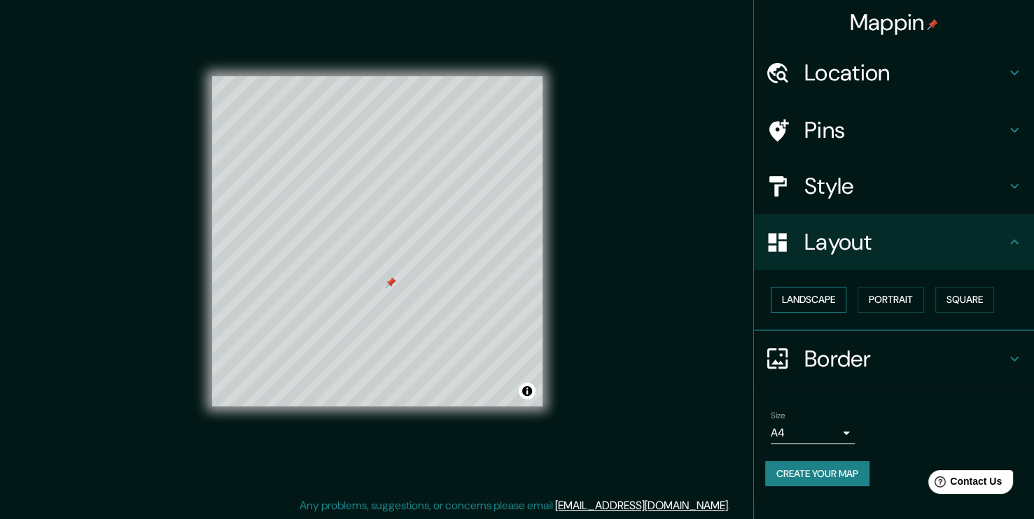
click at [828, 304] on button "Landscape" at bounding box center [809, 300] width 76 height 26
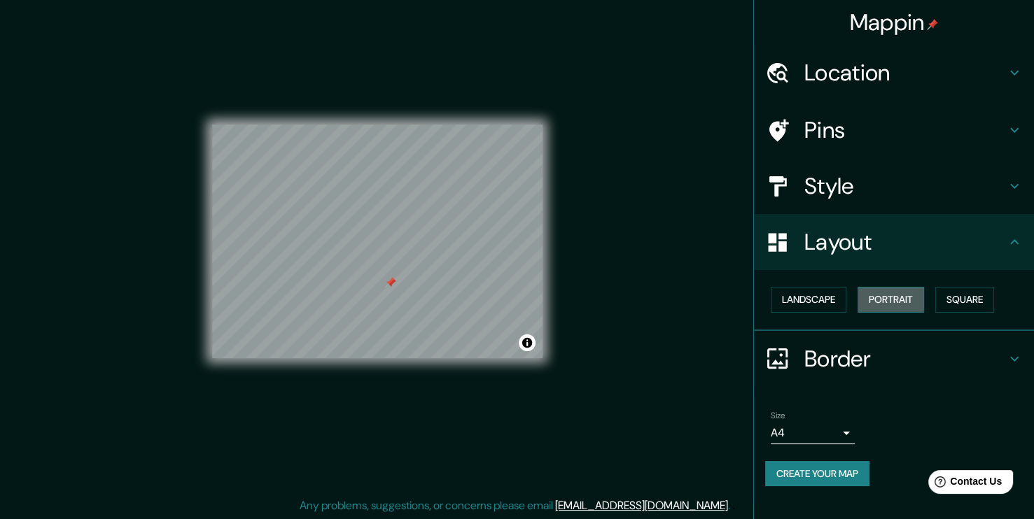
click at [860, 296] on button "Portrait" at bounding box center [890, 300] width 66 height 26
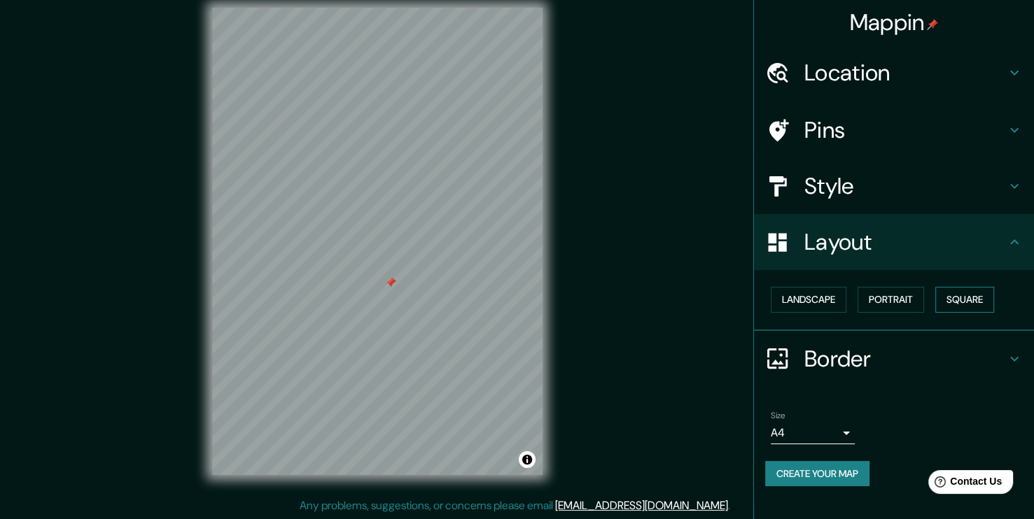
click at [948, 297] on button "Square" at bounding box center [964, 300] width 59 height 26
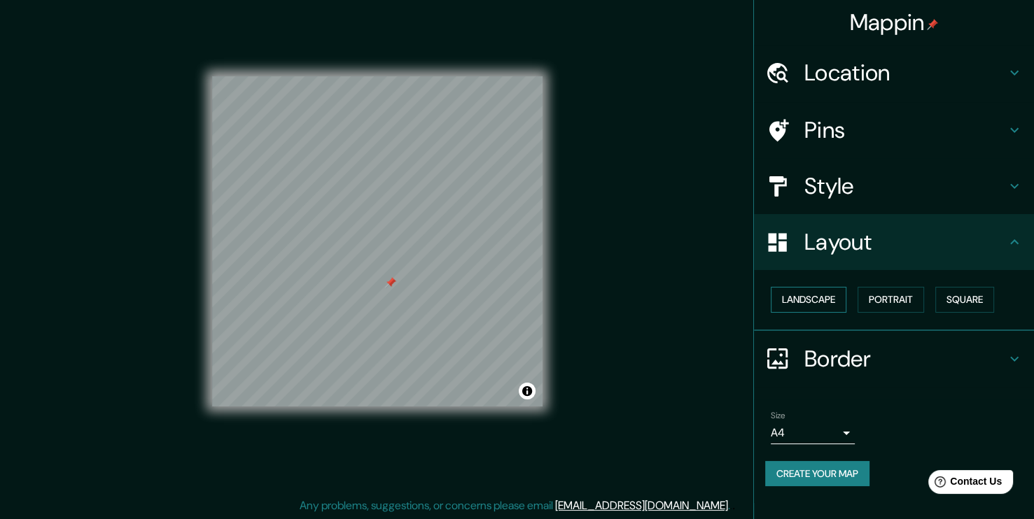
click at [830, 295] on button "Landscape" at bounding box center [809, 300] width 76 height 26
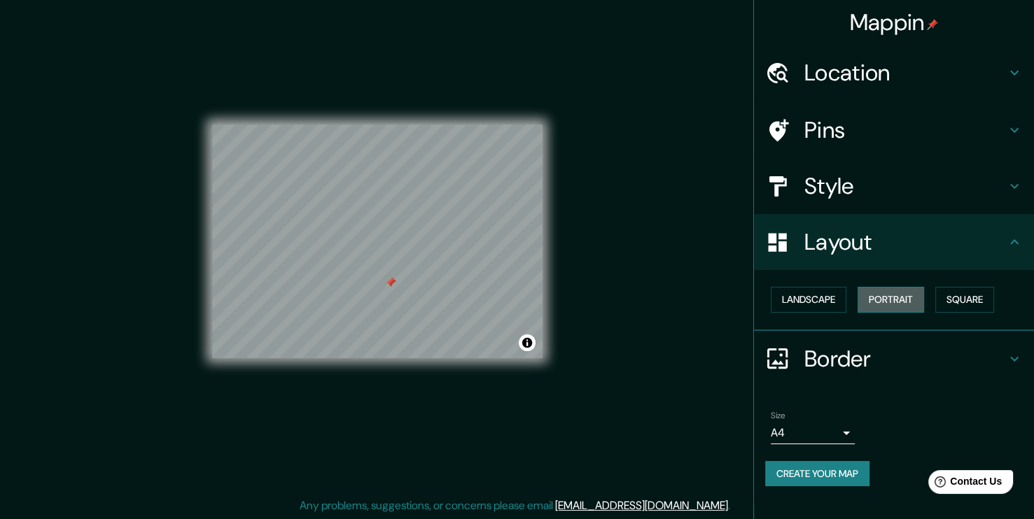
click at [862, 292] on button "Portrait" at bounding box center [890, 300] width 66 height 26
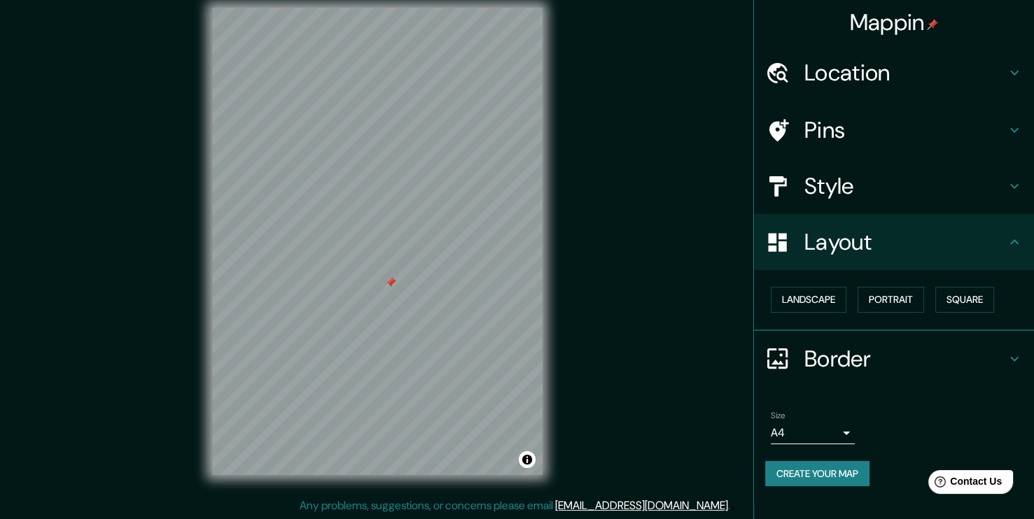
click at [876, 245] on h4 "Layout" at bounding box center [905, 242] width 202 height 28
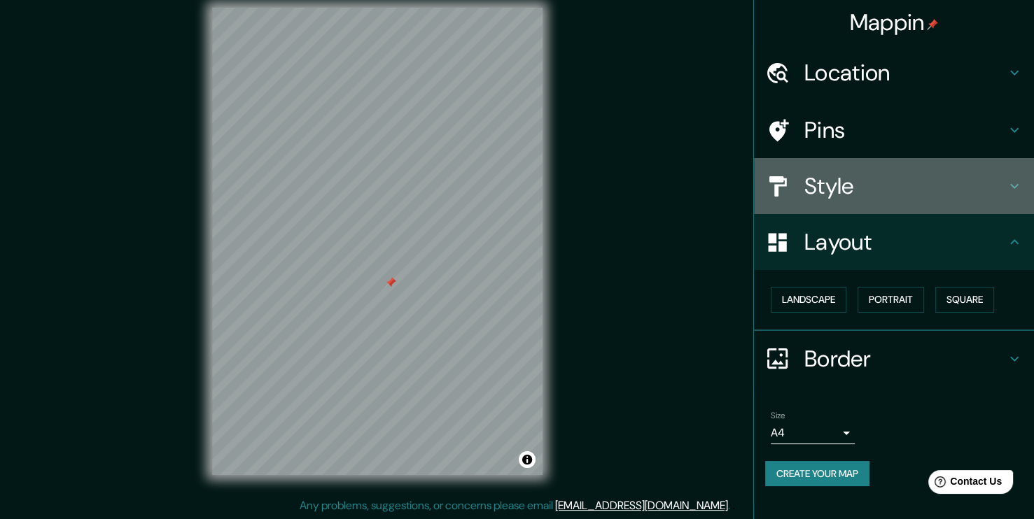
click at [876, 204] on div "Style" at bounding box center [894, 186] width 280 height 56
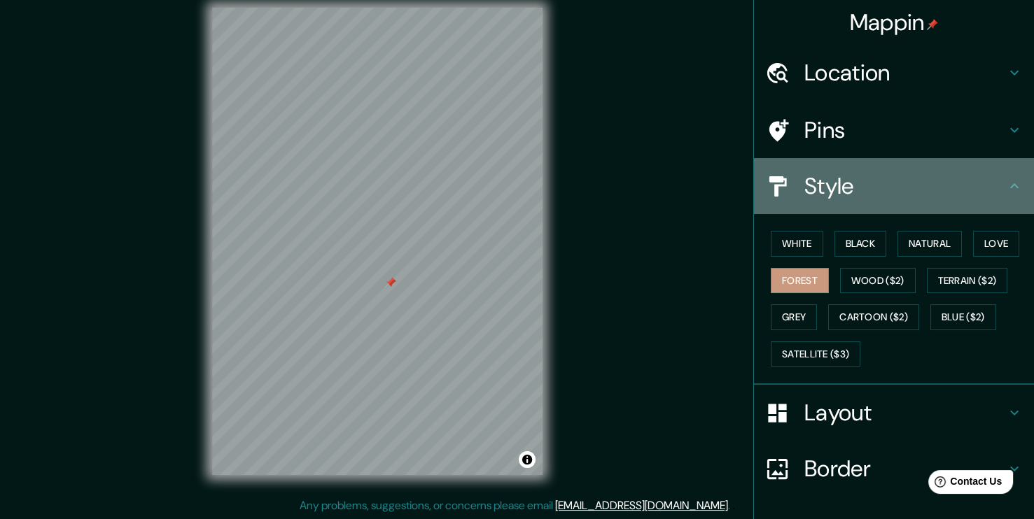
click at [884, 190] on h4 "Style" at bounding box center [905, 186] width 202 height 28
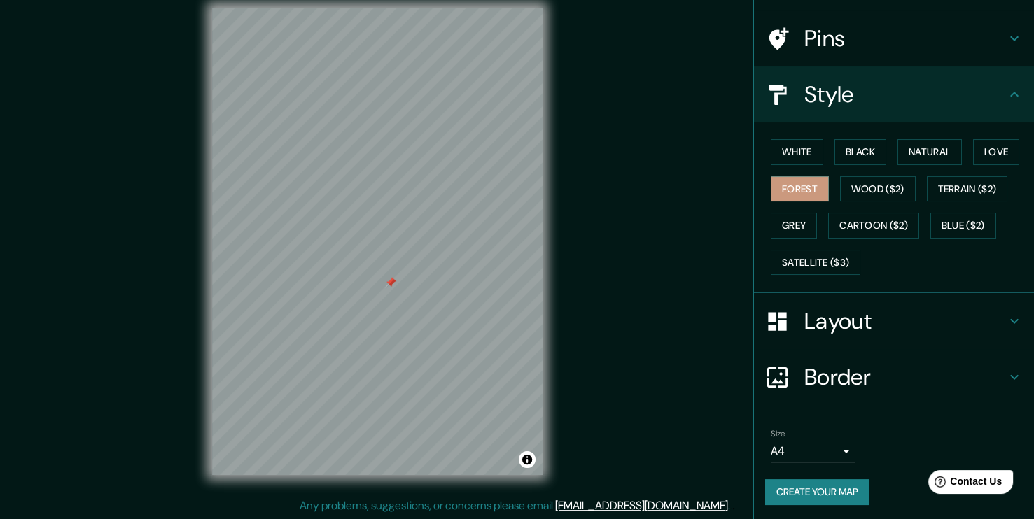
click at [837, 371] on h4 "Border" at bounding box center [905, 377] width 202 height 28
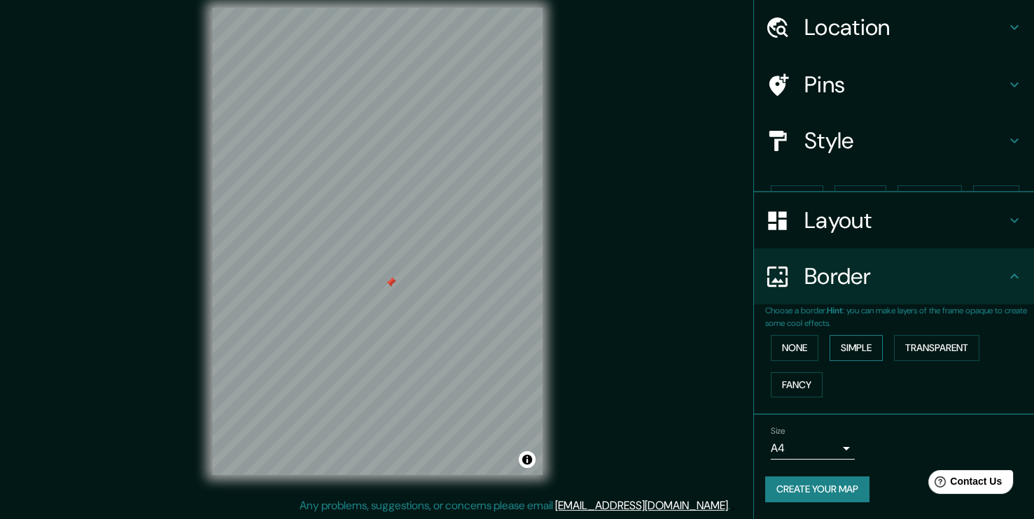
scroll to position [20, 0]
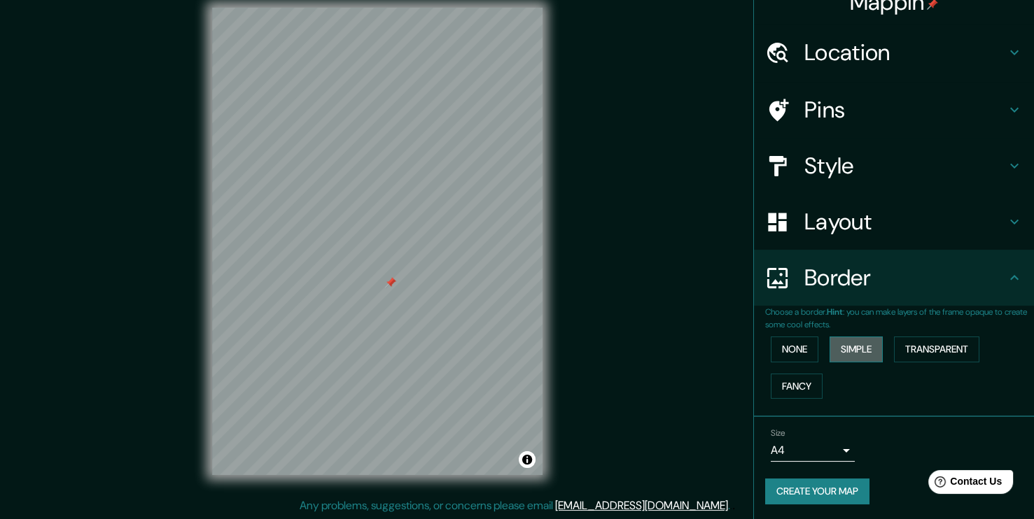
click at [856, 345] on button "Simple" at bounding box center [855, 350] width 53 height 26
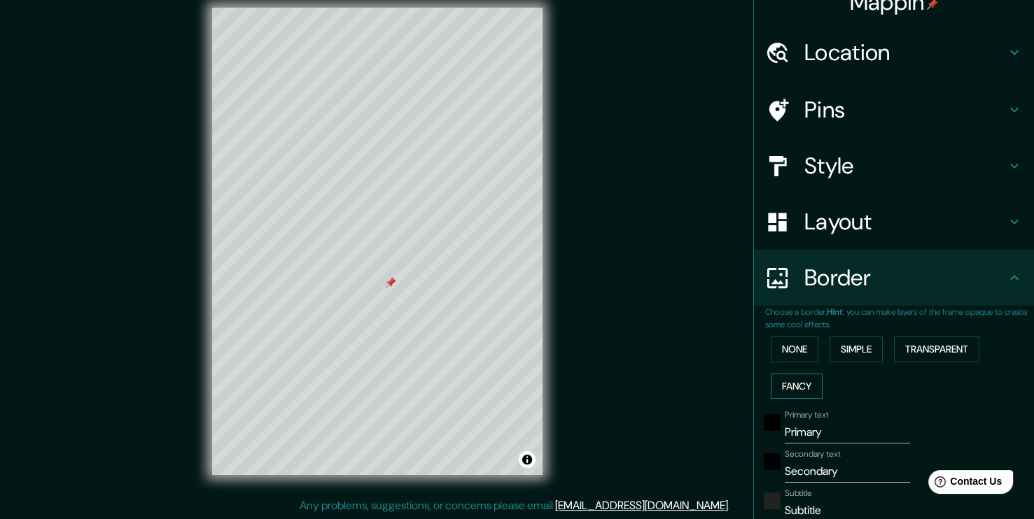
click at [805, 382] on button "Fancy" at bounding box center [797, 387] width 52 height 26
click at [902, 346] on button "Transparent" at bounding box center [936, 350] width 85 height 26
click at [855, 348] on button "Simple" at bounding box center [855, 350] width 53 height 26
click at [787, 390] on button "Fancy" at bounding box center [797, 387] width 52 height 26
click at [831, 351] on button "Simple" at bounding box center [855, 350] width 53 height 26
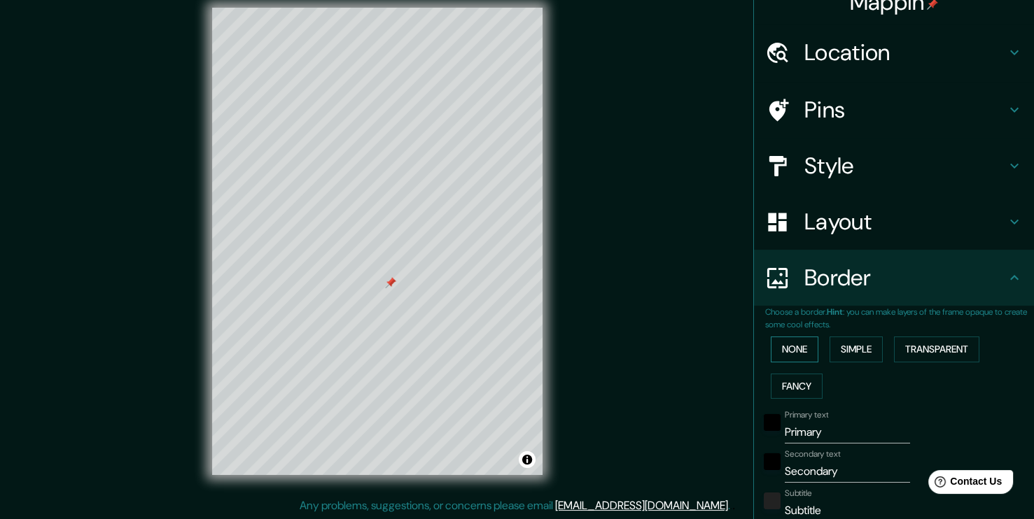
click at [802, 352] on button "None" at bounding box center [795, 350] width 48 height 26
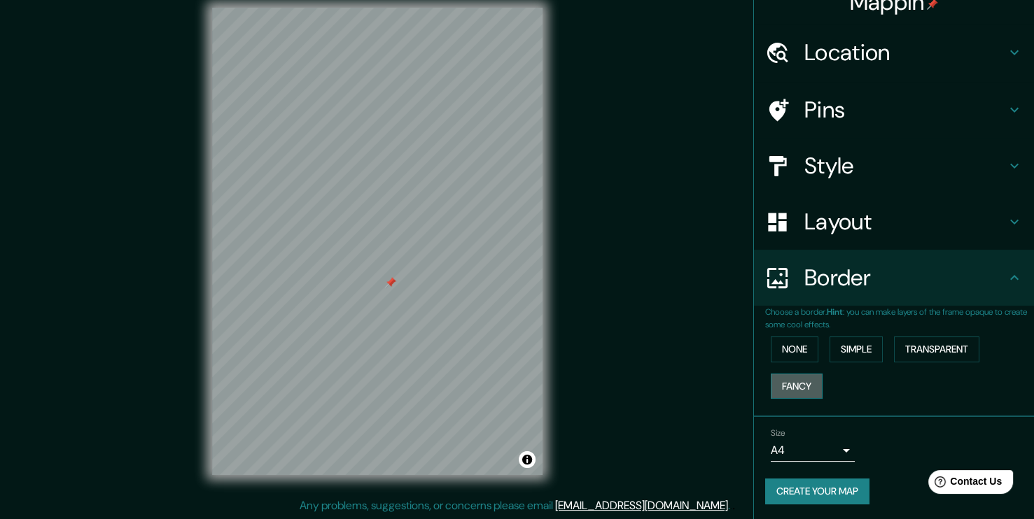
click at [797, 379] on button "Fancy" at bounding box center [797, 387] width 52 height 26
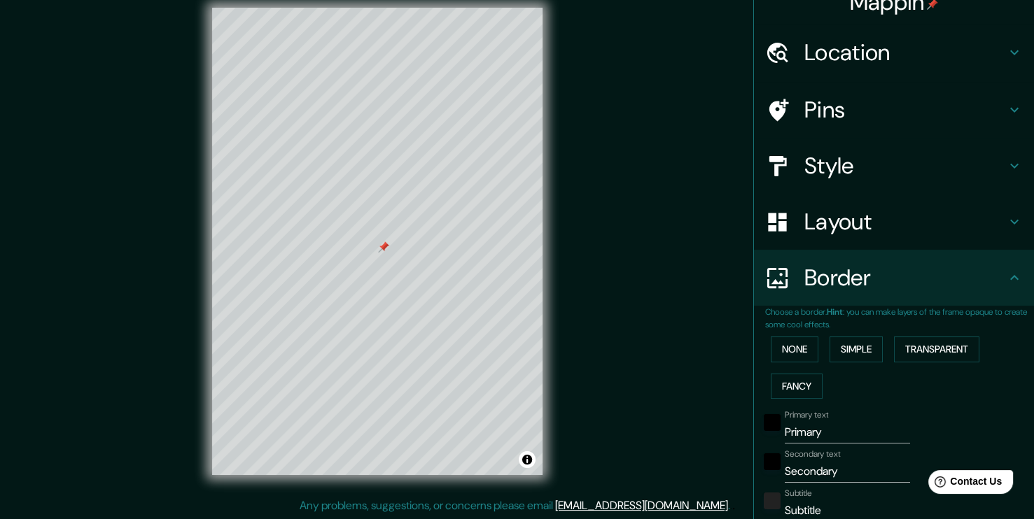
click at [818, 438] on input "Primary" at bounding box center [847, 432] width 125 height 22
click at [820, 469] on input "Secondary" at bounding box center [847, 472] width 125 height 22
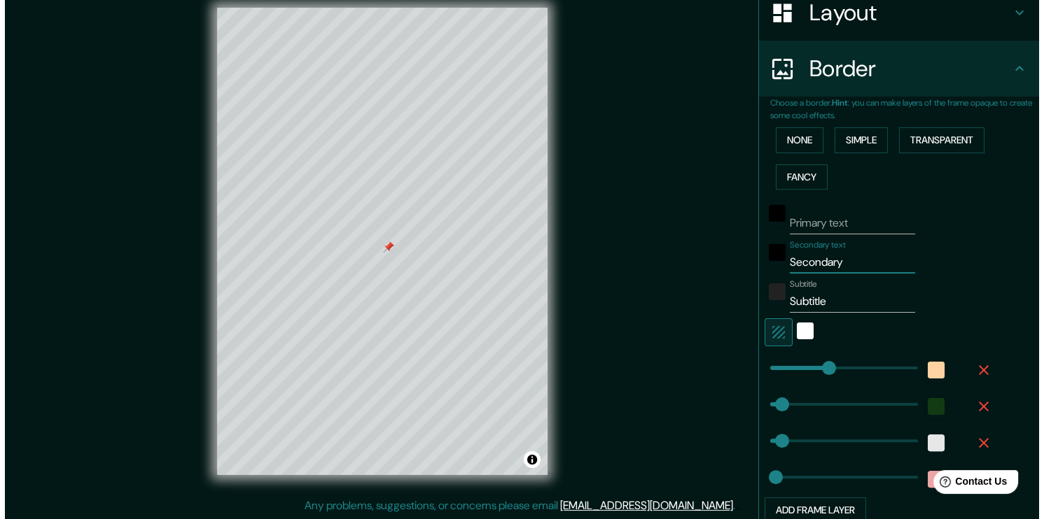
scroll to position [300, 0]
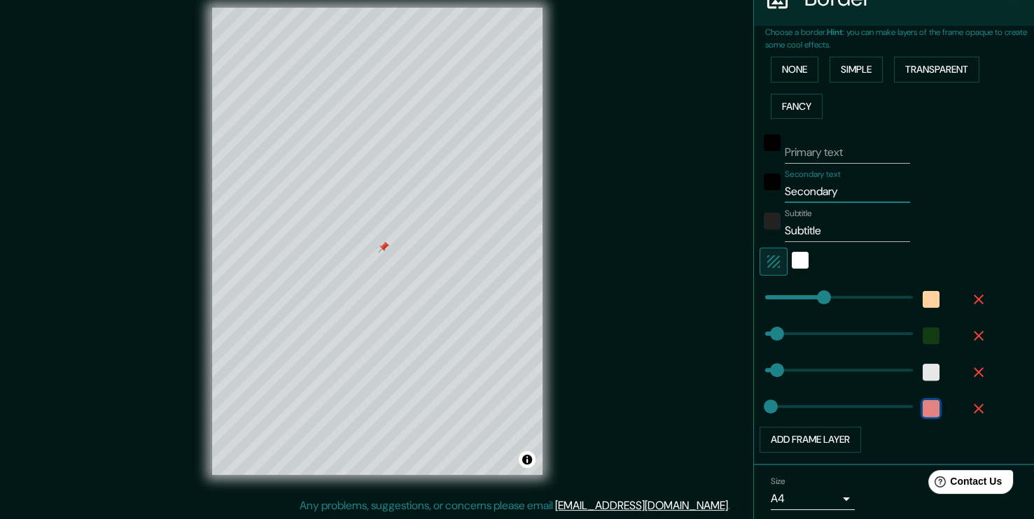
click at [923, 413] on div "color-ECA6A6" at bounding box center [931, 408] width 17 height 17
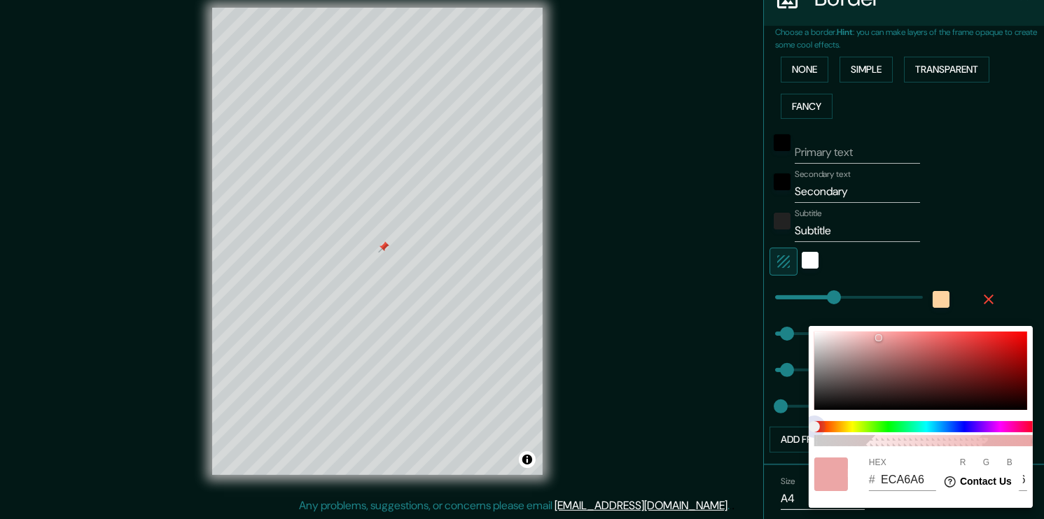
click at [883, 425] on span at bounding box center [926, 426] width 224 height 11
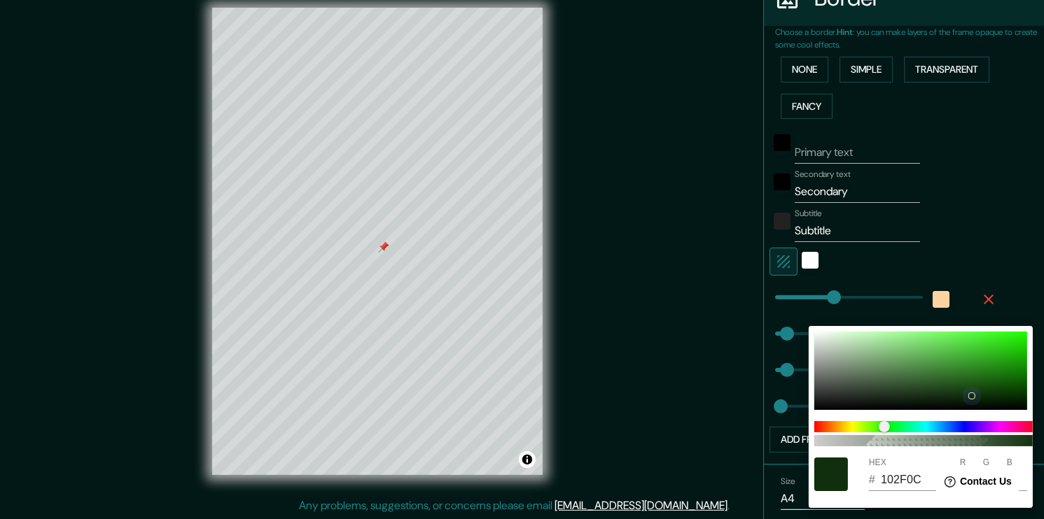
drag, startPoint x: 957, startPoint y: 367, endPoint x: 972, endPoint y: 395, distance: 32.0
click at [972, 395] on div at bounding box center [920, 371] width 213 height 78
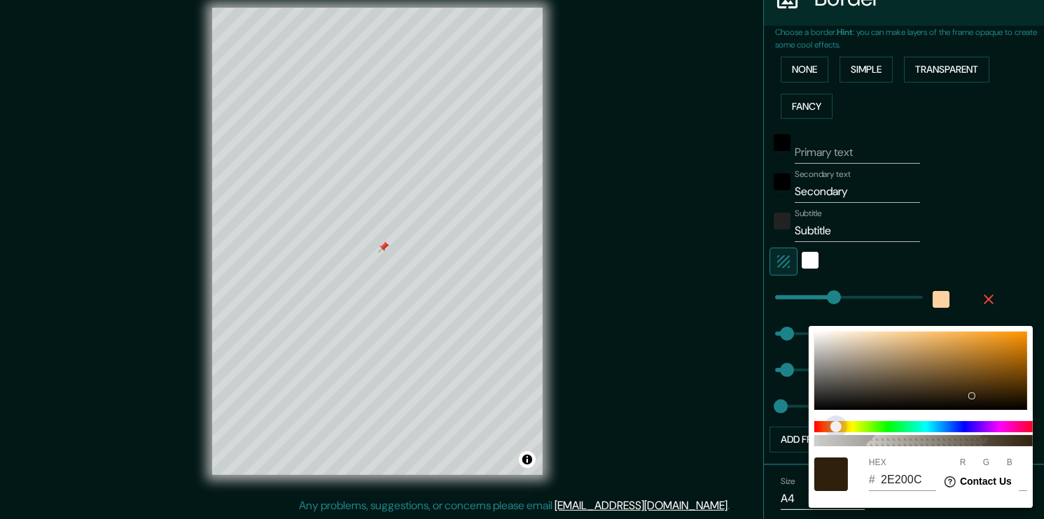
drag, startPoint x: 850, startPoint y: 432, endPoint x: 836, endPoint y: 423, distance: 16.1
click at [836, 423] on span "color slider" at bounding box center [835, 426] width 11 height 11
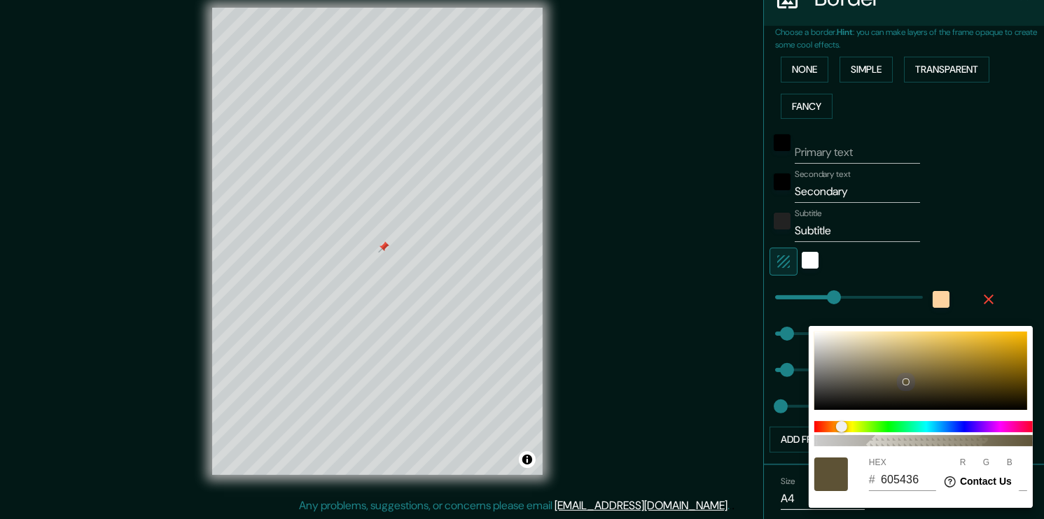
drag, startPoint x: 957, startPoint y: 359, endPoint x: 906, endPoint y: 380, distance: 54.6
click at [906, 380] on div at bounding box center [920, 371] width 213 height 78
click at [905, 381] on div at bounding box center [906, 382] width 6 height 6
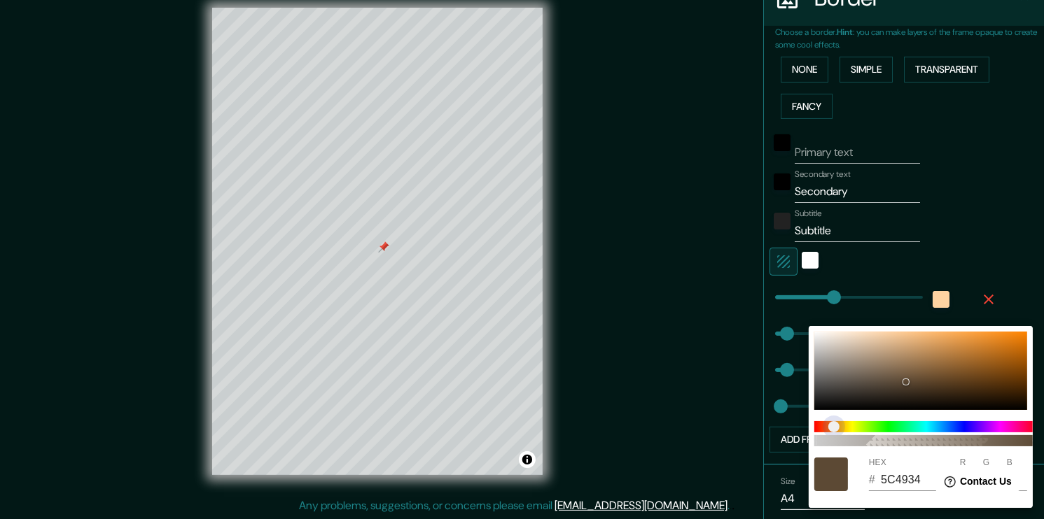
drag, startPoint x: 846, startPoint y: 421, endPoint x: 834, endPoint y: 424, distance: 12.9
click at [834, 424] on span "color slider" at bounding box center [833, 426] width 11 height 11
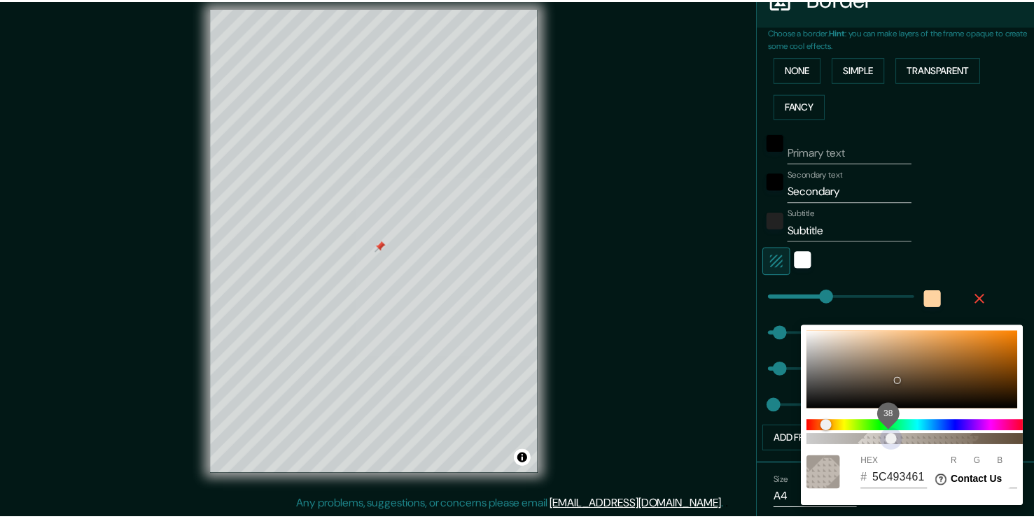
scroll to position [0, 11]
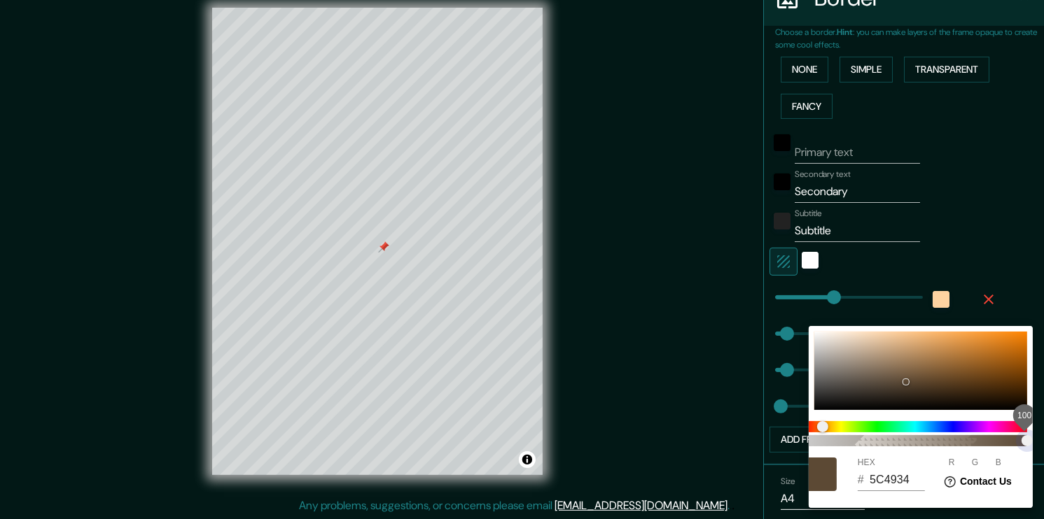
drag, startPoint x: 900, startPoint y: 442, endPoint x: 1039, endPoint y: 429, distance: 139.2
click at [1033, 429] on div "100 HEX # 5C4934 R 92 G 73 B 52" at bounding box center [522, 259] width 1044 height 519
click at [898, 384] on div at bounding box center [898, 384] width 6 height 6
click at [637, 228] on div at bounding box center [522, 259] width 1044 height 519
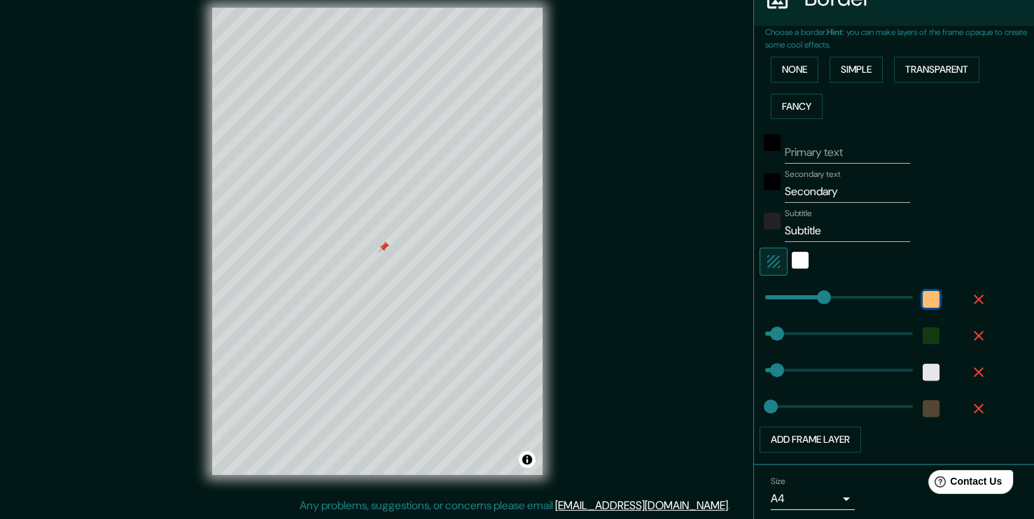
click at [925, 294] on div "color-FED3A1" at bounding box center [931, 299] width 17 height 17
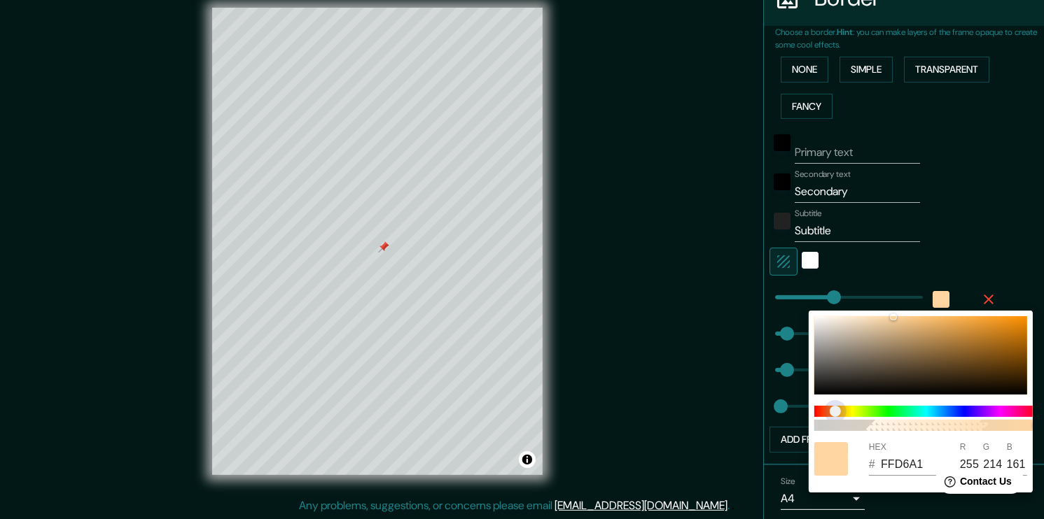
click at [835, 411] on span "color slider" at bounding box center [834, 411] width 11 height 11
drag, startPoint x: 909, startPoint y: 341, endPoint x: 882, endPoint y: 318, distance: 35.2
click at [882, 318] on div at bounding box center [920, 355] width 213 height 78
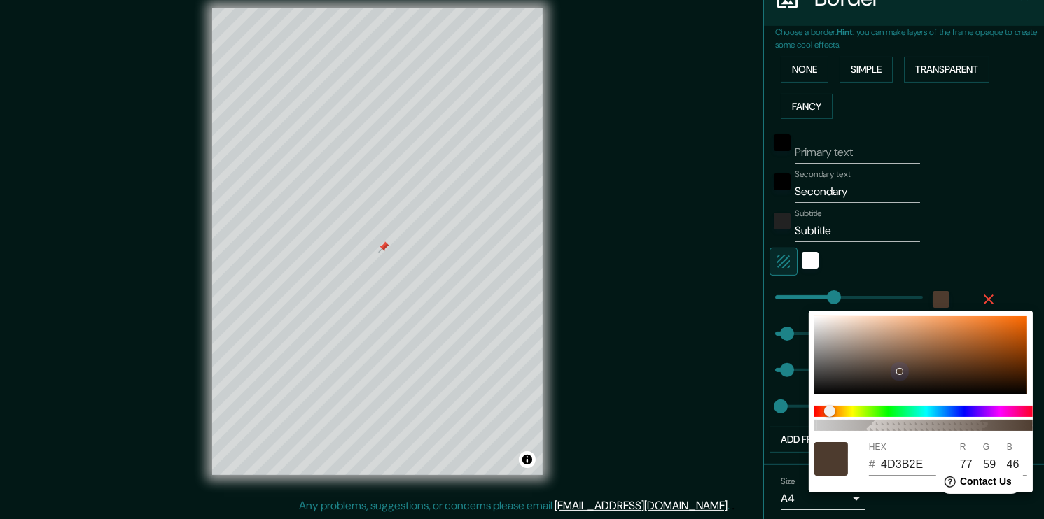
drag, startPoint x: 876, startPoint y: 320, endPoint x: 892, endPoint y: 393, distance: 74.7
click at [901, 374] on div at bounding box center [920, 355] width 213 height 78
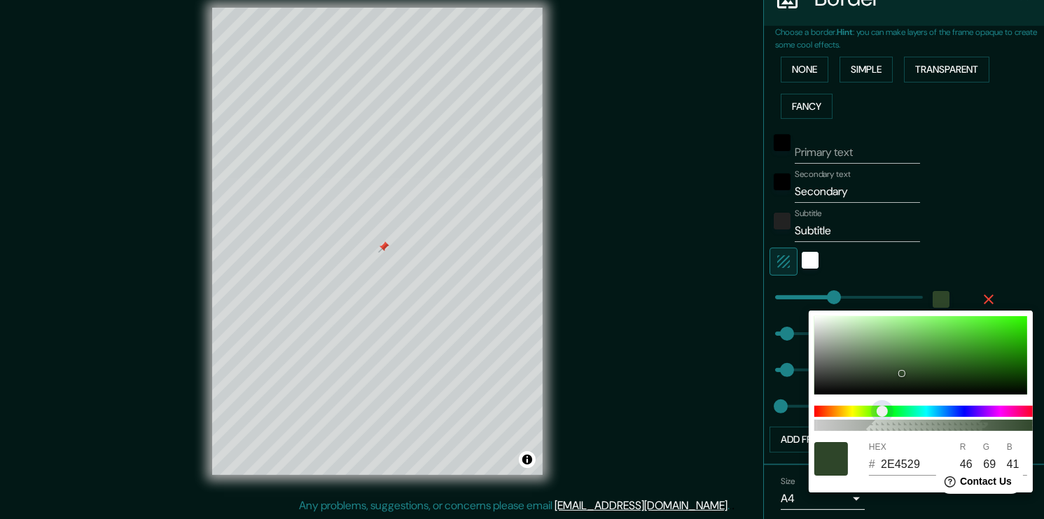
click at [883, 407] on span at bounding box center [926, 411] width 224 height 11
click at [901, 410] on span at bounding box center [926, 411] width 224 height 11
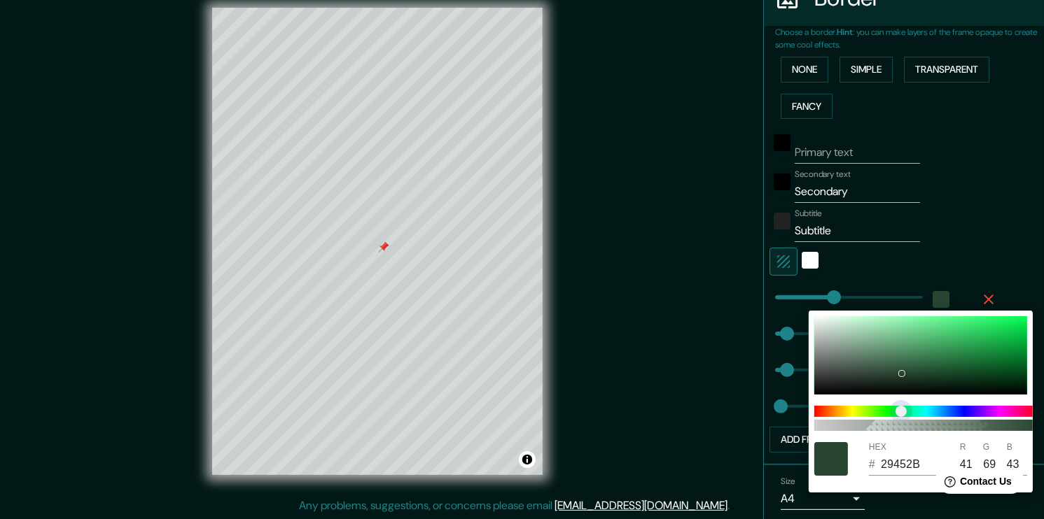
click at [895, 412] on span "color slider" at bounding box center [900, 411] width 11 height 11
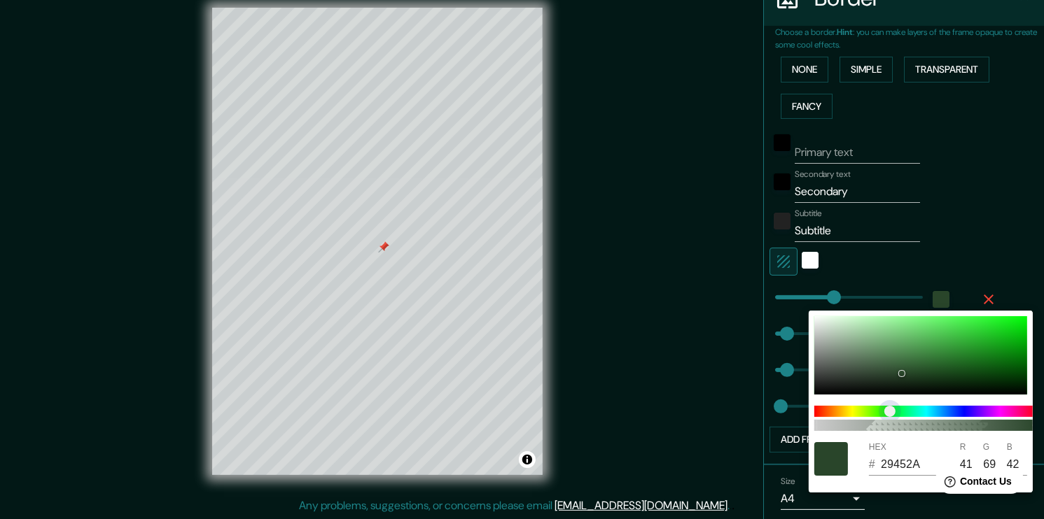
click at [888, 409] on span "color slider" at bounding box center [889, 411] width 11 height 11
drag, startPoint x: 925, startPoint y: 363, endPoint x: 955, endPoint y: 379, distance: 34.1
click at [957, 377] on div at bounding box center [920, 355] width 213 height 78
drag, startPoint x: 1004, startPoint y: 243, endPoint x: 972, endPoint y: 271, distance: 43.2
click at [1003, 244] on div at bounding box center [522, 259] width 1044 height 519
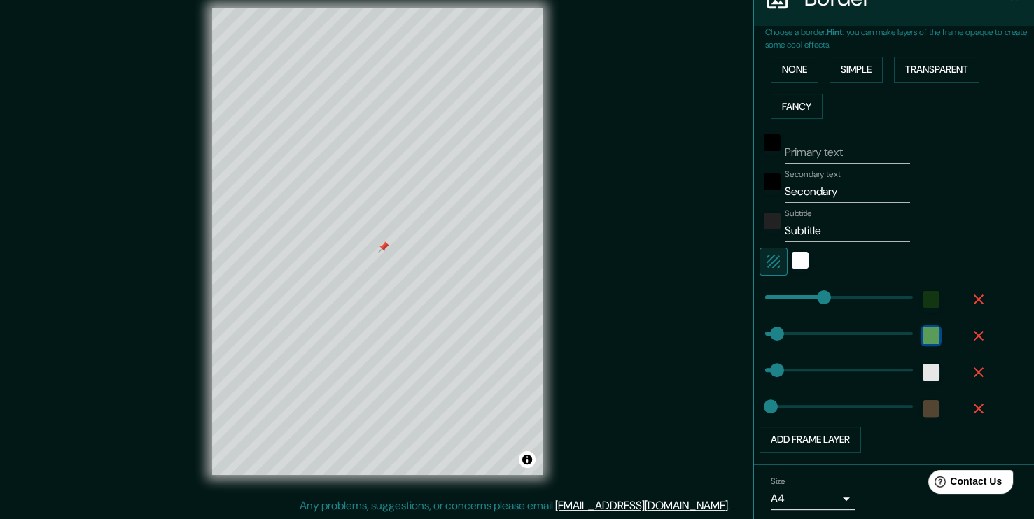
click at [923, 335] on div "color-133B13" at bounding box center [931, 336] width 17 height 17
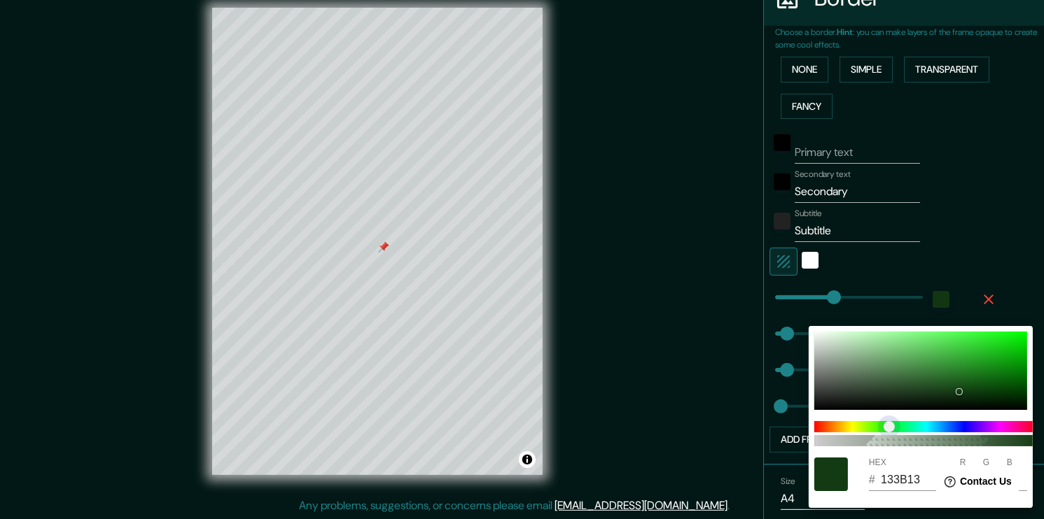
click at [843, 427] on span at bounding box center [926, 426] width 224 height 11
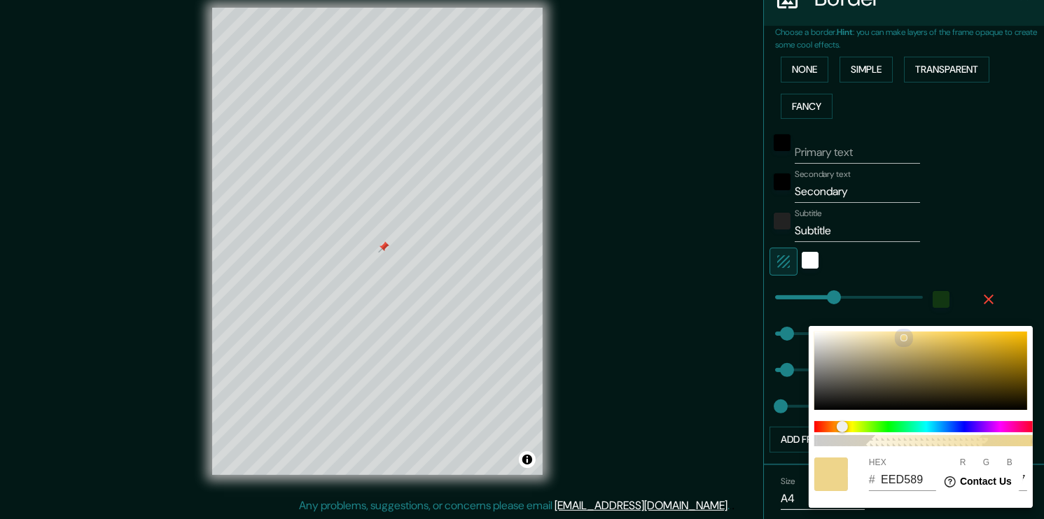
drag, startPoint x: 945, startPoint y: 389, endPoint x: 890, endPoint y: 354, distance: 65.4
click at [905, 337] on div at bounding box center [920, 371] width 213 height 78
click at [841, 430] on span "color slider" at bounding box center [841, 426] width 11 height 11
click at [839, 430] on span "color slider" at bounding box center [841, 426] width 11 height 11
click at [838, 429] on span "color slider" at bounding box center [837, 426] width 11 height 11
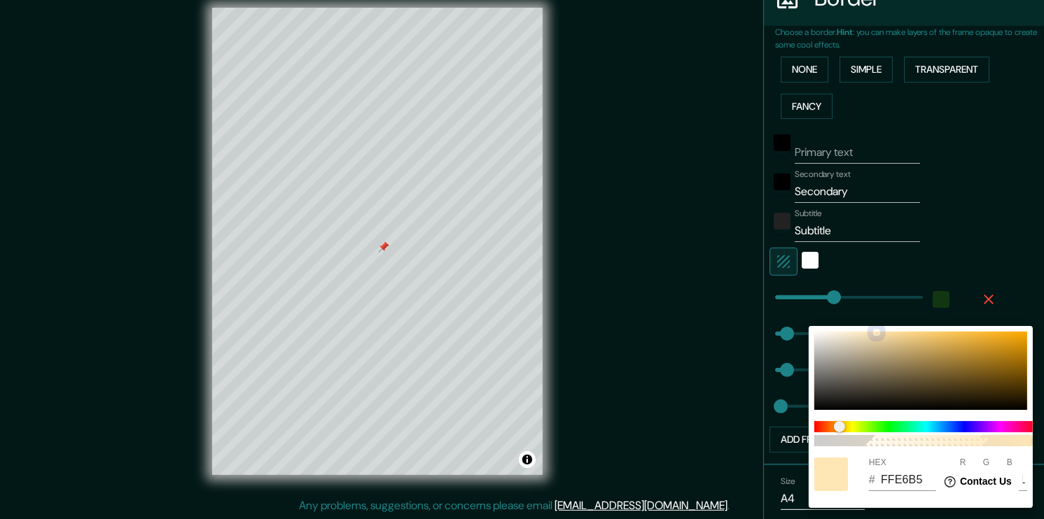
drag, startPoint x: 900, startPoint y: 336, endPoint x: 876, endPoint y: 332, distance: 24.9
click at [876, 332] on div at bounding box center [920, 371] width 213 height 78
click at [985, 205] on div at bounding box center [522, 259] width 1044 height 519
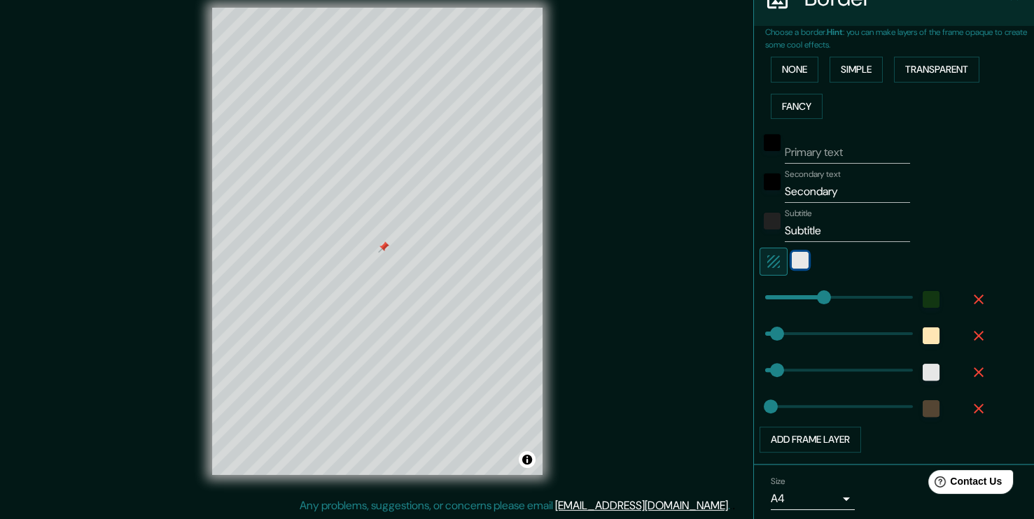
click at [792, 259] on div "white" at bounding box center [800, 260] width 17 height 17
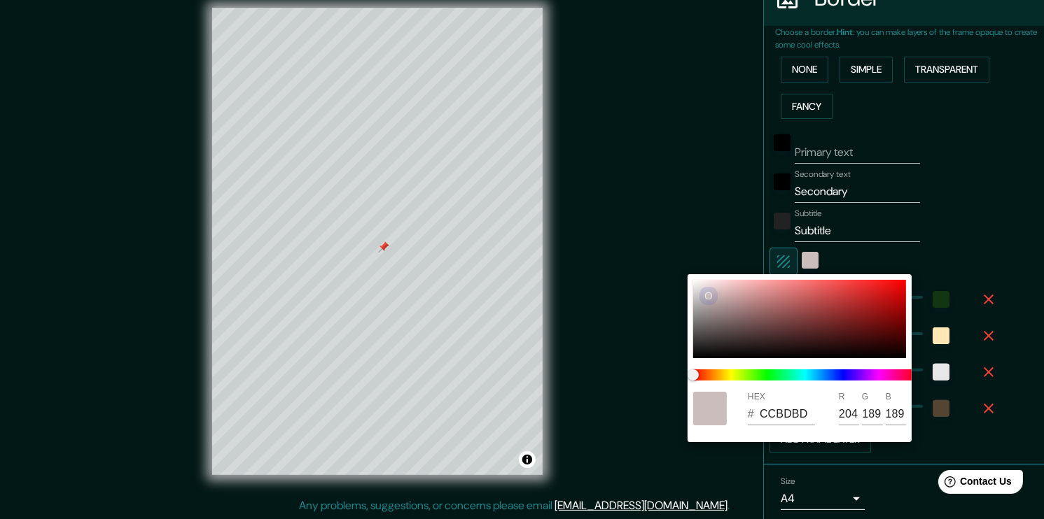
drag, startPoint x: 724, startPoint y: 293, endPoint x: 684, endPoint y: 273, distance: 44.5
click at [675, 260] on div "HEX # CCBDBD R 204 G 189 B 189" at bounding box center [522, 259] width 1044 height 519
drag, startPoint x: 708, startPoint y: 297, endPoint x: 685, endPoint y: 262, distance: 41.9
click at [685, 262] on div "HEX # F7F7F7 R 247 G 247 B 247" at bounding box center [522, 259] width 1044 height 519
click at [682, 147] on div at bounding box center [522, 259] width 1044 height 519
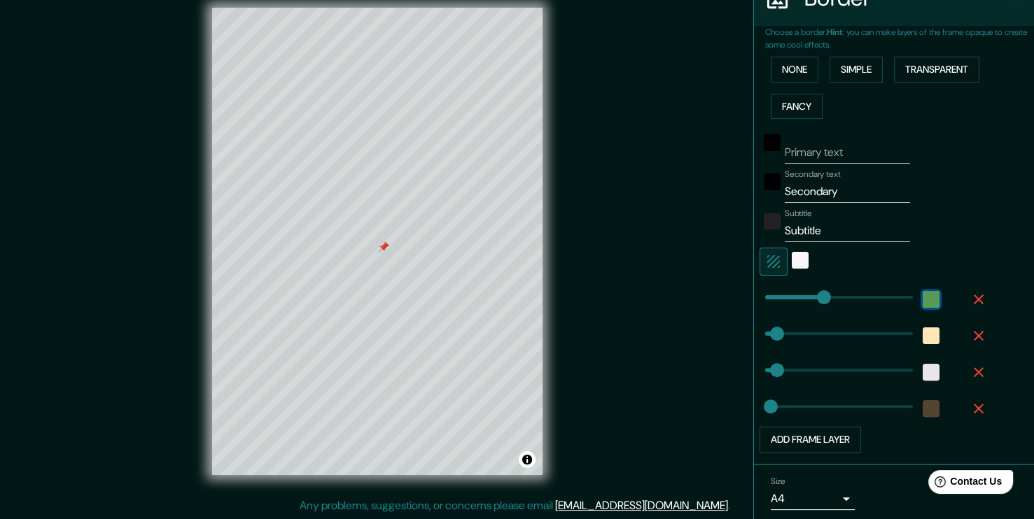
click at [923, 292] on div "color-123612" at bounding box center [931, 299] width 17 height 17
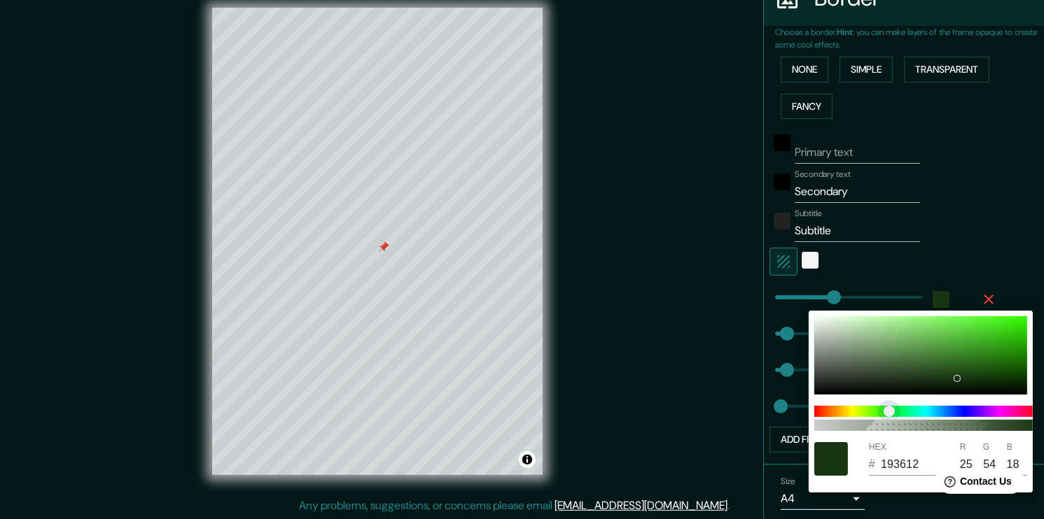
click at [883, 414] on span "color slider" at bounding box center [888, 411] width 11 height 11
click at [881, 414] on span "color slider" at bounding box center [881, 411] width 11 height 11
click at [909, 378] on div at bounding box center [920, 355] width 213 height 78
click at [916, 374] on div at bounding box center [920, 355] width 213 height 78
click at [904, 376] on div at bounding box center [920, 355] width 213 height 78
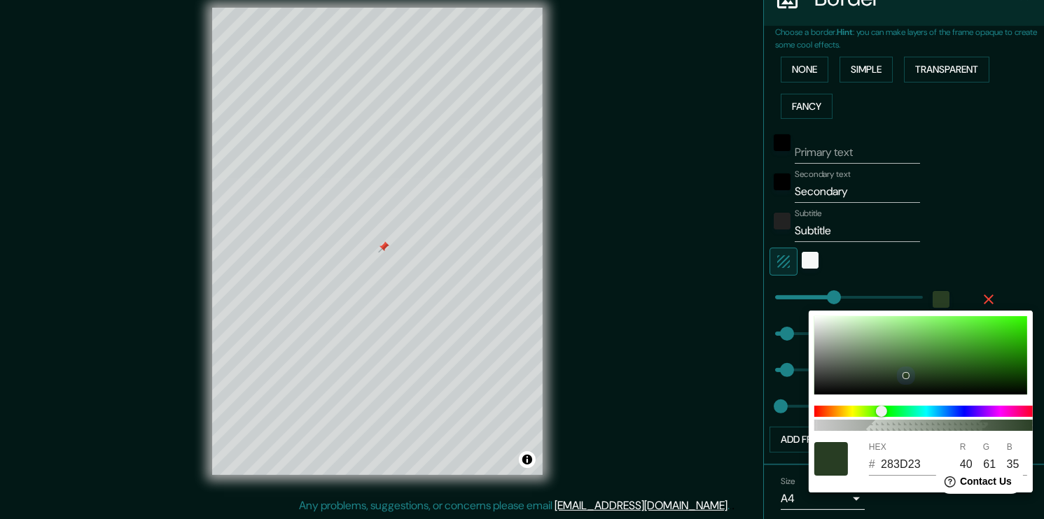
click at [899, 370] on div at bounding box center [920, 355] width 213 height 78
drag, startPoint x: 699, startPoint y: 328, endPoint x: 708, endPoint y: 326, distance: 9.2
click at [699, 328] on div at bounding box center [522, 259] width 1044 height 519
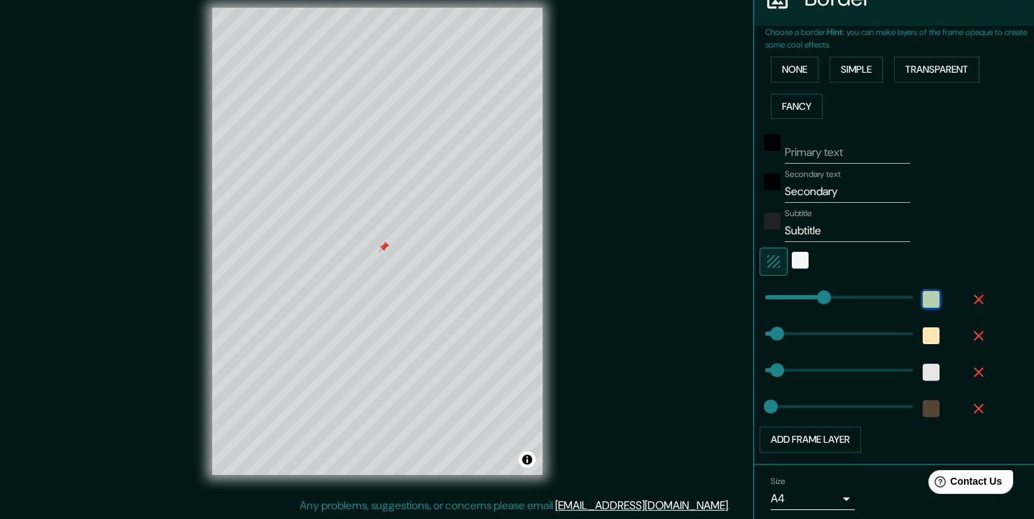
click at [923, 300] on div "color-364F2F" at bounding box center [931, 299] width 17 height 17
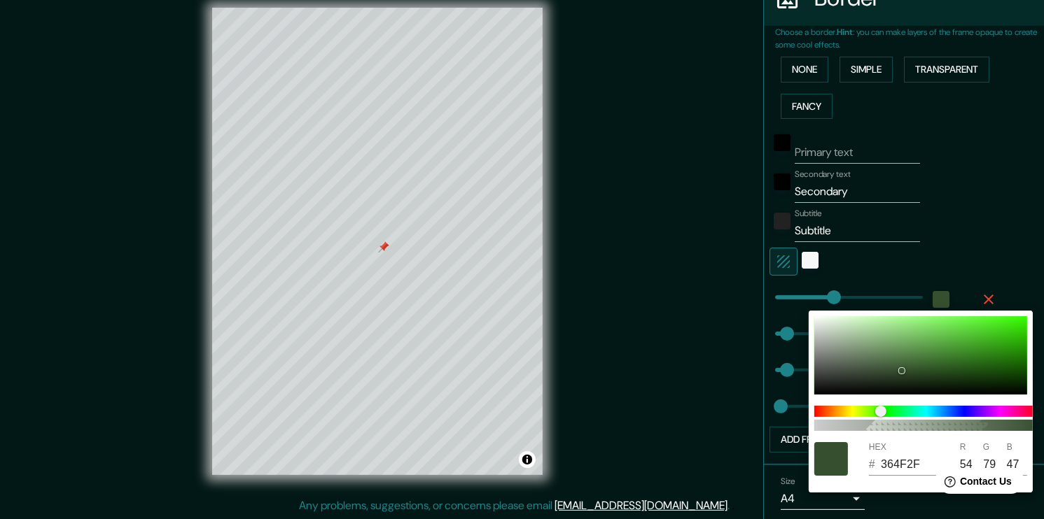
click at [906, 472] on input "364F2F" at bounding box center [908, 465] width 55 height 22
paste input "000000"
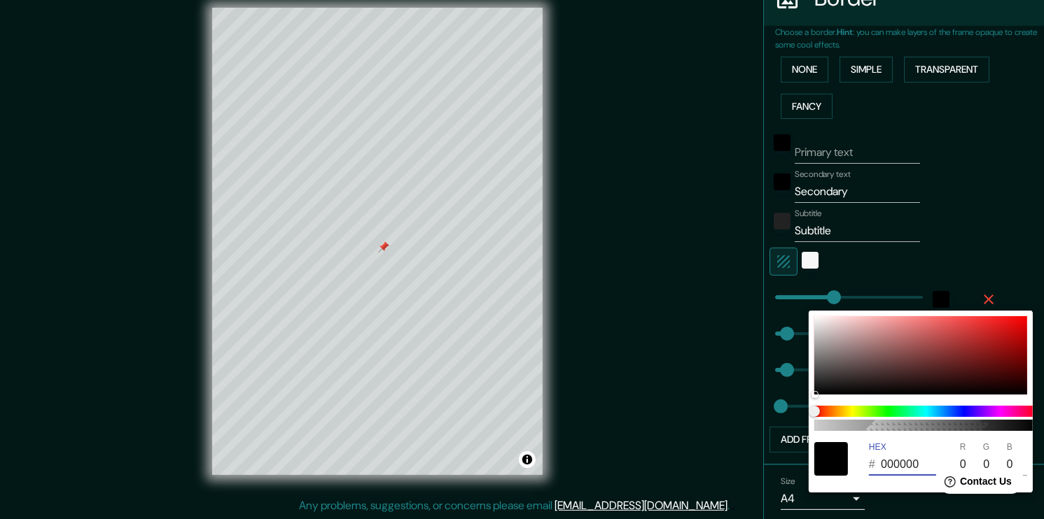
click at [906, 468] on input "000000" at bounding box center [908, 465] width 55 height 22
paste input "color-HEX"
click at [902, 472] on input "000000" at bounding box center [908, 465] width 55 height 22
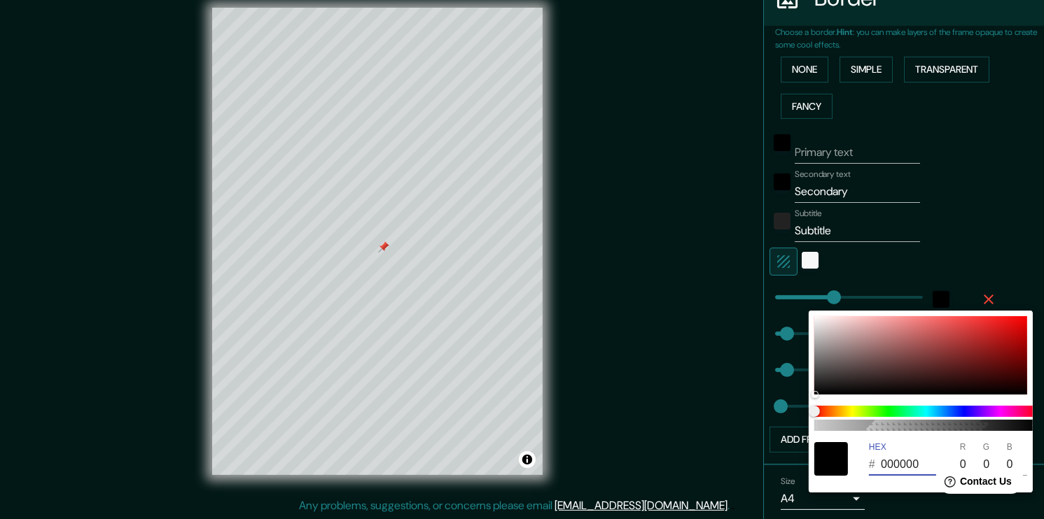
paste input "FFF2EB"
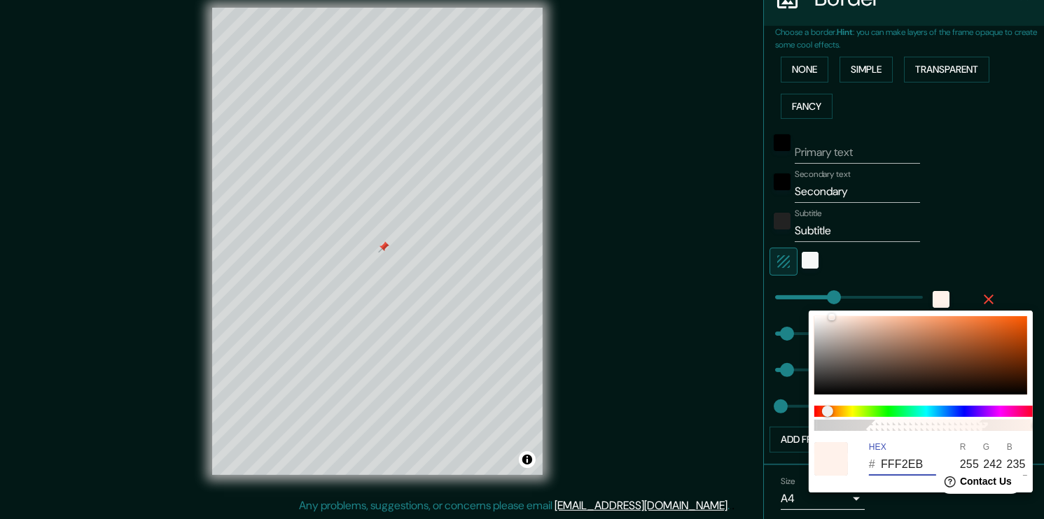
click at [948, 191] on div at bounding box center [522, 259] width 1044 height 519
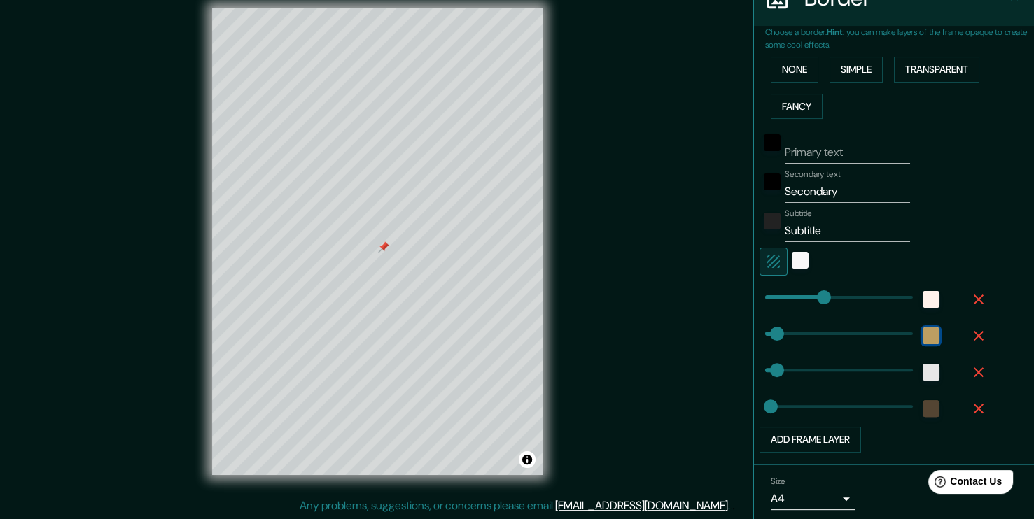
click at [923, 328] on div "color-FFE6B5" at bounding box center [931, 336] width 17 height 17
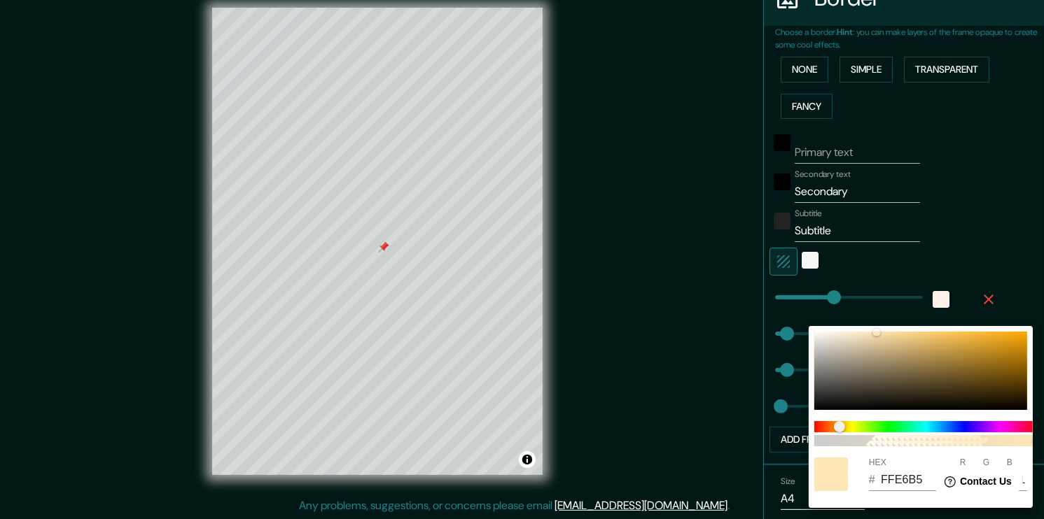
click at [914, 485] on input "FFE6B5" at bounding box center [908, 480] width 55 height 22
paste input "F2EB"
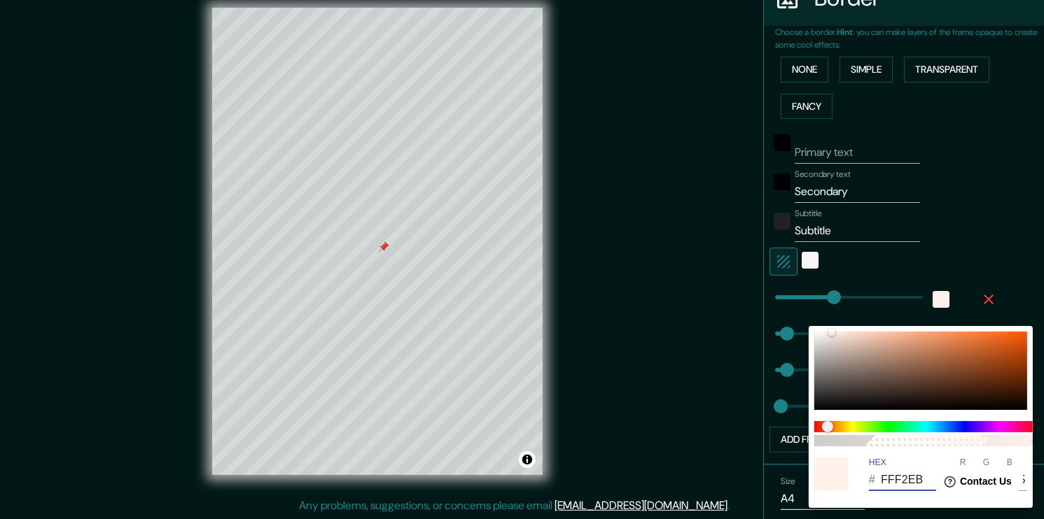
click at [990, 183] on div at bounding box center [522, 259] width 1044 height 519
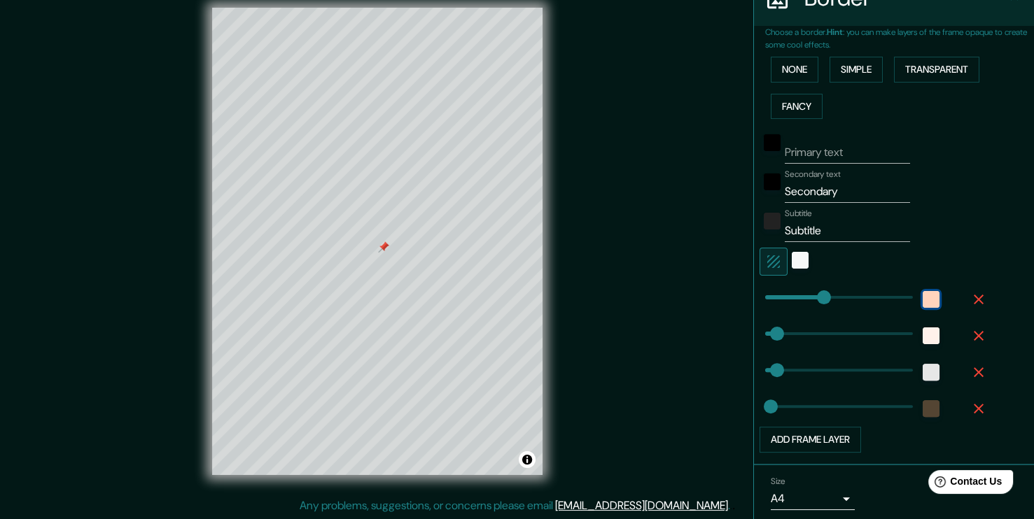
click at [923, 300] on div "color-FFF2EB" at bounding box center [931, 299] width 17 height 17
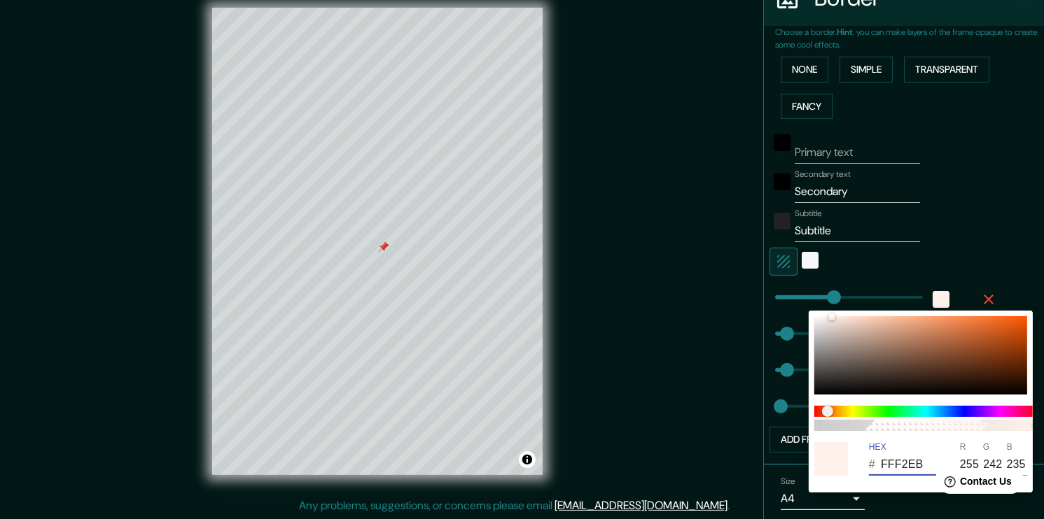
click at [904, 465] on input "FFF2EB" at bounding box center [908, 465] width 55 height 22
paste input "493121"
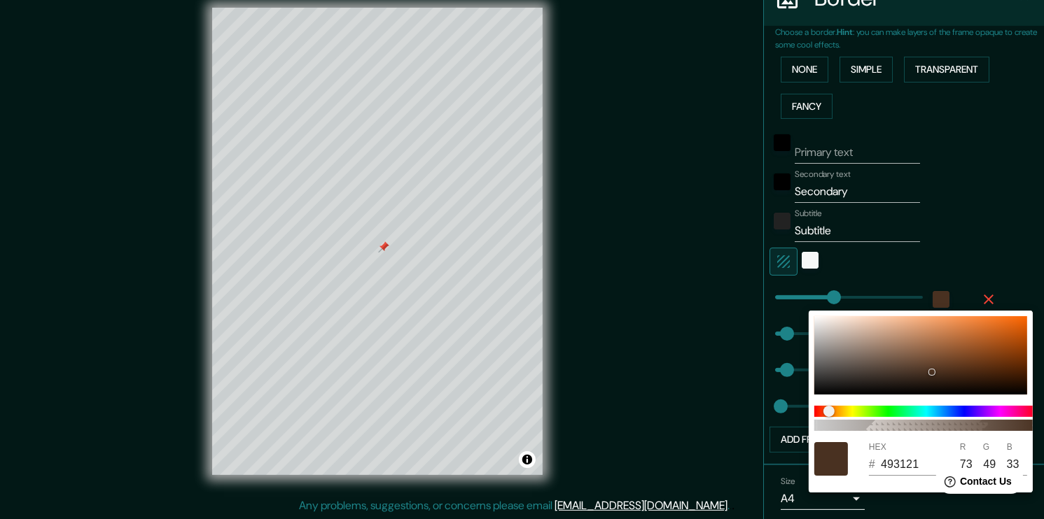
click at [1004, 195] on div at bounding box center [522, 259] width 1044 height 519
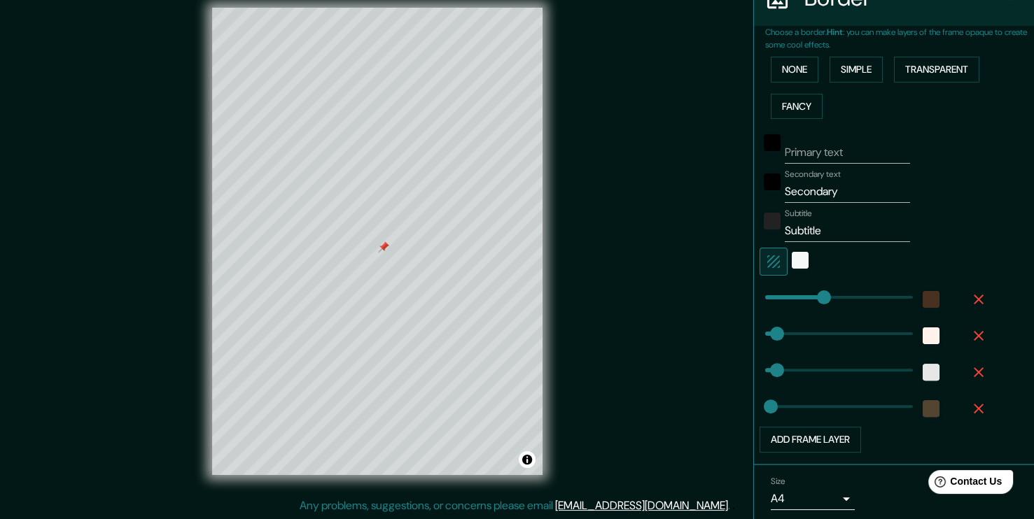
click at [828, 191] on input "Secondary" at bounding box center [847, 192] width 125 height 22
click at [827, 192] on input "Secondary" at bounding box center [847, 192] width 125 height 22
click at [815, 231] on input "Subtitle" at bounding box center [847, 231] width 125 height 22
click at [967, 147] on div "Primary text" at bounding box center [874, 147] width 230 height 34
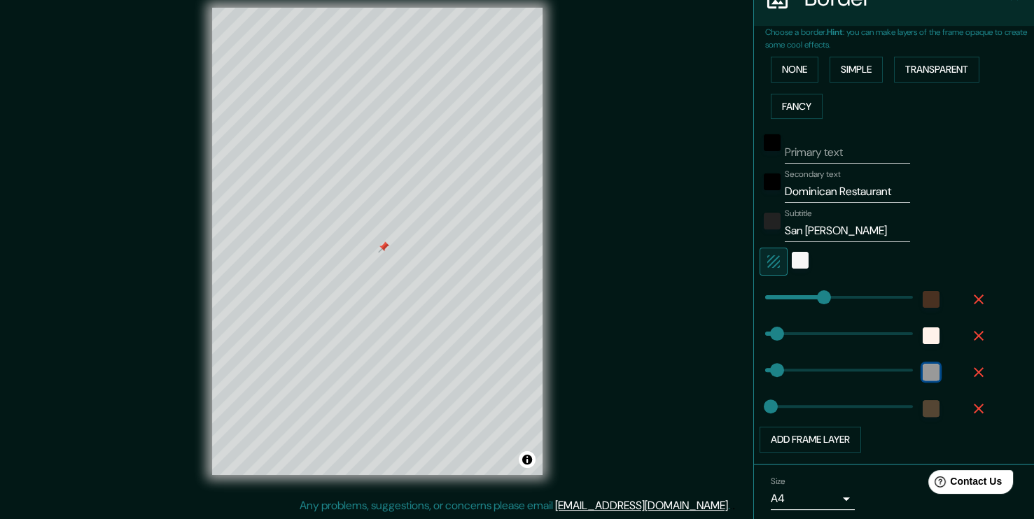
click at [923, 366] on div "color-E7E7E7" at bounding box center [931, 372] width 17 height 17
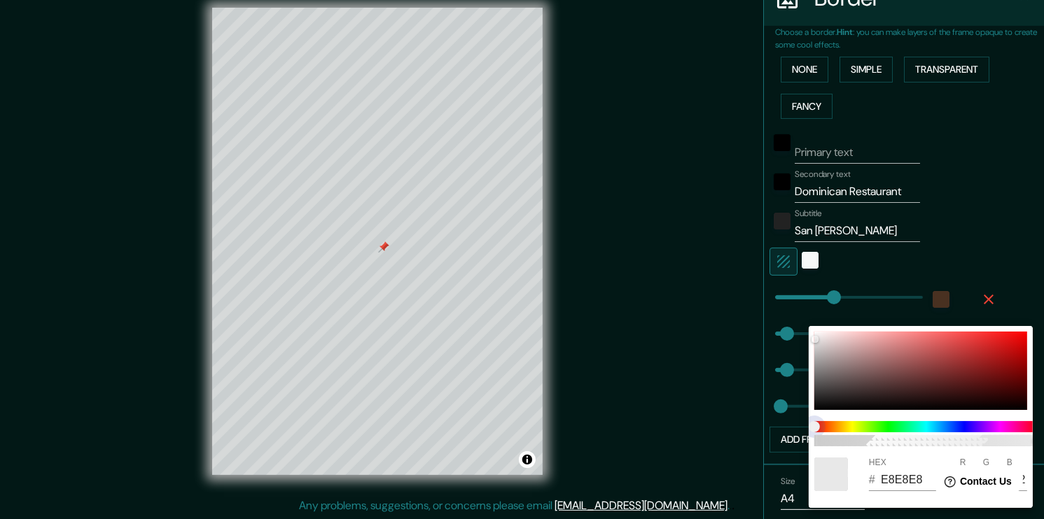
click at [884, 429] on span at bounding box center [926, 426] width 224 height 11
click at [884, 426] on span at bounding box center [926, 426] width 224 height 11
click at [951, 240] on div at bounding box center [522, 259] width 1044 height 519
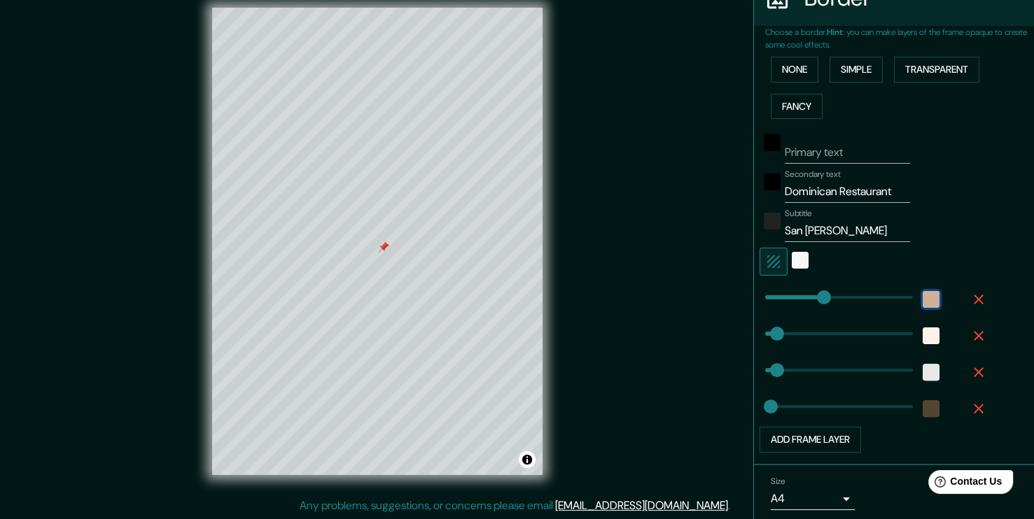
click at [925, 295] on div "color-493121" at bounding box center [931, 299] width 17 height 17
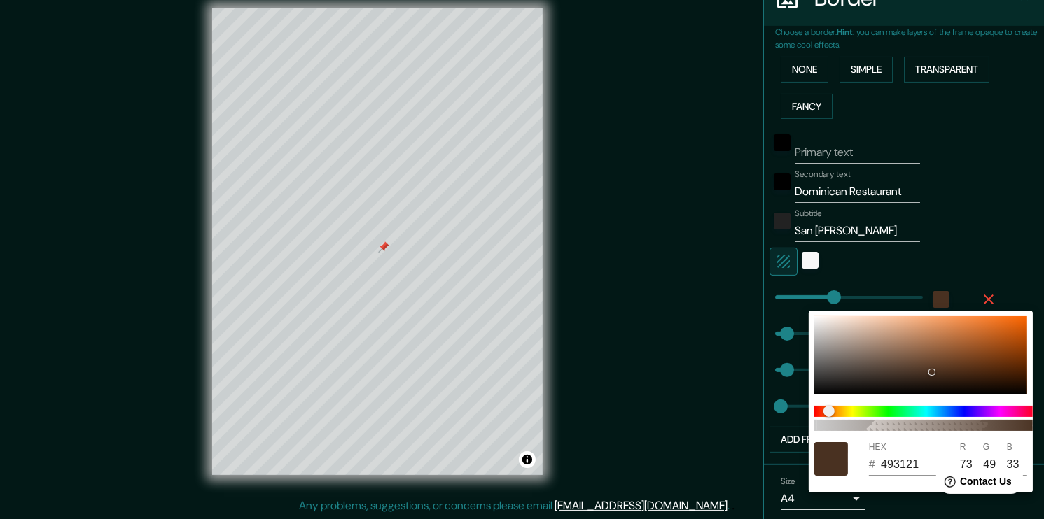
click at [990, 208] on div at bounding box center [522, 259] width 1044 height 519
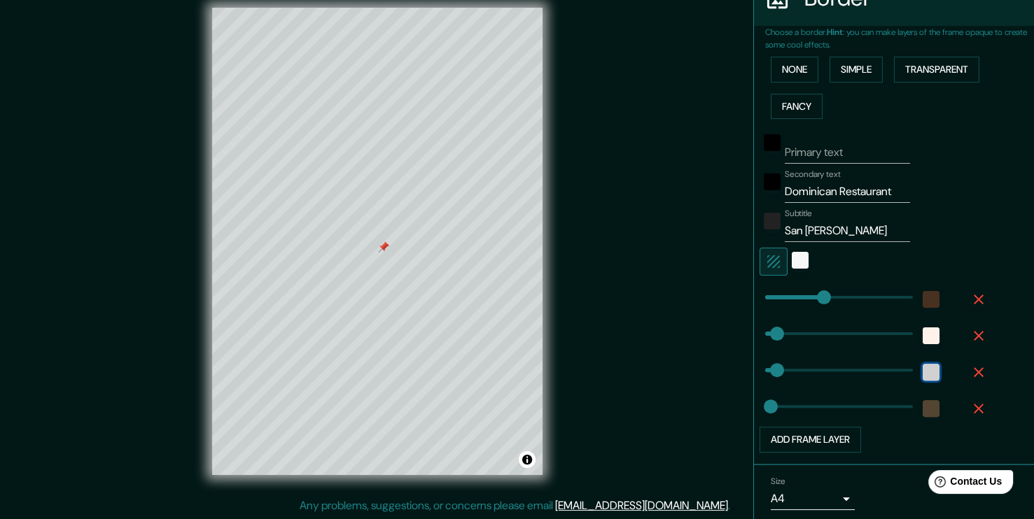
click at [923, 370] on div "color-E8E8E8" at bounding box center [931, 372] width 17 height 17
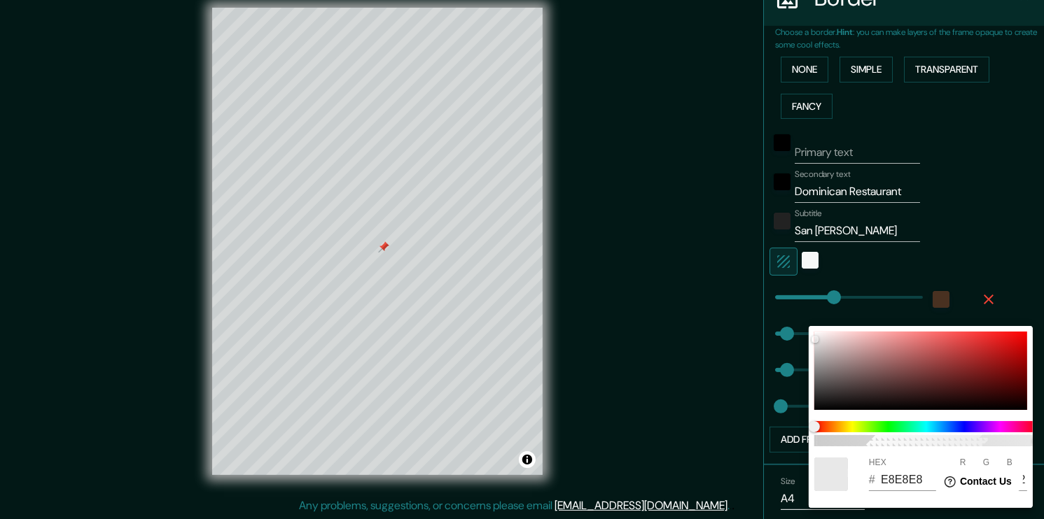
click at [909, 475] on input "E8E8E8" at bounding box center [908, 480] width 55 height 22
paste input "493121"
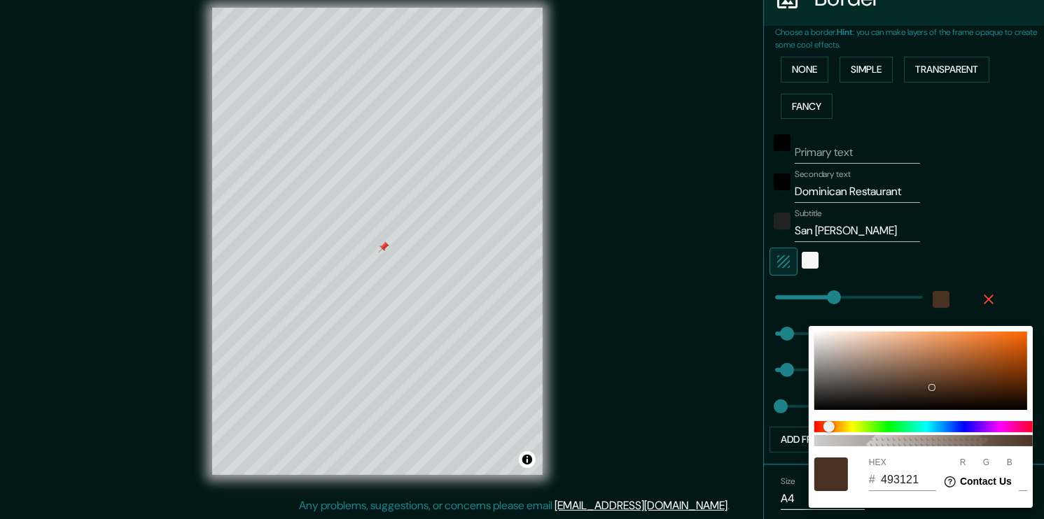
click at [1013, 131] on div at bounding box center [522, 259] width 1044 height 519
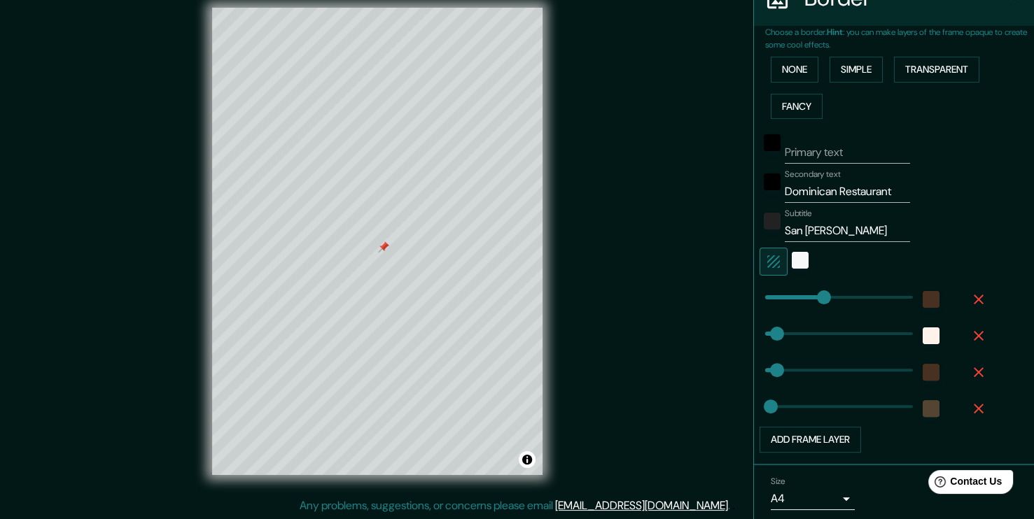
click at [918, 419] on div at bounding box center [930, 408] width 25 height 25
click at [923, 412] on div "color-544533" at bounding box center [931, 408] width 17 height 17
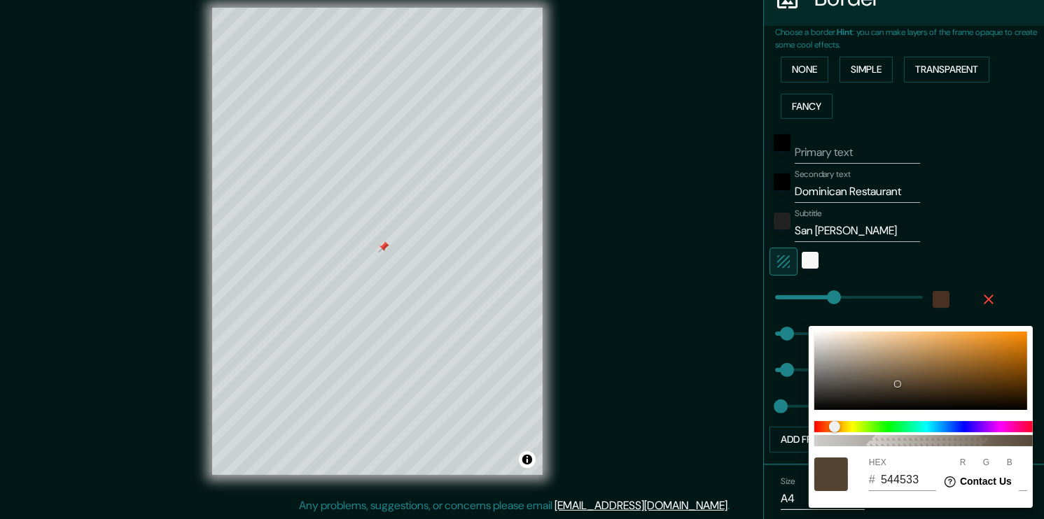
drag, startPoint x: 973, startPoint y: 209, endPoint x: 962, endPoint y: 219, distance: 14.8
click at [973, 209] on div at bounding box center [522, 259] width 1044 height 519
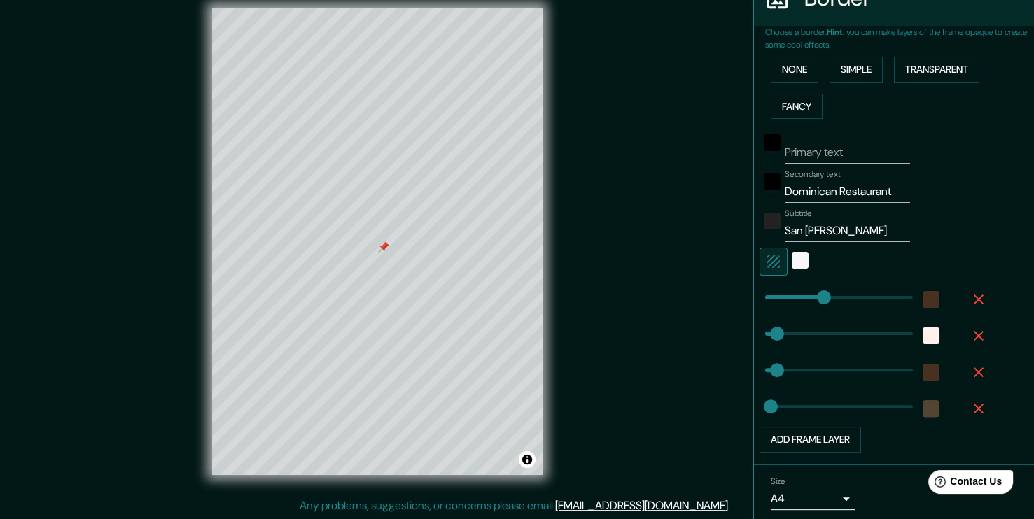
click at [926, 320] on div at bounding box center [932, 333] width 38 height 31
click at [923, 329] on div "color-FFF2EB" at bounding box center [931, 336] width 17 height 17
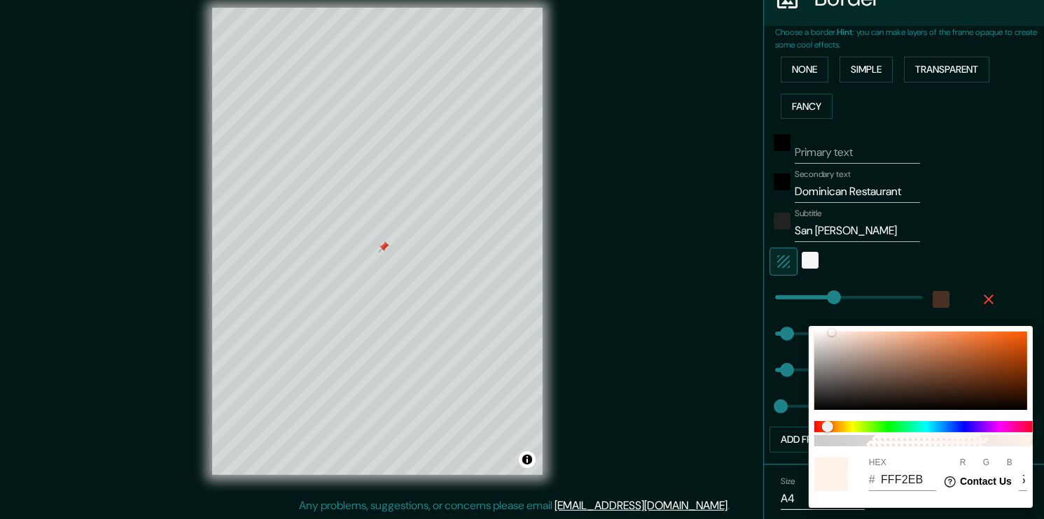
click at [892, 480] on input "FFF2EB" at bounding box center [908, 480] width 55 height 22
click at [892, 479] on input "FFF2EB" at bounding box center [908, 480] width 55 height 22
click at [974, 211] on div at bounding box center [522, 259] width 1044 height 519
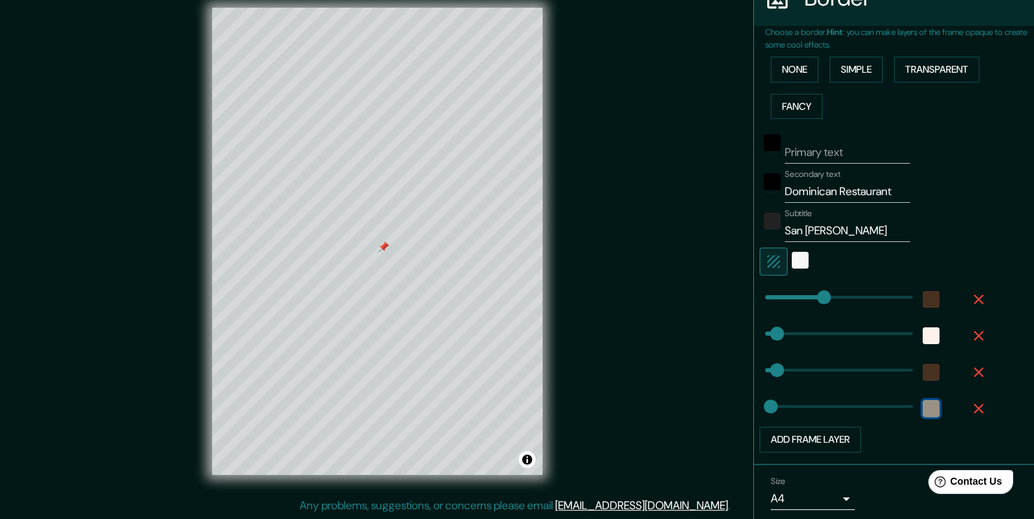
click at [923, 415] on div "color-544533" at bounding box center [931, 408] width 17 height 17
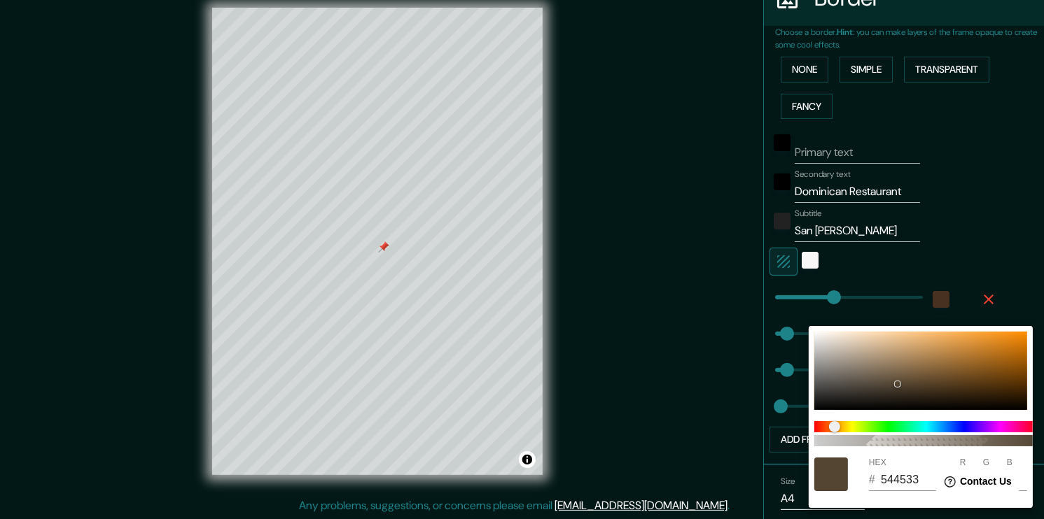
click at [909, 477] on input "544533" at bounding box center [908, 480] width 55 height 22
paste input "FFF2EB"
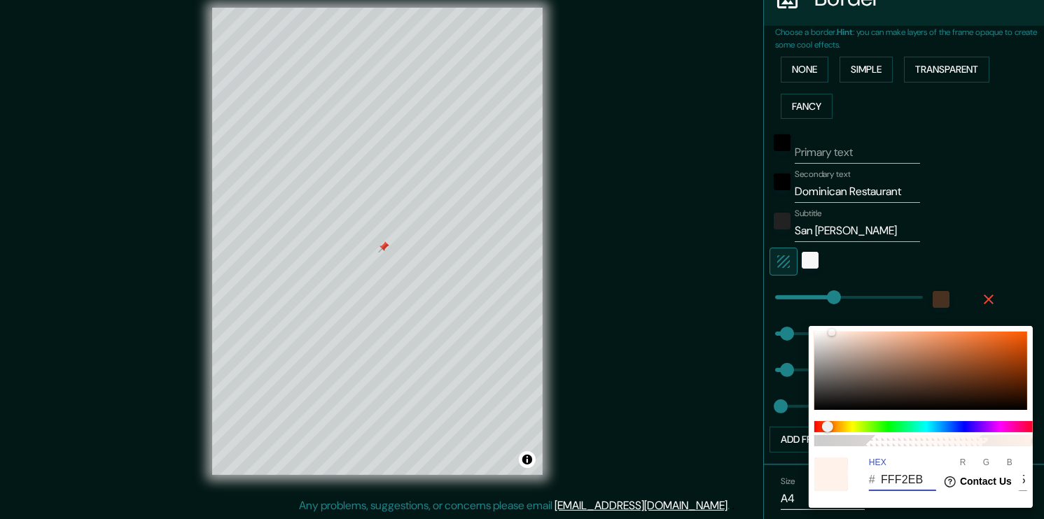
click at [978, 160] on div at bounding box center [522, 259] width 1044 height 519
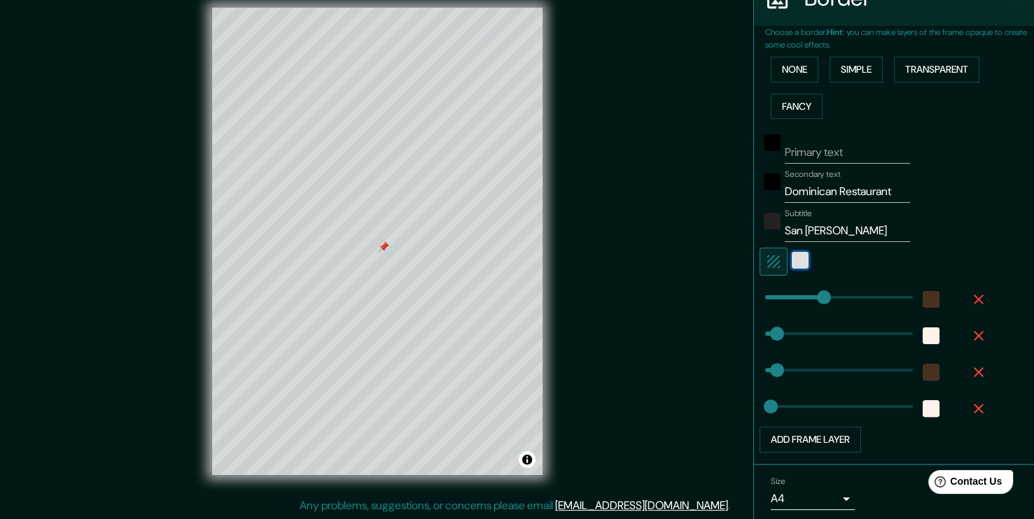
click at [792, 259] on div "color-F7F7F7" at bounding box center [800, 260] width 17 height 17
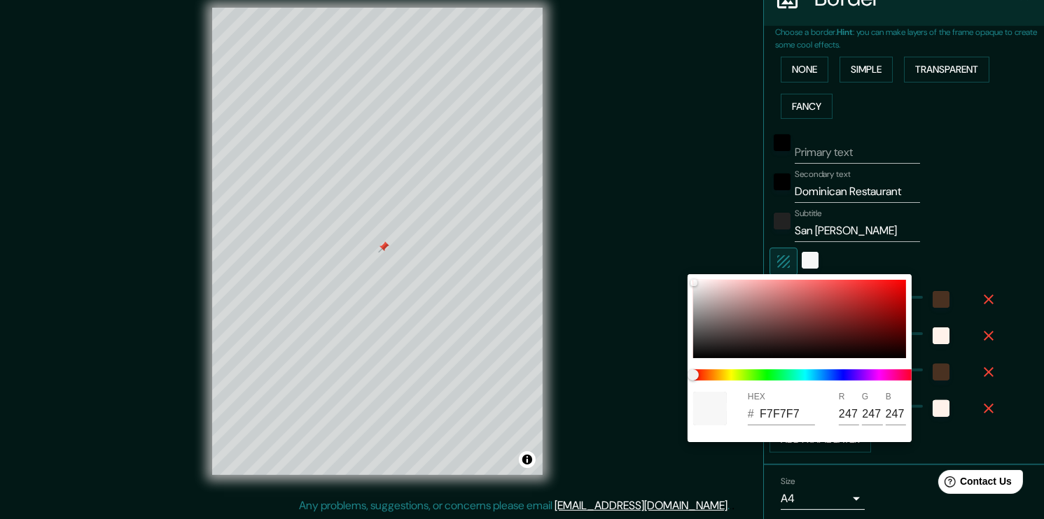
click at [772, 416] on input "F7F7F7" at bounding box center [786, 414] width 55 height 22
paste input "FF2EB"
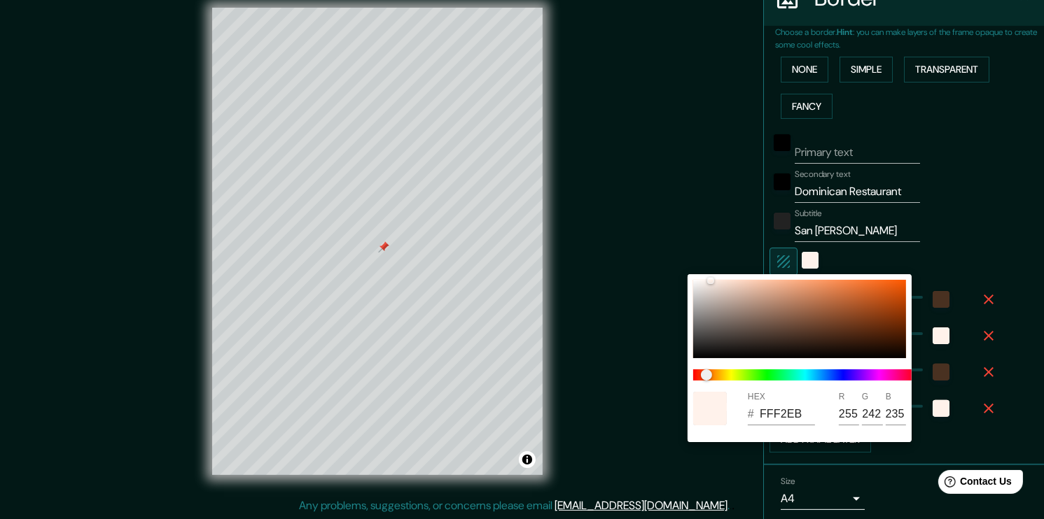
click at [976, 155] on div at bounding box center [522, 259] width 1044 height 519
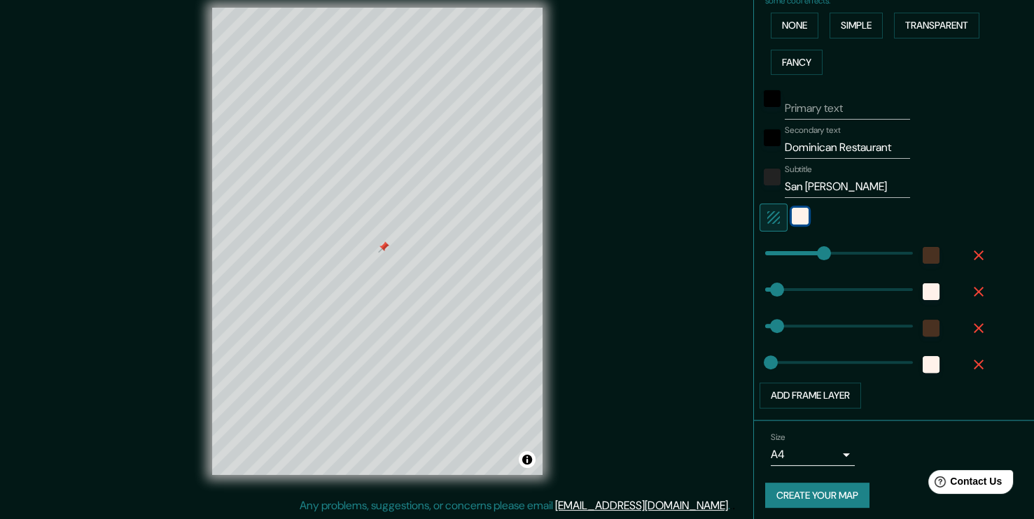
scroll to position [347, 0]
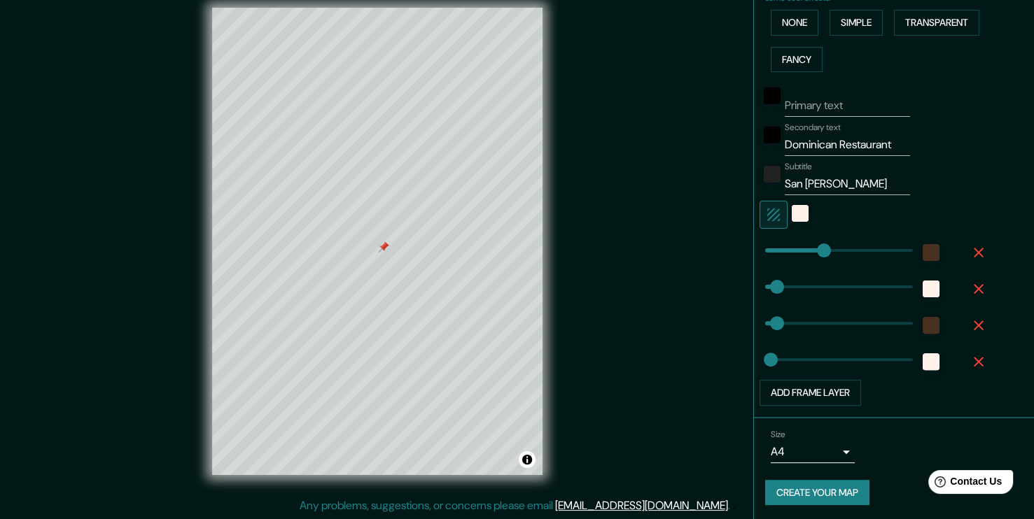
click at [822, 490] on button "Create your map" at bounding box center [817, 493] width 104 height 26
click at [531, 464] on button "Toggle attribution" at bounding box center [527, 459] width 17 height 17
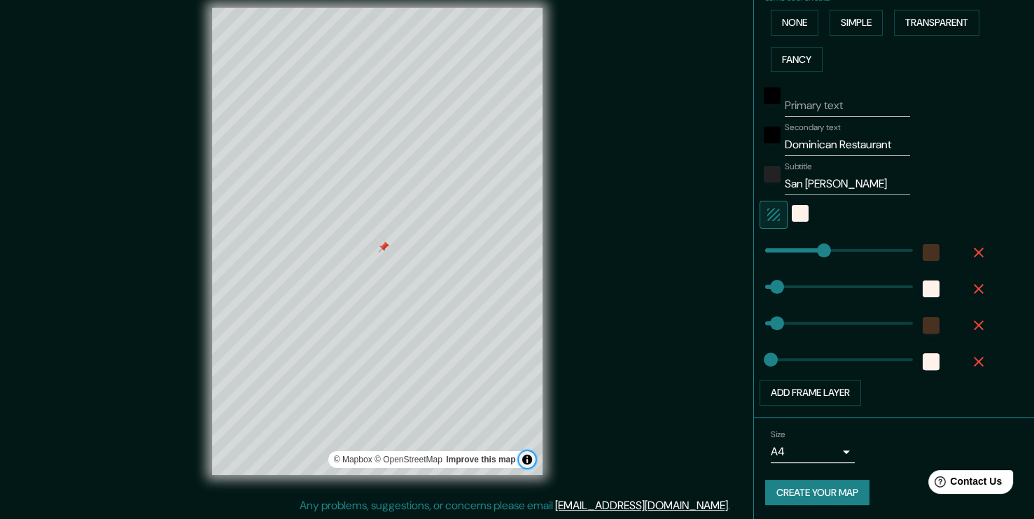
click at [531, 464] on button "Toggle attribution" at bounding box center [527, 459] width 17 height 17
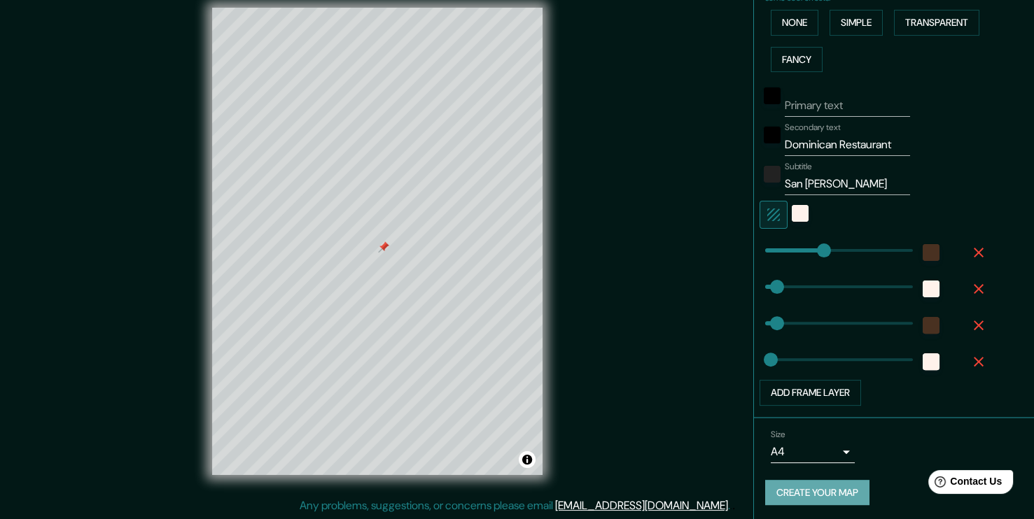
click at [829, 497] on button "Create your map" at bounding box center [817, 493] width 104 height 26
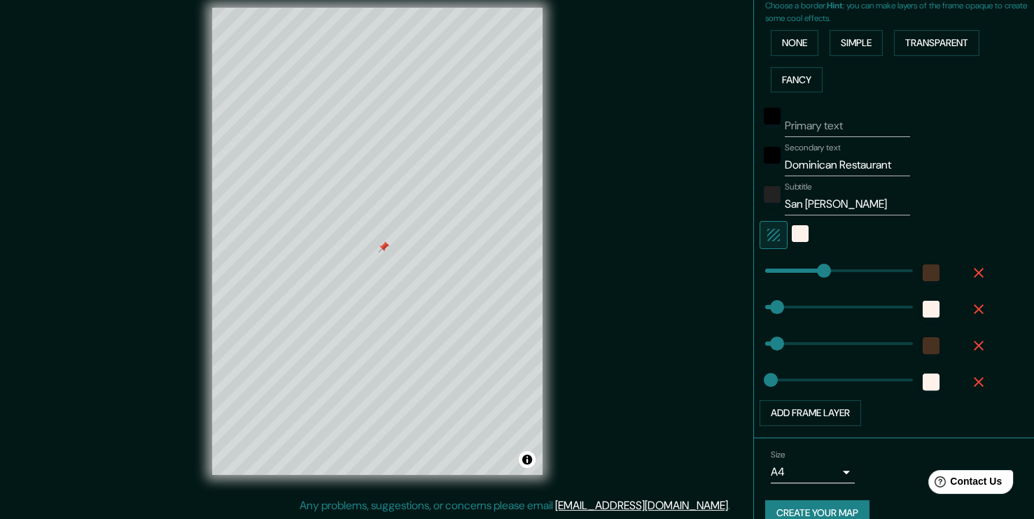
scroll to position [347, 0]
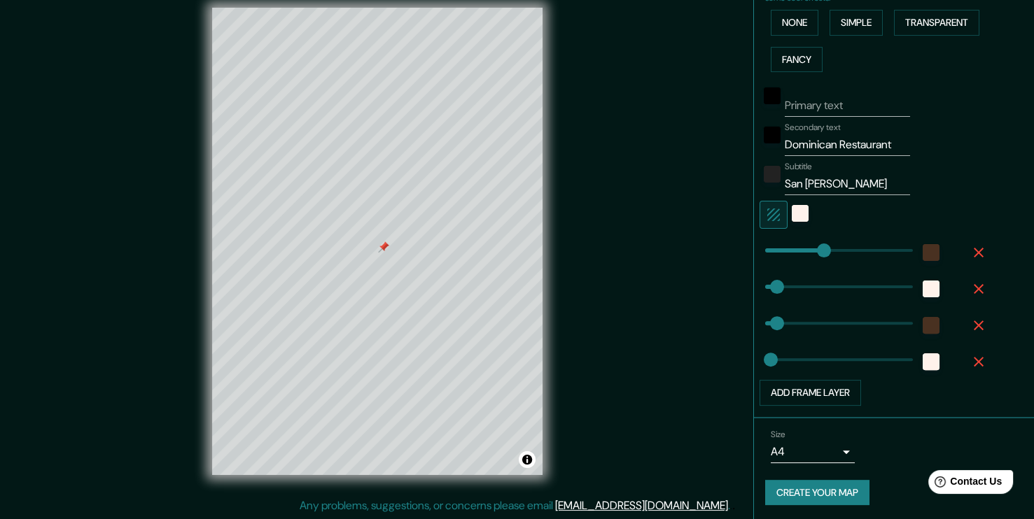
click at [827, 491] on button "Create your map" at bounding box center [817, 493] width 104 height 26
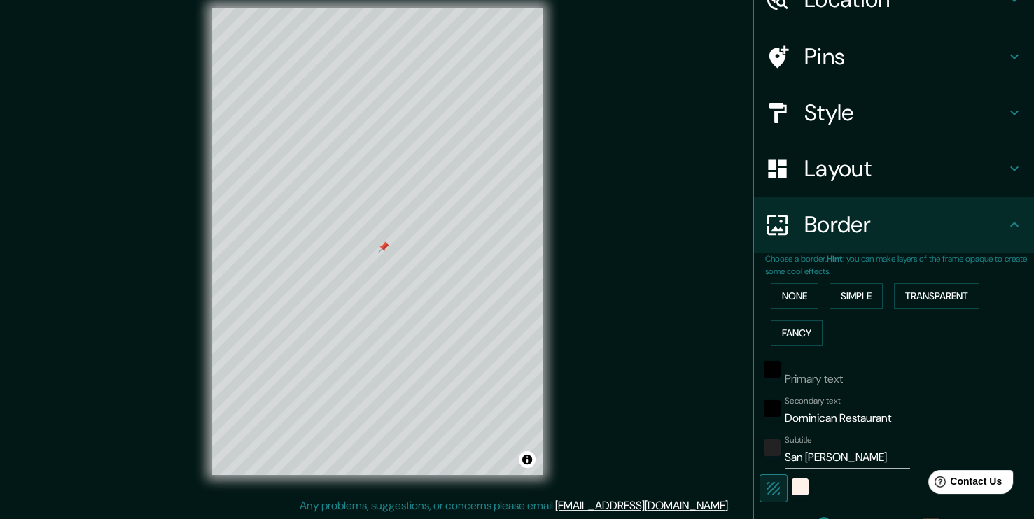
scroll to position [0, 0]
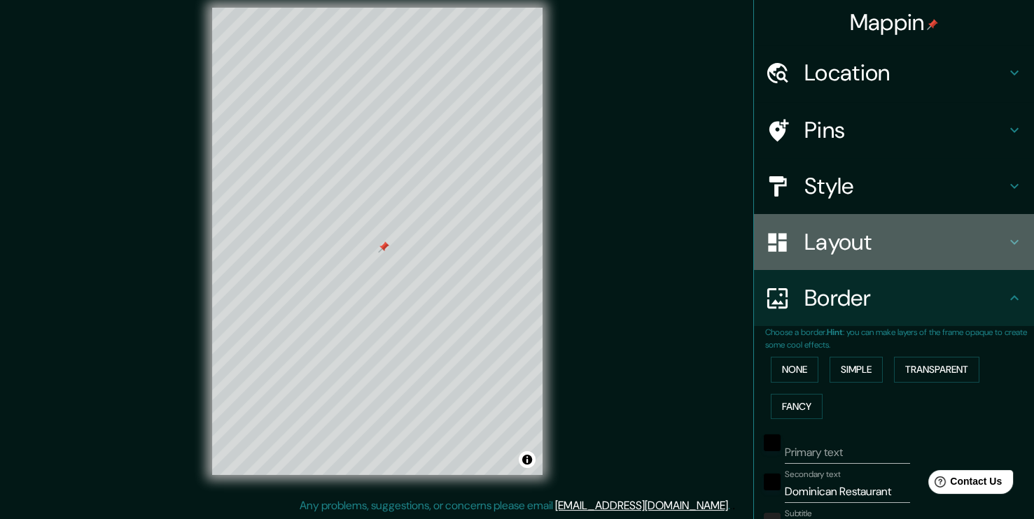
click at [862, 240] on h4 "Layout" at bounding box center [905, 242] width 202 height 28
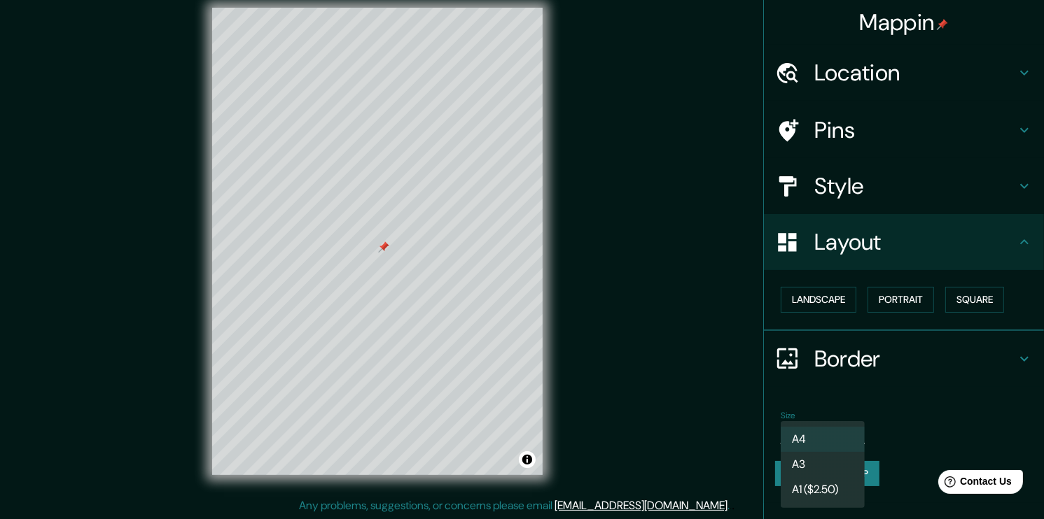
click at [843, 434] on body "Mappin Location [GEOGRAPHIC_DATA][PERSON_NAME][GEOGRAPHIC_DATA], [GEOGRAPHIC_DA…" at bounding box center [522, 244] width 1044 height 519
click at [843, 434] on li "A4" at bounding box center [822, 439] width 84 height 25
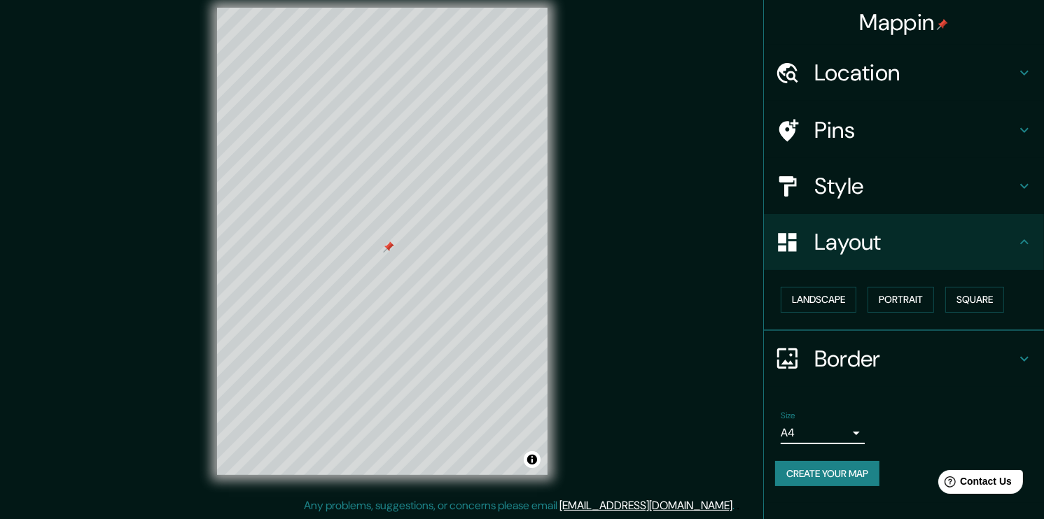
click at [843, 434] on body "Mappin Location [GEOGRAPHIC_DATA][PERSON_NAME][GEOGRAPHIC_DATA], [GEOGRAPHIC_DA…" at bounding box center [522, 244] width 1044 height 519
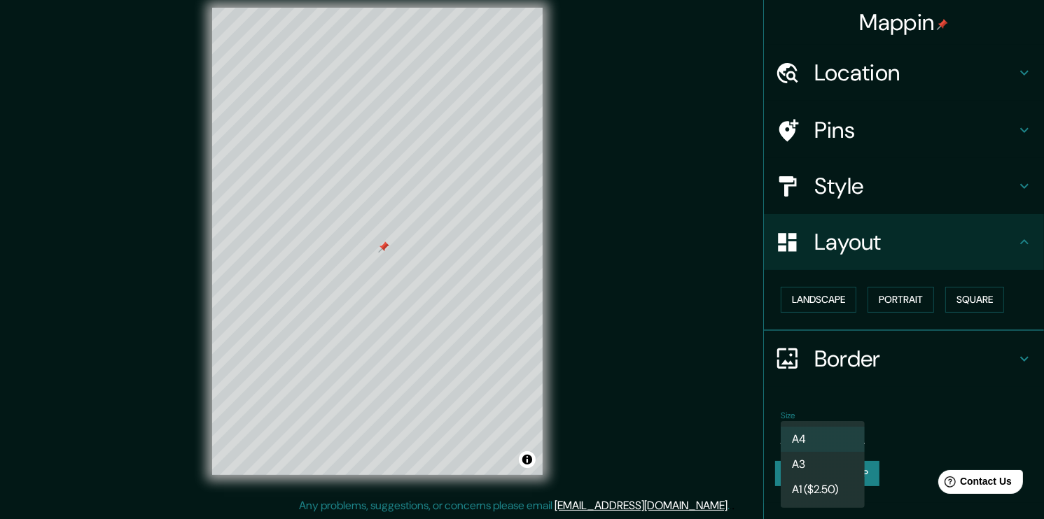
click at [824, 468] on li "A3" at bounding box center [822, 464] width 84 height 25
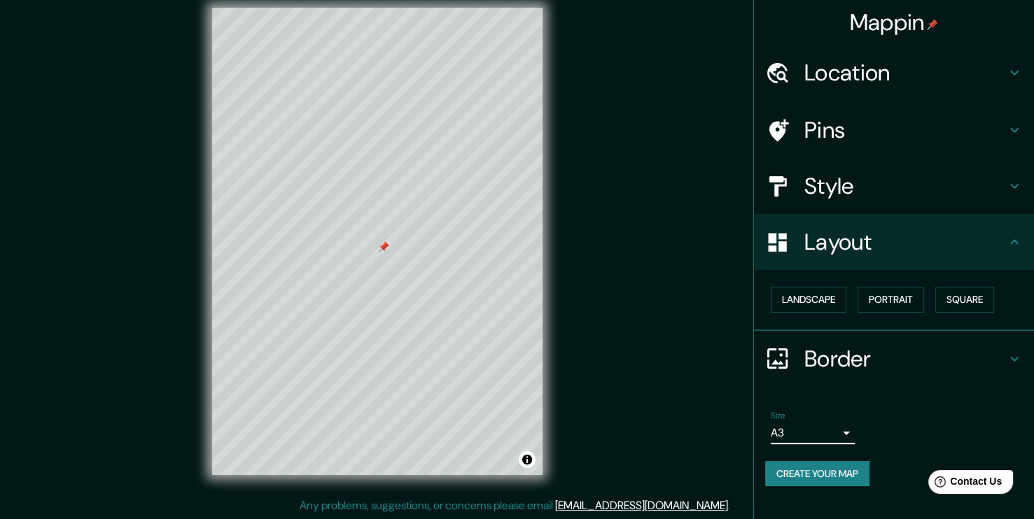
click at [825, 471] on button "Create your map" at bounding box center [817, 474] width 104 height 26
click at [824, 475] on button "Create your map" at bounding box center [817, 474] width 104 height 26
click at [615, 152] on div "Mappin Location [GEOGRAPHIC_DATA][PERSON_NAME][GEOGRAPHIC_DATA], [GEOGRAPHIC_DA…" at bounding box center [517, 252] width 1034 height 535
click at [851, 470] on button "Create your map" at bounding box center [817, 474] width 104 height 26
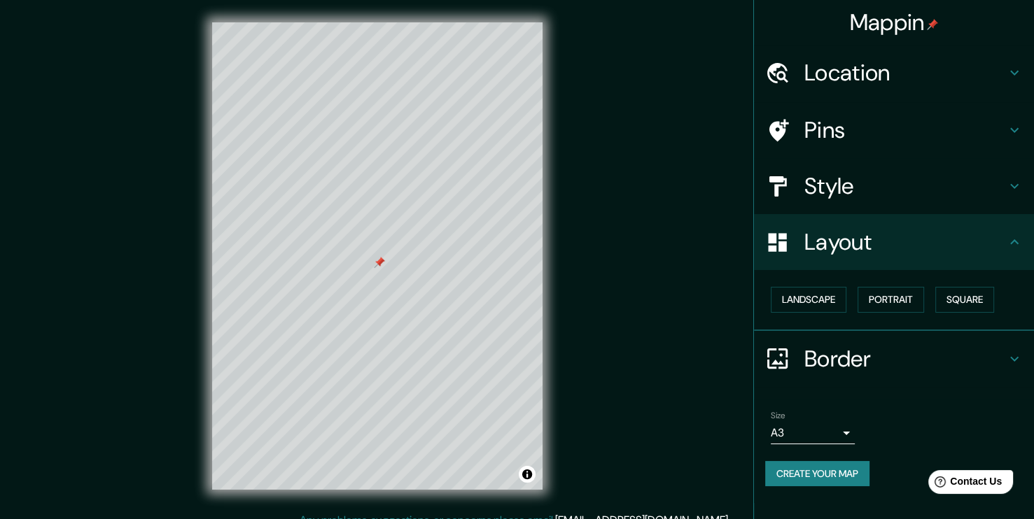
click at [850, 130] on h4 "Pins" at bounding box center [905, 130] width 202 height 28
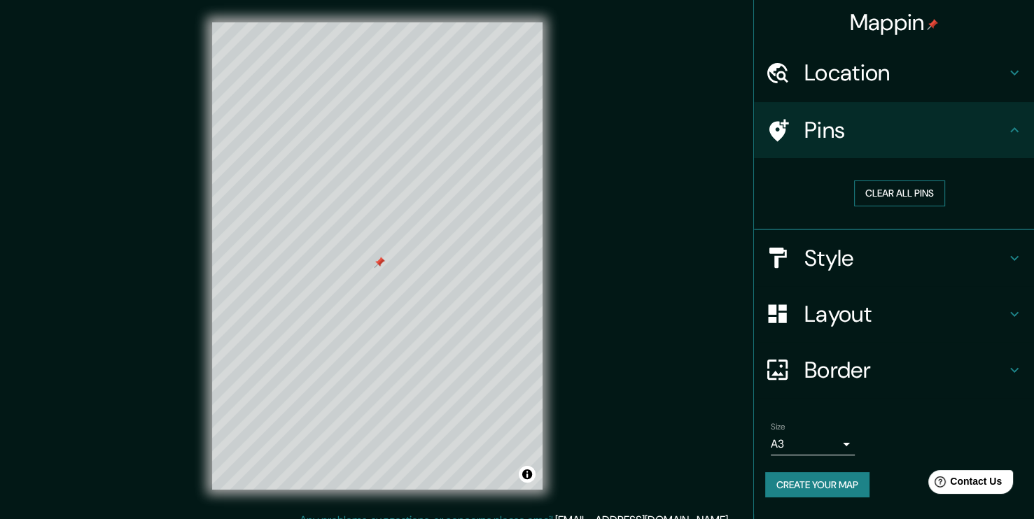
click at [879, 192] on button "Clear all pins" at bounding box center [899, 194] width 91 height 26
click at [846, 478] on button "Create your map" at bounding box center [817, 485] width 104 height 26
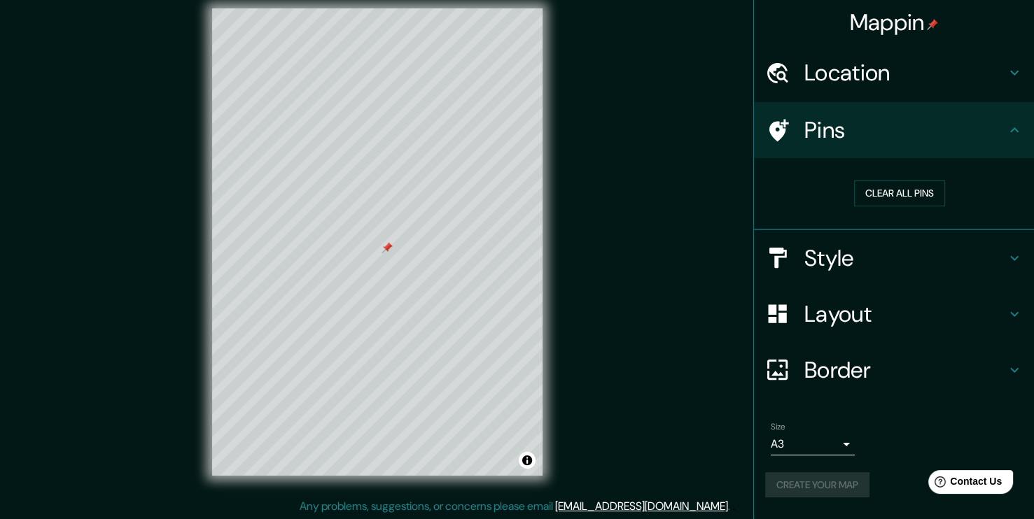
scroll to position [15, 0]
click at [817, 448] on body "Mappin Location [GEOGRAPHIC_DATA][PERSON_NAME][GEOGRAPHIC_DATA], [GEOGRAPHIC_DA…" at bounding box center [517, 244] width 1034 height 519
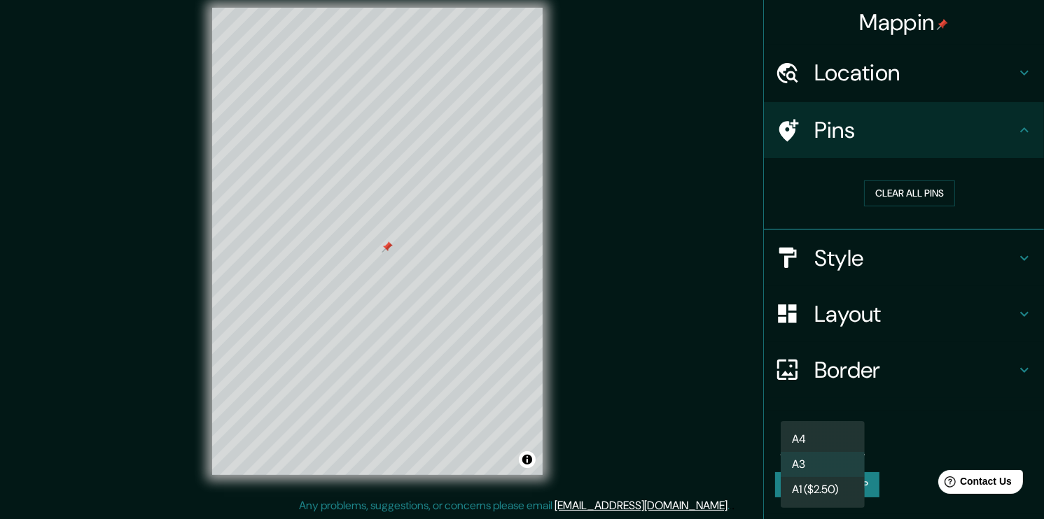
click at [644, 374] on div at bounding box center [522, 259] width 1044 height 519
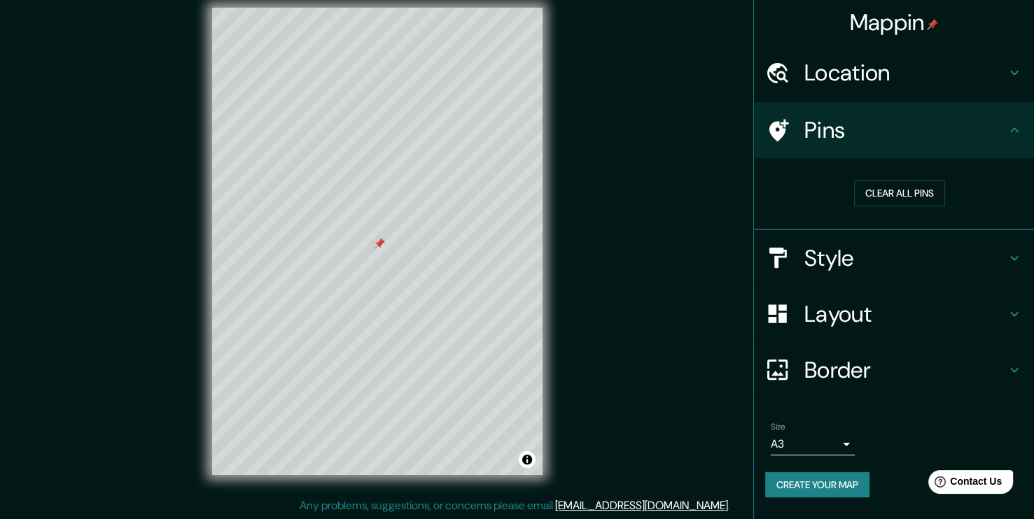
drag, startPoint x: 602, startPoint y: 118, endPoint x: 603, endPoint y: 125, distance: 7.0
click at [603, 123] on div "Mappin Location [GEOGRAPHIC_DATA][PERSON_NAME][GEOGRAPHIC_DATA], [GEOGRAPHIC_DA…" at bounding box center [517, 252] width 1034 height 535
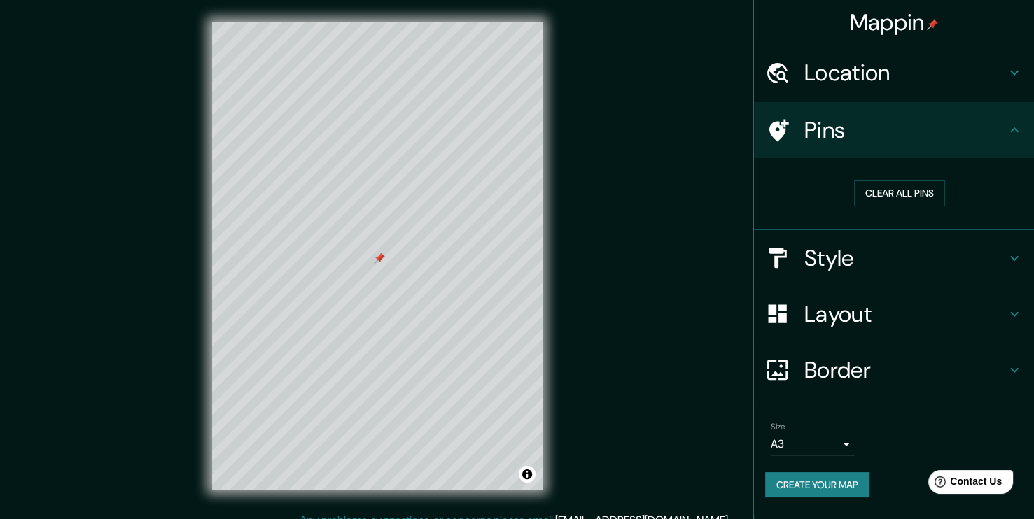
scroll to position [0, 0]
